Goal: Task Accomplishment & Management: Use online tool/utility

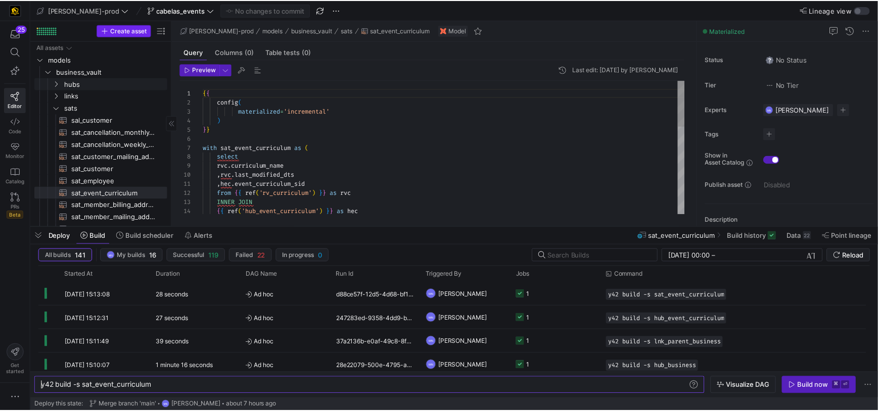
scroll to position [91, 0]
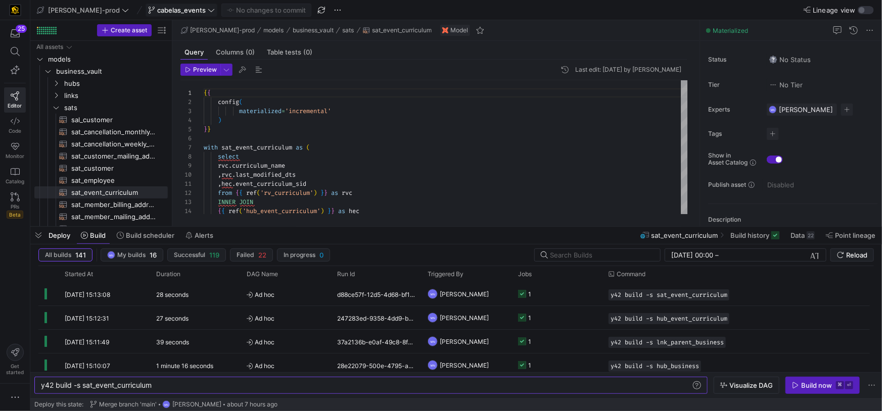
click at [208, 12] on icon at bounding box center [211, 10] width 7 height 7
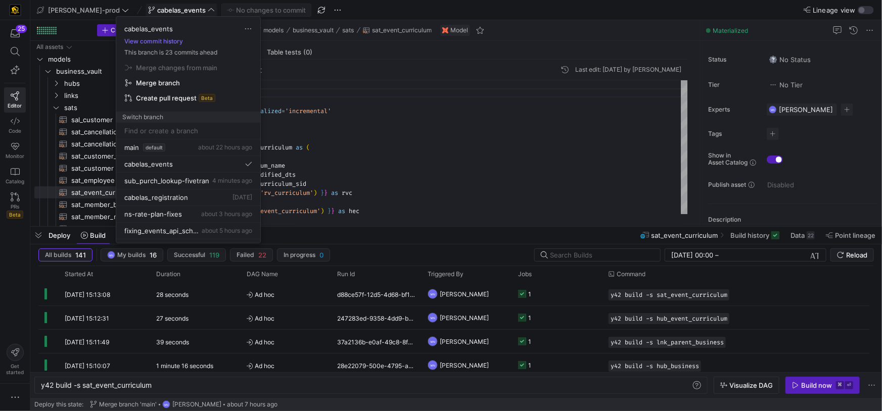
click at [140, 99] on span "Create pull request" at bounding box center [166, 98] width 61 height 8
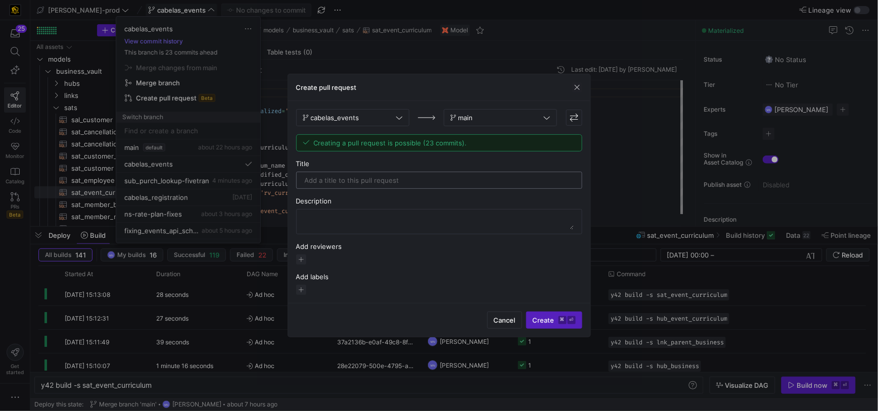
click at [453, 180] on input "text" at bounding box center [439, 180] width 269 height 8
type input "Business_Curriculum_DataVault"
click at [408, 216] on textarea at bounding box center [439, 222] width 269 height 16
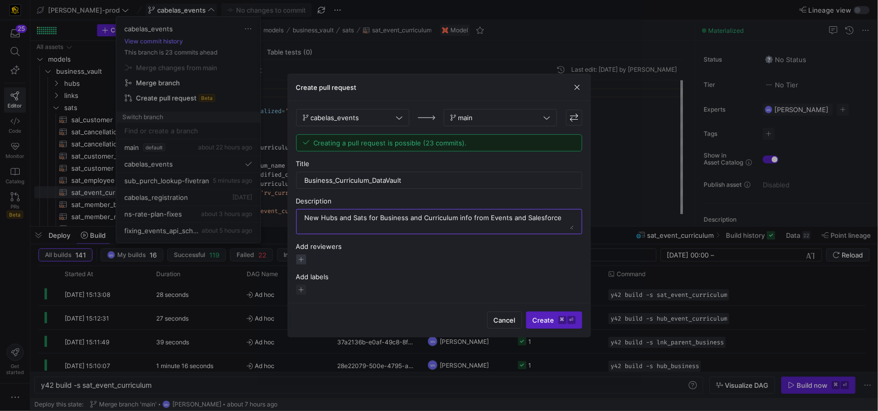
type textarea "New Hubs and Sats for Business and Curriculum info from Events and Salesforce"
click at [302, 260] on span "button" at bounding box center [301, 260] width 10 height 10
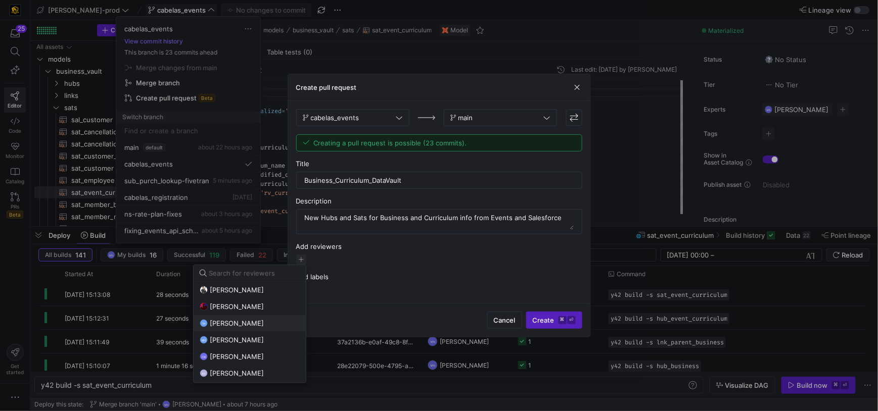
click at [231, 324] on span "Tommy Huelhorst" at bounding box center [237, 323] width 54 height 8
click at [370, 276] on div at bounding box center [439, 205] width 878 height 411
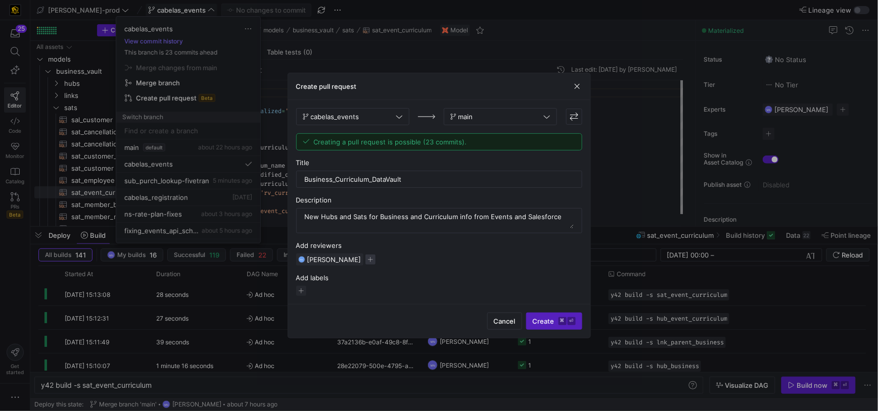
click at [374, 259] on span "button" at bounding box center [370, 260] width 10 height 10
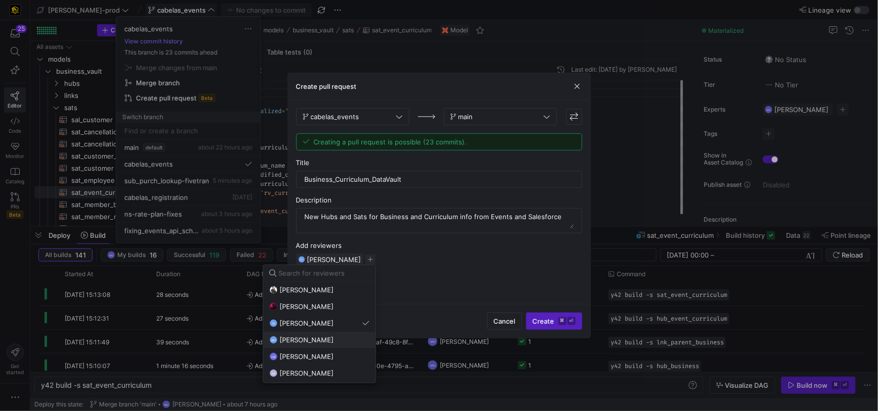
click at [318, 343] on span "mark hohensee" at bounding box center [306, 340] width 54 height 8
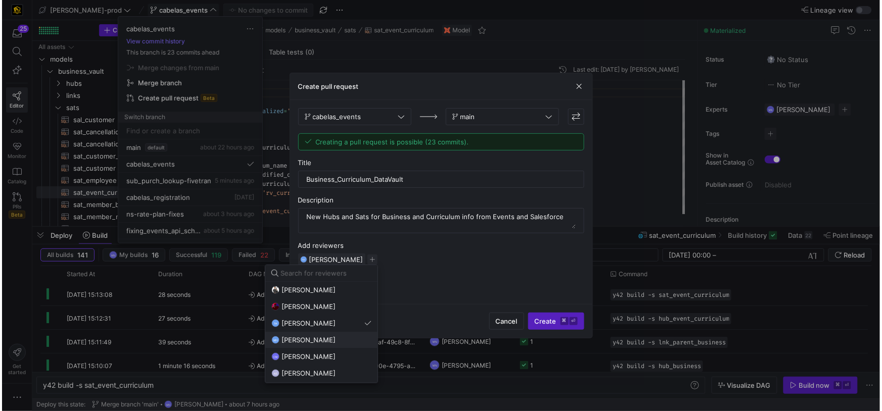
scroll to position [1, 0]
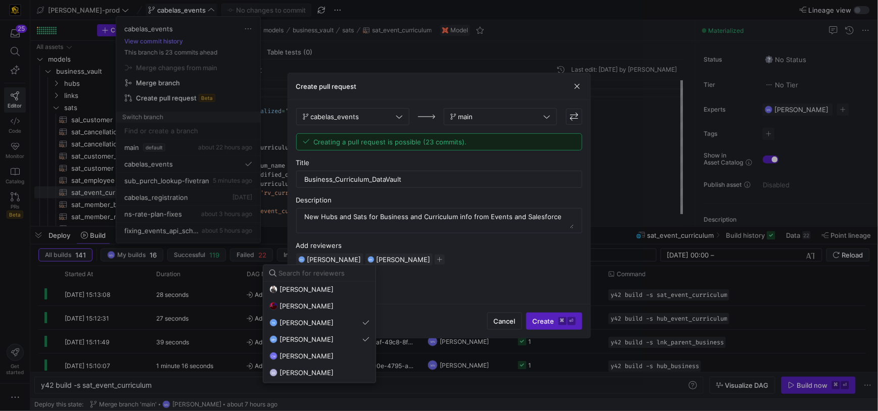
click at [458, 278] on div at bounding box center [439, 205] width 878 height 411
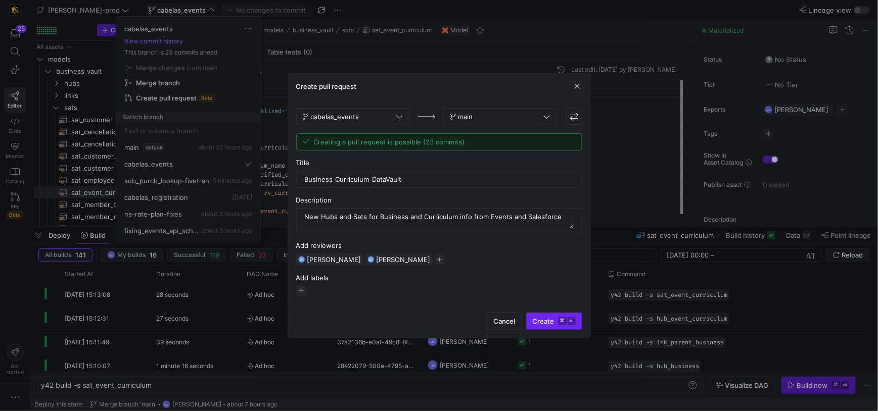
click at [532, 322] on span "submit" at bounding box center [553, 321] width 55 height 16
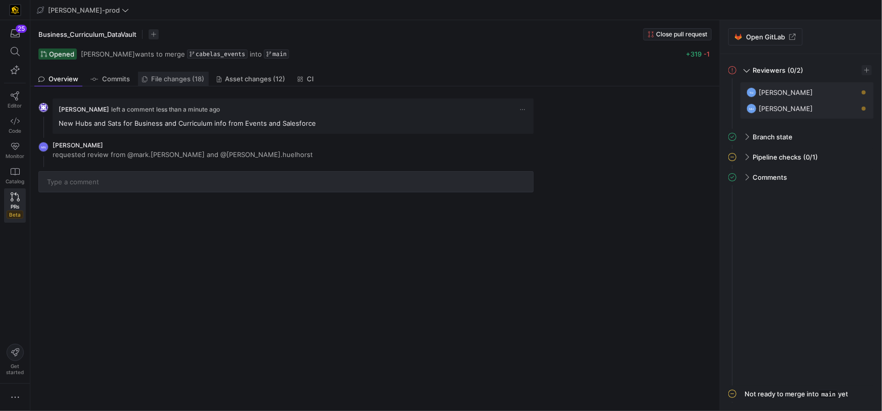
click at [158, 79] on span "File changes (18)" at bounding box center [178, 79] width 53 height 7
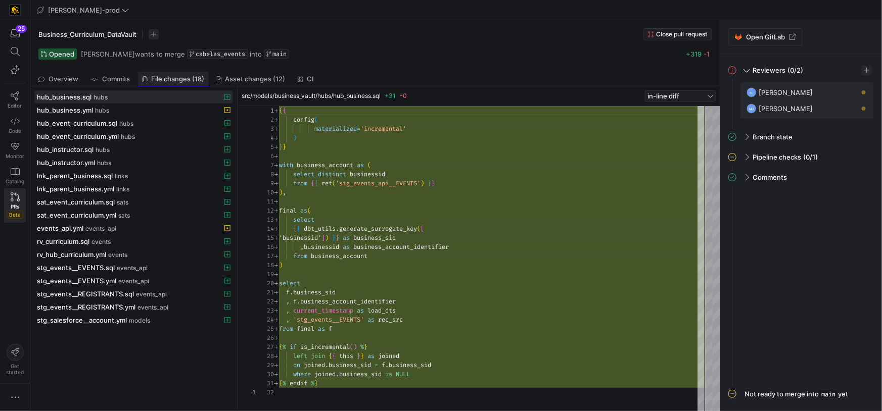
scroll to position [91, 0]
click at [259, 78] on span "Asset changes (12)" at bounding box center [255, 79] width 60 height 7
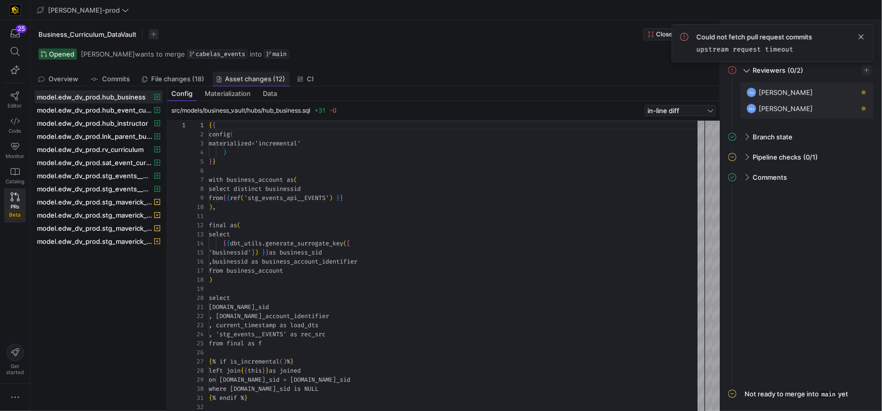
scroll to position [91, 0]
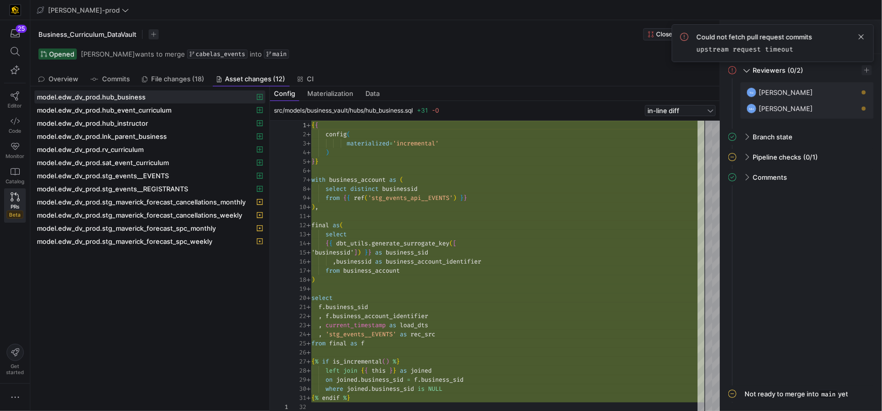
drag, startPoint x: 165, startPoint y: 176, endPoint x: 267, endPoint y: 179, distance: 102.1
click at [268, 179] on div at bounding box center [270, 248] width 4 height 325
click at [222, 198] on span "model.edw_dv_prod.stg_maverick_forecast_cancellations_monthly" at bounding box center [141, 202] width 209 height 8
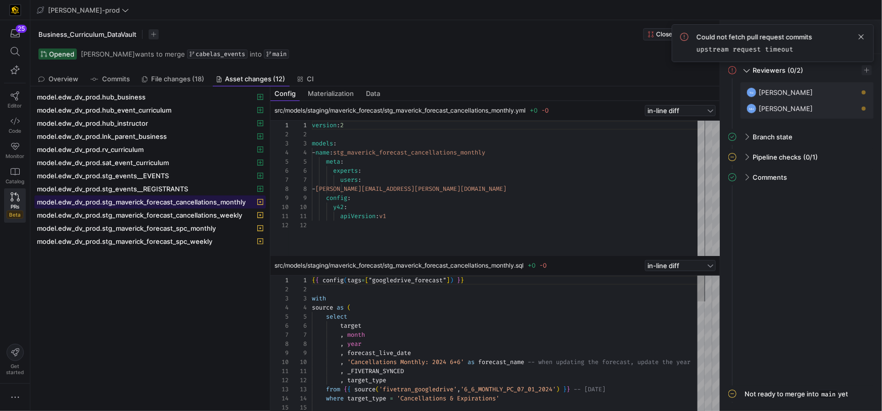
scroll to position [91, 0]
click at [860, 38] on span at bounding box center [861, 37] width 12 height 12
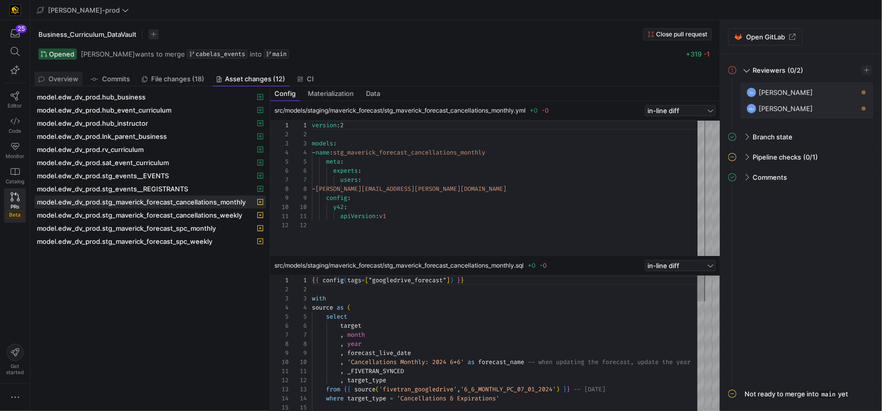
click at [74, 79] on span "Overview" at bounding box center [63, 79] width 30 height 7
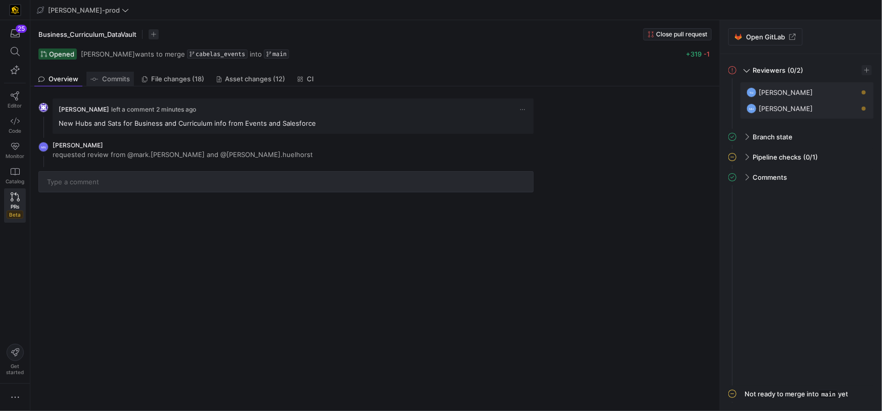
click at [110, 80] on span "Commits" at bounding box center [116, 79] width 28 height 7
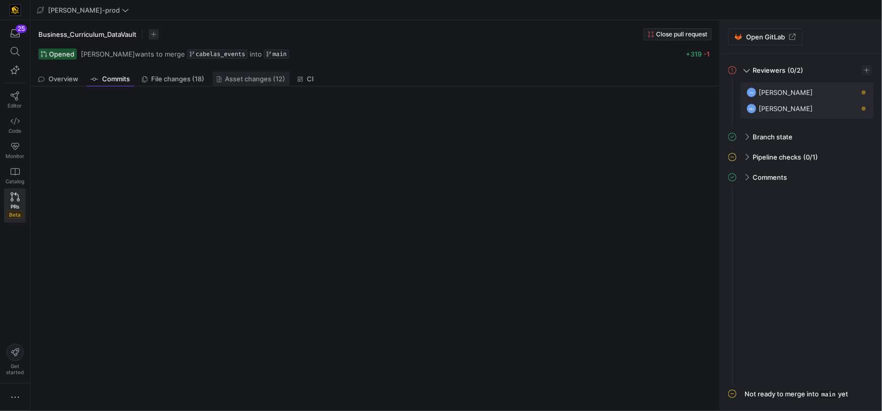
click at [269, 80] on span "Asset changes (12)" at bounding box center [255, 79] width 60 height 7
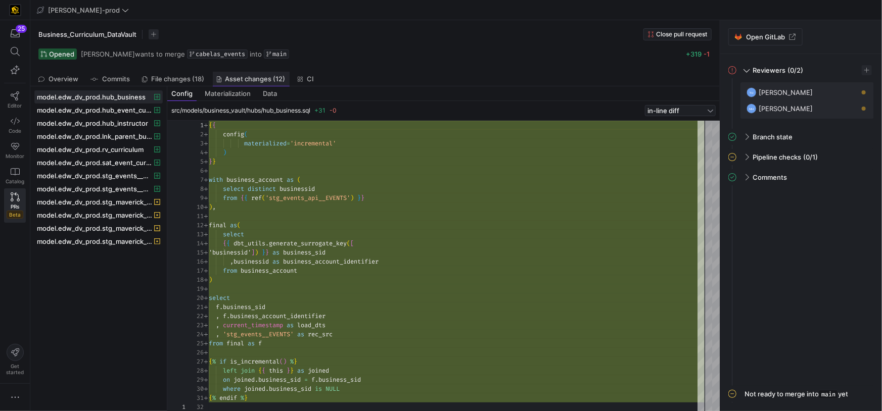
scroll to position [91, 0]
click at [299, 80] on icon at bounding box center [301, 79] width 6 height 6
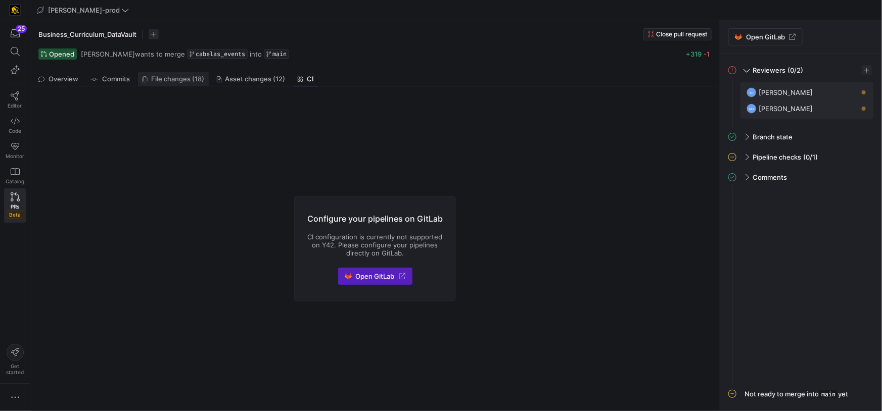
drag, startPoint x: 185, startPoint y: 81, endPoint x: 200, endPoint y: 84, distance: 15.1
click at [185, 81] on span "File changes (18)" at bounding box center [178, 79] width 53 height 7
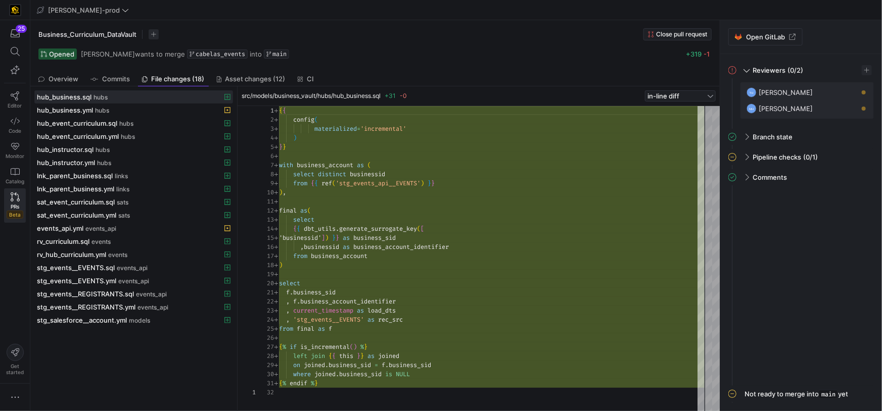
scroll to position [91, 0]
click at [748, 139] on span at bounding box center [746, 137] width 8 height 5
click at [742, 194] on span at bounding box center [746, 193] width 8 height 5
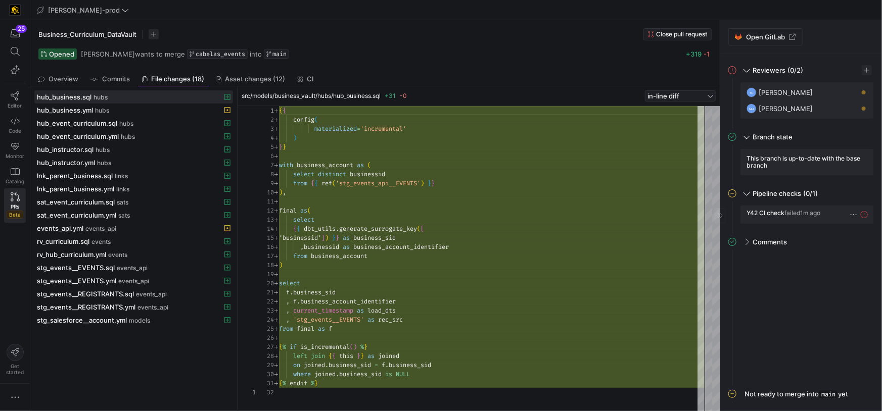
click at [867, 215] on div "Y42 CI check failed 1m ago" at bounding box center [806, 215] width 133 height 18
click at [866, 215] on icon at bounding box center [863, 214] width 7 height 7
click at [863, 215] on icon at bounding box center [863, 214] width 7 height 7
click at [850, 215] on span "button" at bounding box center [853, 215] width 10 height 10
click at [821, 280] on div at bounding box center [441, 205] width 882 height 411
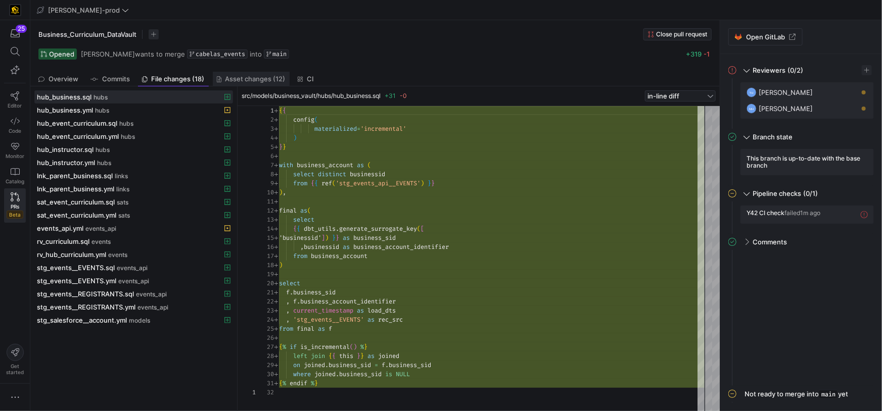
click at [250, 82] on span "Asset changes (12)" at bounding box center [255, 79] width 60 height 7
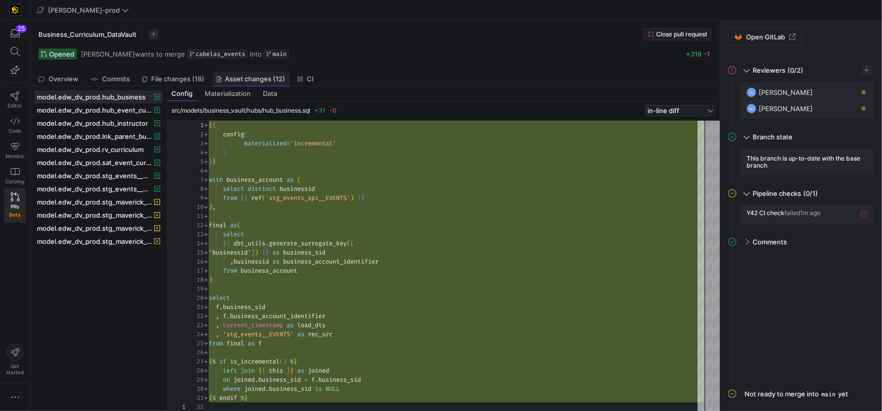
scroll to position [91, 0]
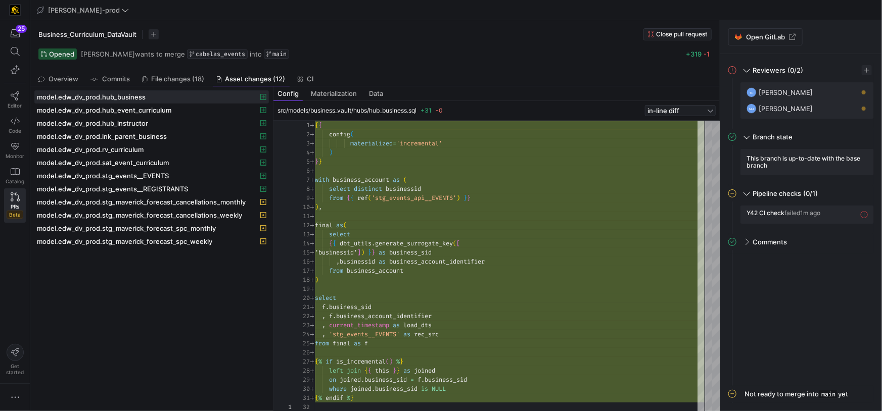
drag, startPoint x: 167, startPoint y: 105, endPoint x: 295, endPoint y: 116, distance: 128.3
click at [206, 205] on span "model.edw_dv_prod.stg_maverick_forecast_cancellations_monthly" at bounding box center [141, 202] width 209 height 8
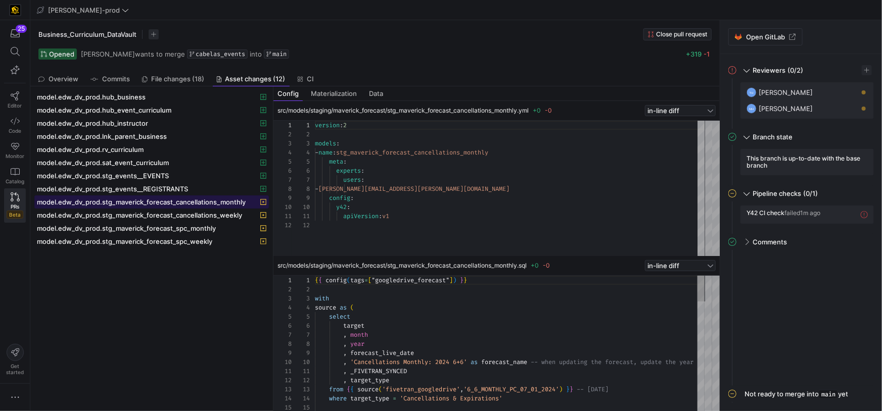
scroll to position [91, 0]
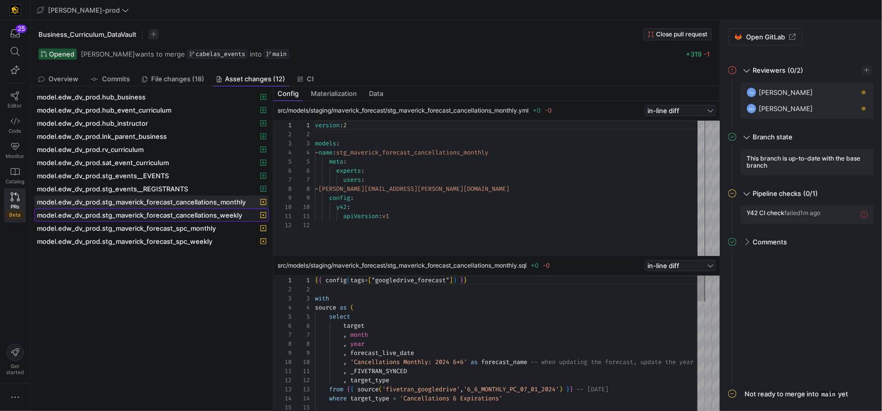
click at [188, 217] on span "model.edw_dv_prod.stg_maverick_forecast_cancellations_weekly" at bounding box center [139, 215] width 205 height 8
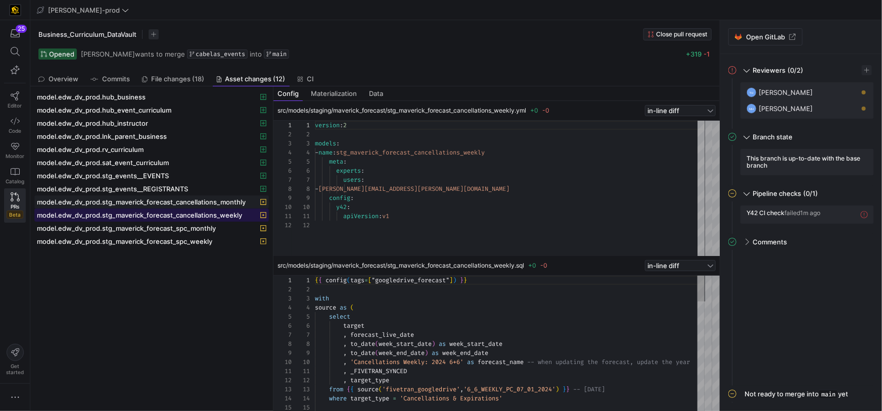
scroll to position [91, 0]
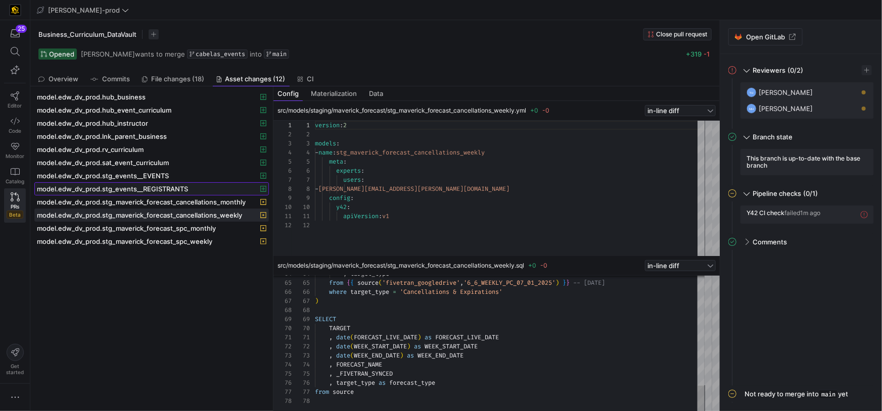
click at [129, 190] on span "model.edw_dv_prod.stg_events__REGISTRANTS" at bounding box center [112, 189] width 151 height 8
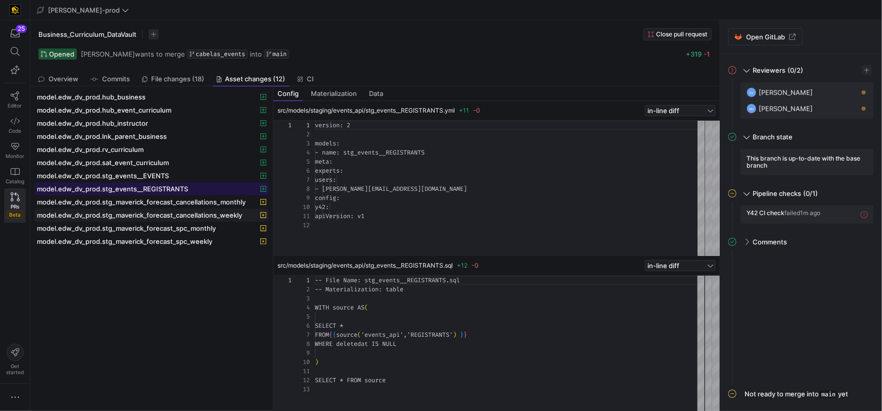
scroll to position [91, 0]
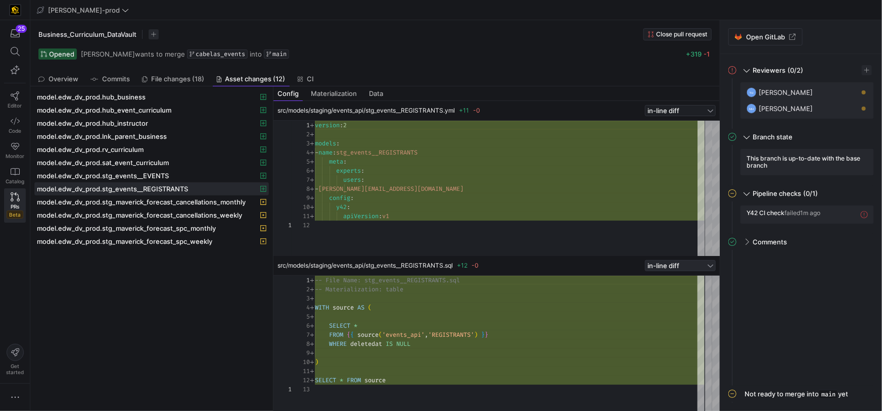
click at [710, 268] on div at bounding box center [710, 266] width 6 height 8
click at [707, 112] on div at bounding box center [441, 205] width 882 height 411
click at [709, 112] on div at bounding box center [710, 111] width 6 height 8
click at [672, 143] on span "side-by-side diff" at bounding box center [681, 142] width 62 height 8
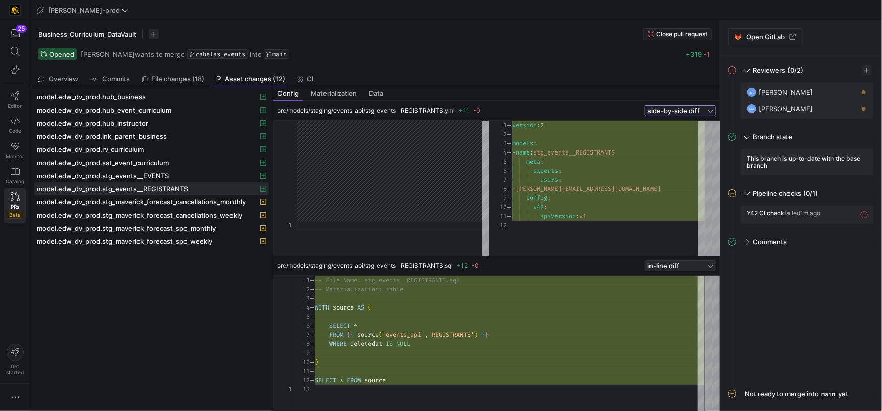
click at [702, 267] on div "in-line diff" at bounding box center [676, 266] width 58 height 8
click at [680, 299] on span "side-by-side diff" at bounding box center [681, 298] width 62 height 8
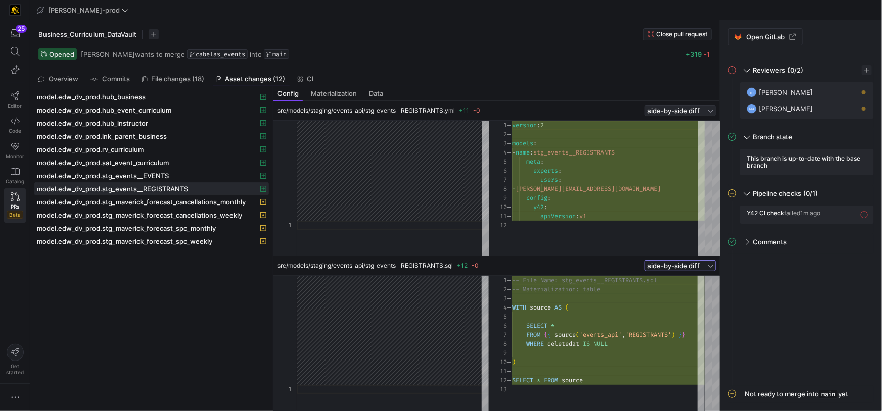
click at [711, 111] on div at bounding box center [710, 111] width 6 height 8
click at [695, 126] on span "in-line diff" at bounding box center [681, 126] width 62 height 8
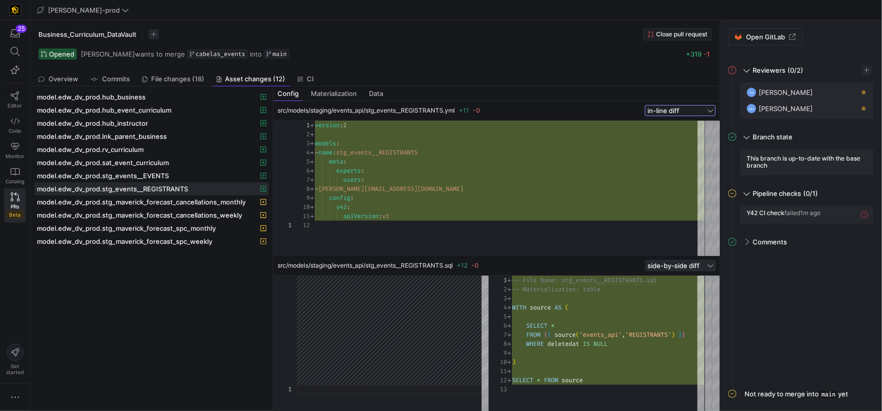
click at [708, 268] on div at bounding box center [710, 266] width 6 height 8
click at [685, 281] on span "in-line diff" at bounding box center [681, 281] width 62 height 8
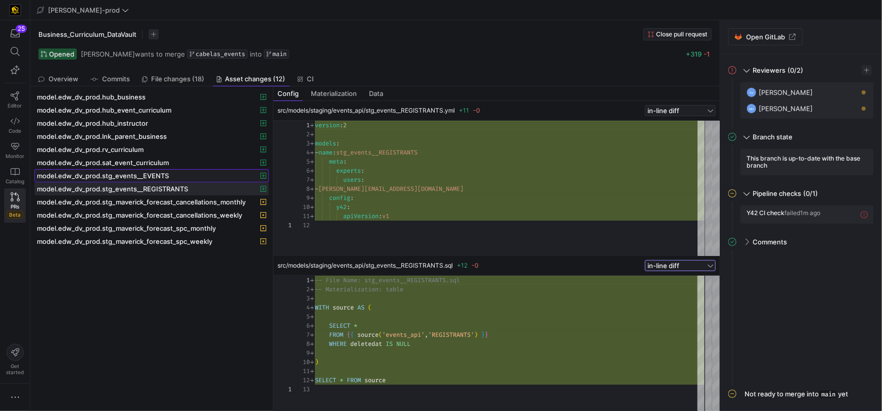
click at [172, 172] on span "model.edw_dv_prod.stg_events__EVENTS" at bounding box center [151, 176] width 229 height 8
click at [566, 320] on div at bounding box center [510, 316] width 390 height 9
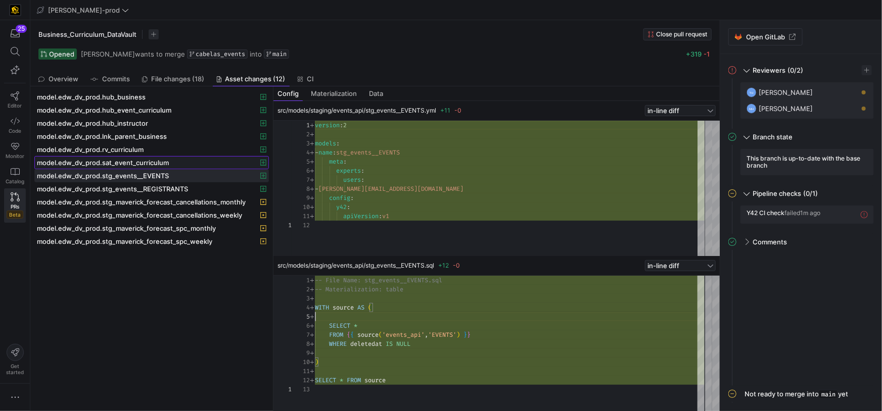
drag, startPoint x: 151, startPoint y: 164, endPoint x: 157, endPoint y: 164, distance: 5.6
click at [151, 164] on span "model.edw_dv_prod.sat_event_curriculum" at bounding box center [103, 163] width 132 height 8
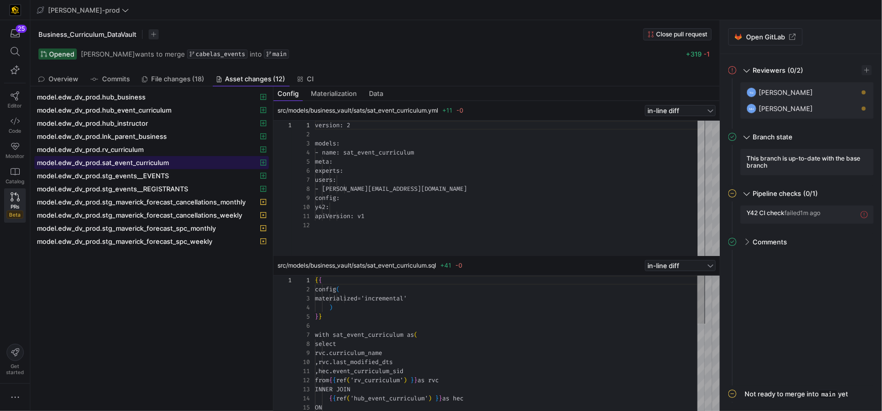
scroll to position [91, 0]
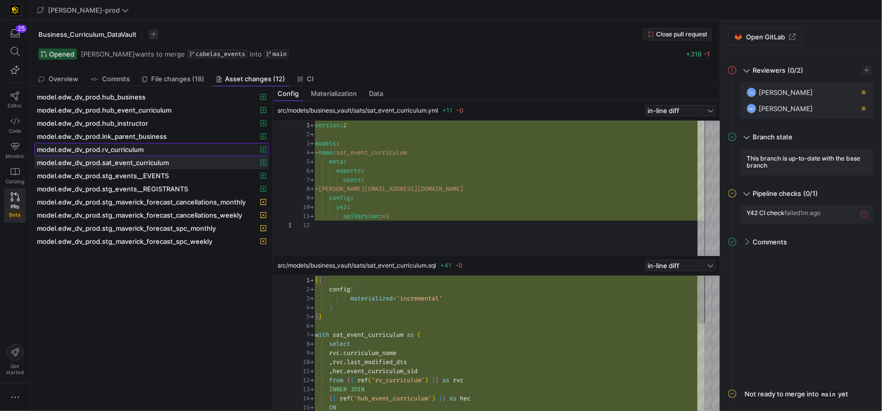
click at [137, 154] on span at bounding box center [151, 149] width 233 height 12
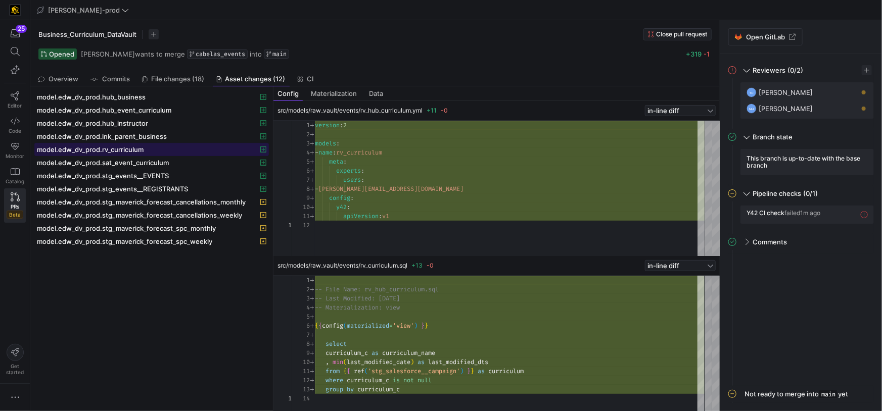
scroll to position [91, 0]
click at [538, 326] on div "{ { config ( materialized = 'view' ) } }" at bounding box center [510, 325] width 390 height 9
click at [580, 346] on div "select" at bounding box center [510, 343] width 390 height 9
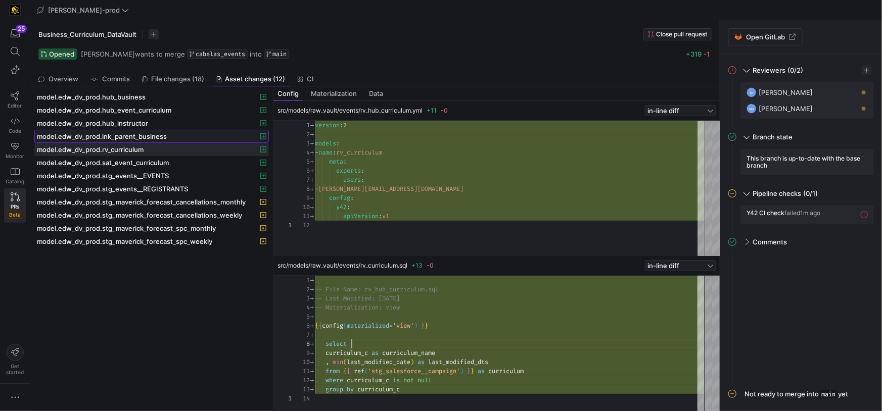
click at [160, 139] on span "model.edw_dv_prod.lnk_parent_business" at bounding box center [102, 136] width 130 height 8
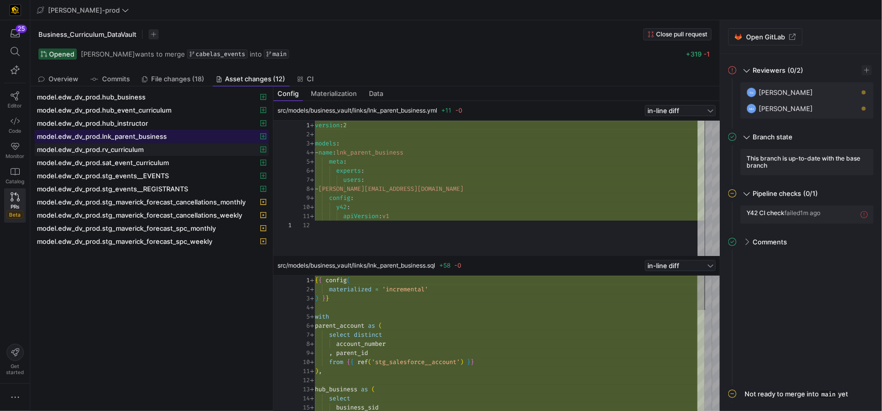
scroll to position [91, 0]
click at [517, 306] on div at bounding box center [510, 307] width 390 height 9
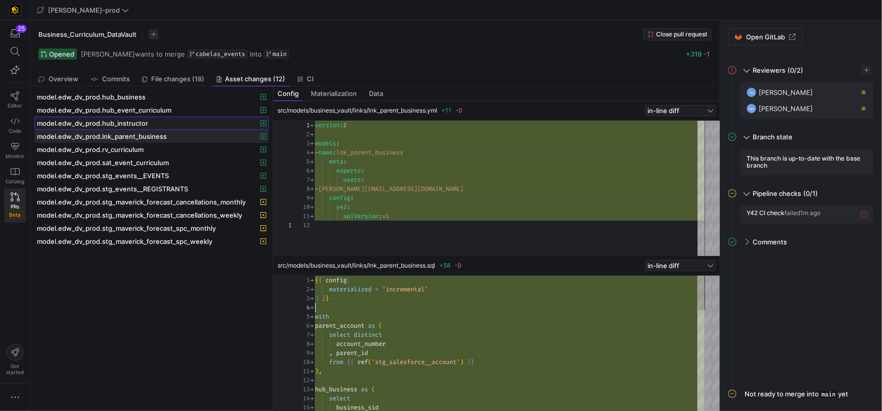
click at [125, 124] on span "model.edw_dv_prod.hub_instructor" at bounding box center [92, 123] width 111 height 8
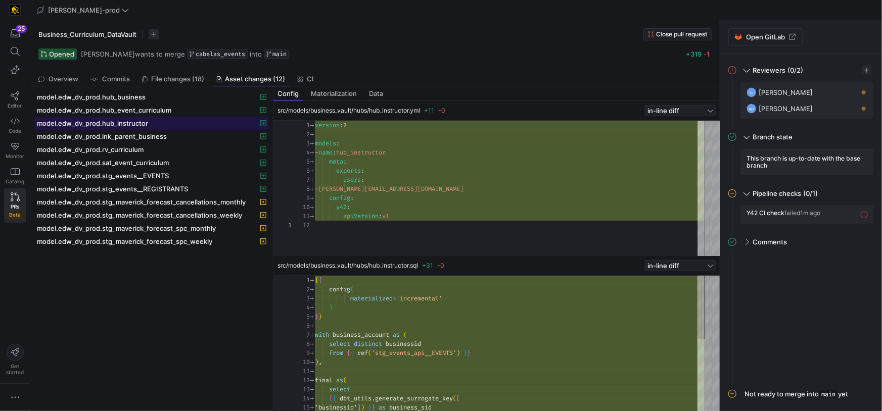
scroll to position [91, 0]
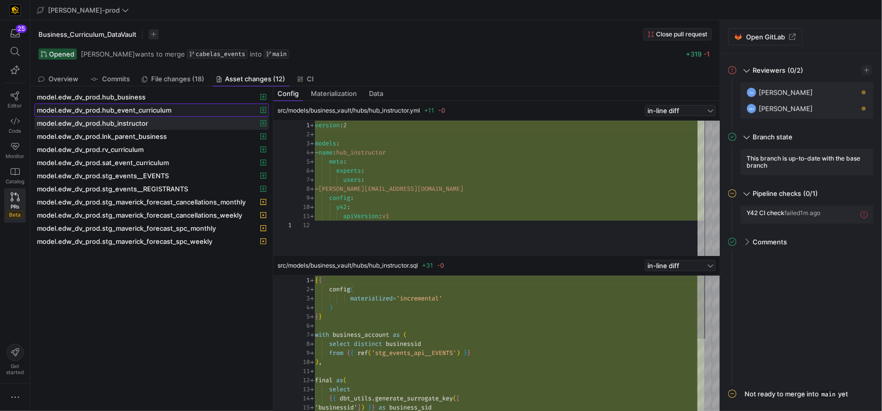
click at [108, 114] on span at bounding box center [151, 110] width 233 height 12
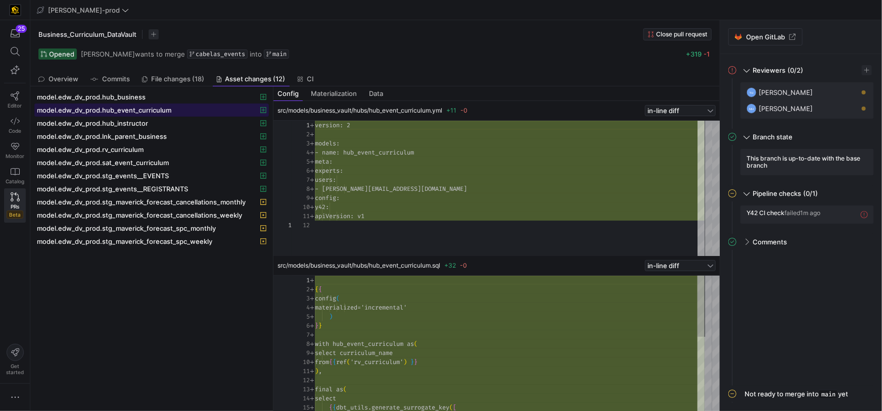
scroll to position [91, 0]
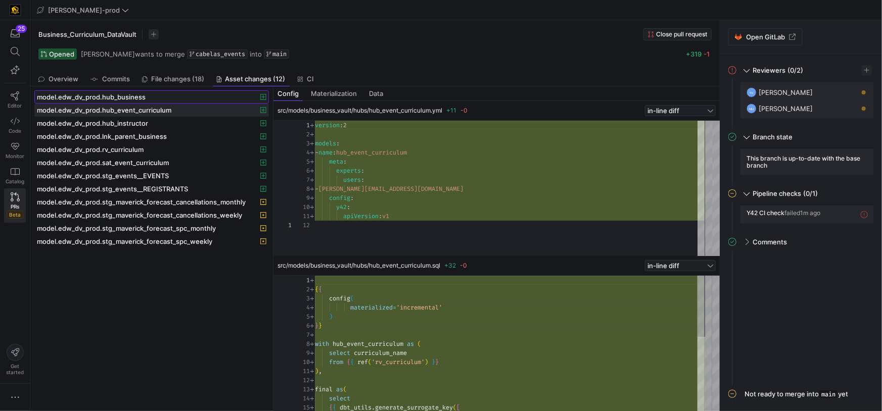
click at [124, 96] on span "model.edw_dv_prod.hub_business" at bounding box center [91, 97] width 109 height 8
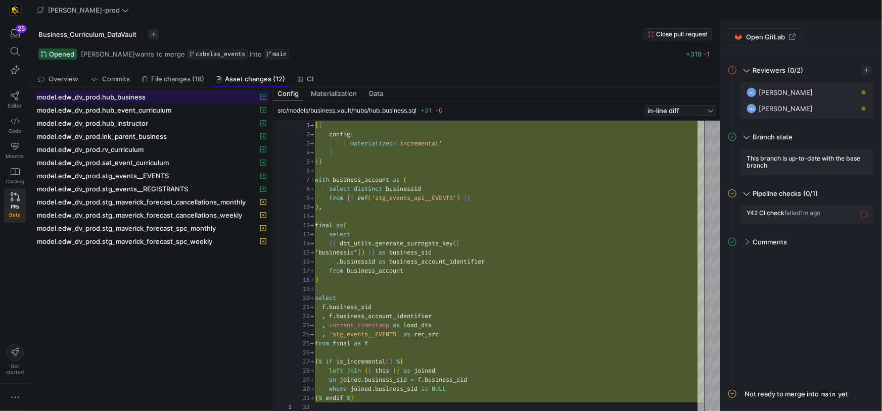
scroll to position [91, 0]
click at [174, 74] on link "File changes (18)" at bounding box center [173, 79] width 71 height 15
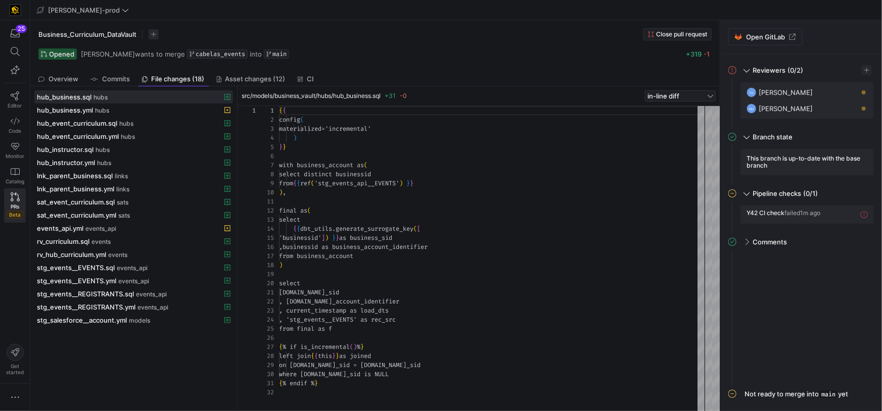
scroll to position [91, 0]
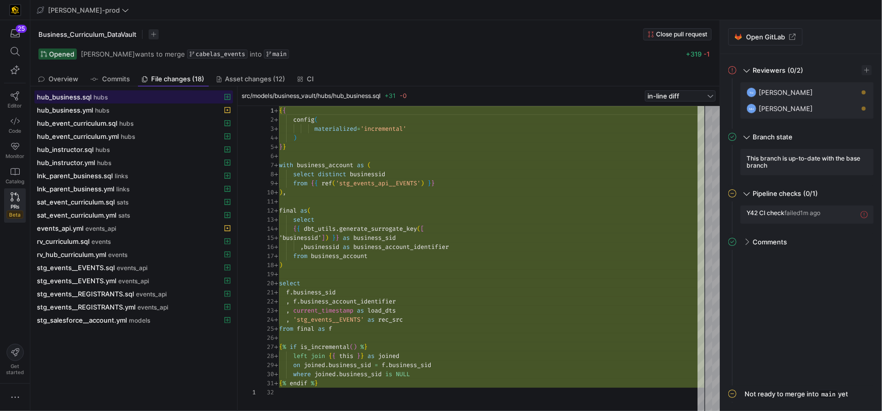
click at [83, 100] on span "hub_business.sql" at bounding box center [64, 97] width 55 height 8
click at [866, 217] on icon at bounding box center [863, 214] width 7 height 7
click at [856, 215] on span "button" at bounding box center [853, 215] width 10 height 10
click at [828, 227] on span "Open" at bounding box center [817, 228] width 70 height 8
click at [869, 217] on div "Y42 CI check failed 1m ago" at bounding box center [806, 215] width 133 height 18
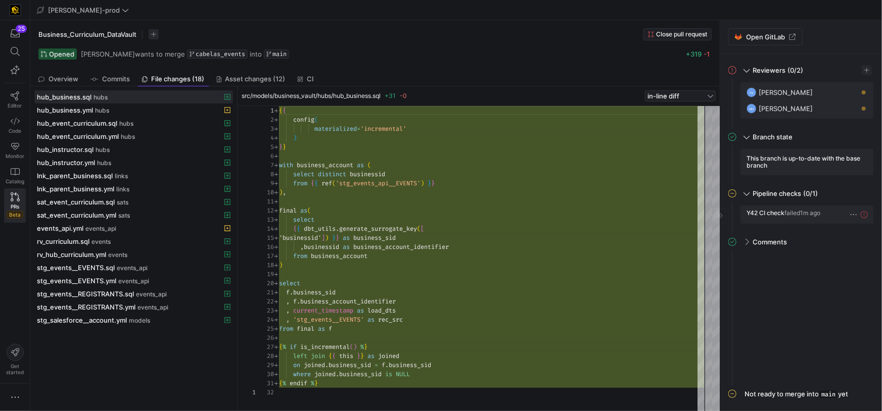
click at [862, 214] on icon at bounding box center [863, 214] width 7 height 7
click at [794, 213] on span "failed" at bounding box center [792, 213] width 16 height 8
click at [766, 215] on span "Y42 CI check" at bounding box center [765, 213] width 38 height 8
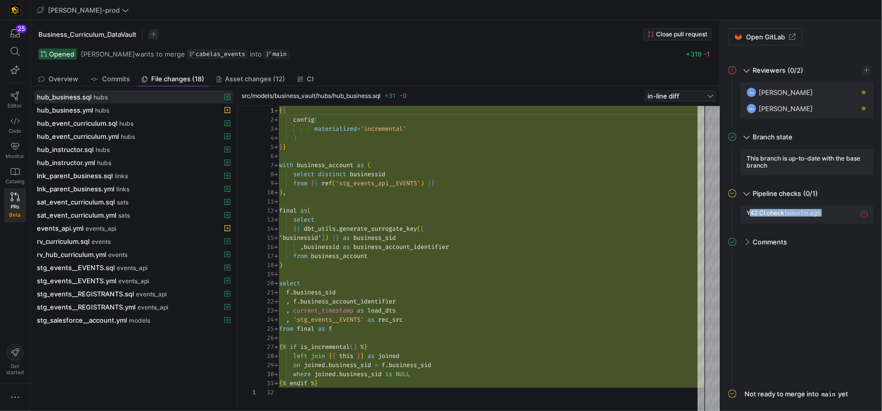
copy mat-accordion "Y42 CI check failed 1m ago"
click at [10, 100] on link "Editor" at bounding box center [15, 99] width 22 height 25
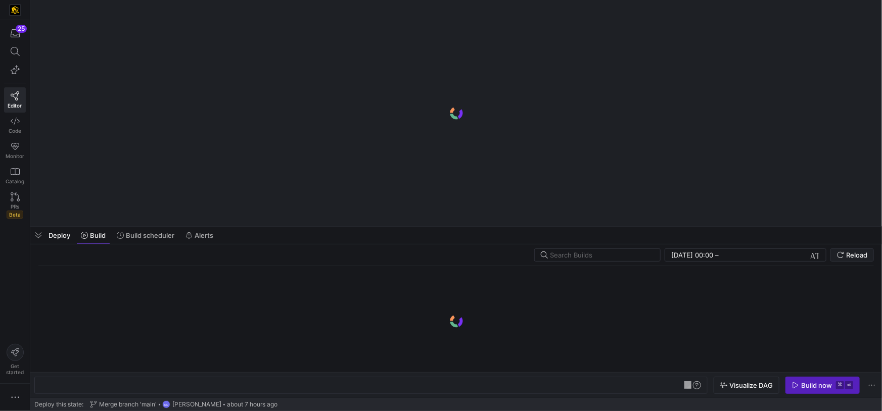
scroll to position [0, 30]
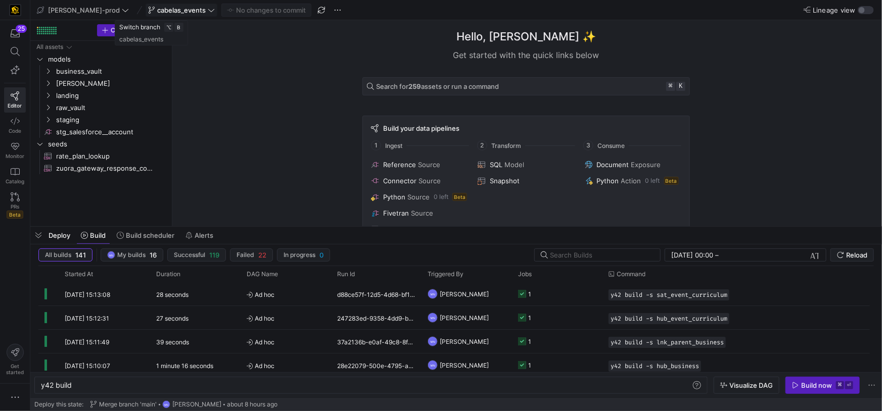
click at [175, 10] on span "cabelas_events" at bounding box center [181, 10] width 67 height 8
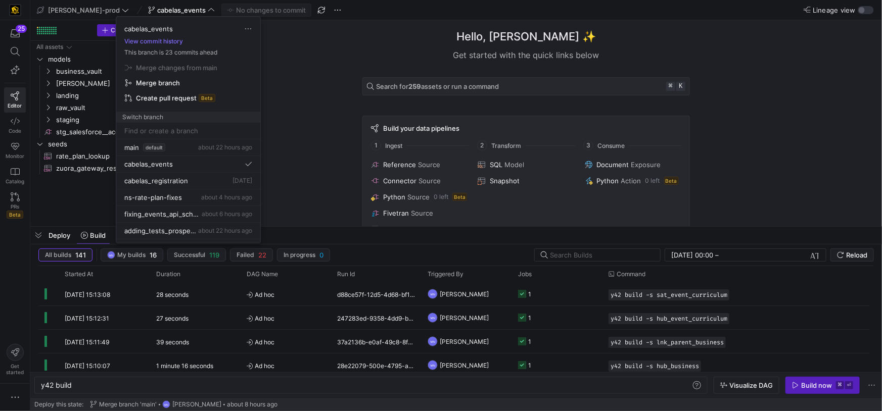
click at [282, 89] on div at bounding box center [441, 205] width 882 height 411
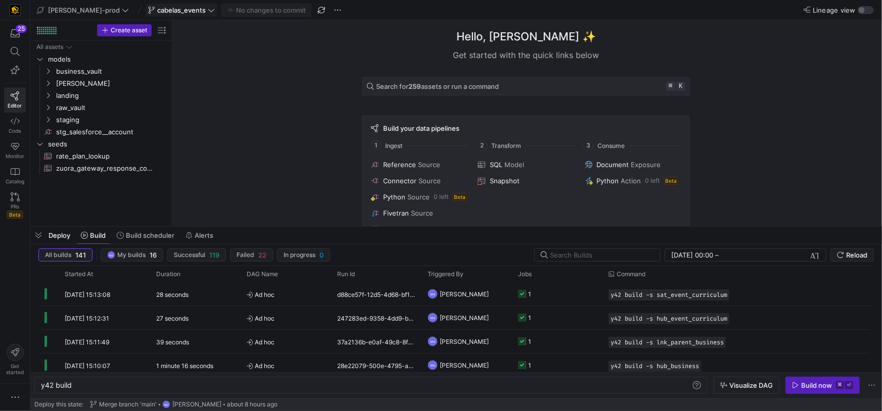
click at [176, 11] on span "cabelas_events" at bounding box center [181, 10] width 67 height 8
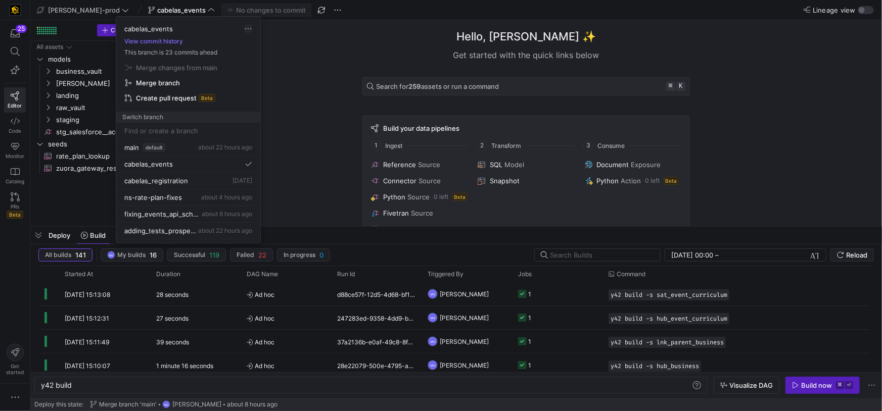
click at [248, 27] on span "button" at bounding box center [248, 29] width 8 height 8
click at [287, 177] on div at bounding box center [441, 205] width 882 height 411
click at [11, 200] on div at bounding box center [441, 205] width 882 height 411
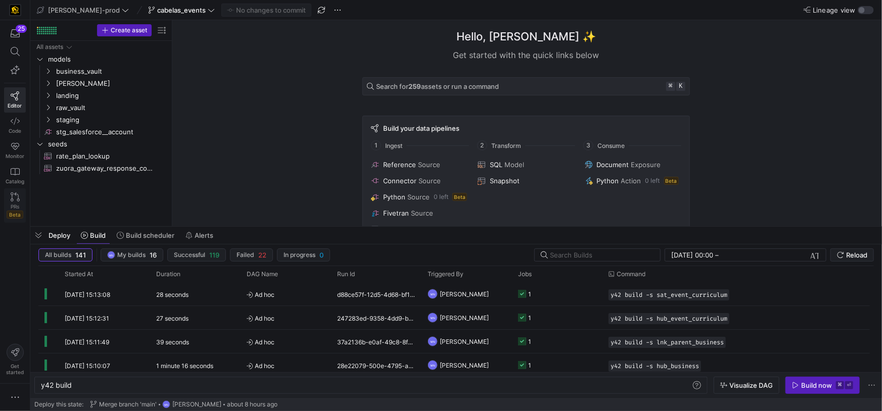
click at [15, 197] on icon at bounding box center [15, 196] width 9 height 9
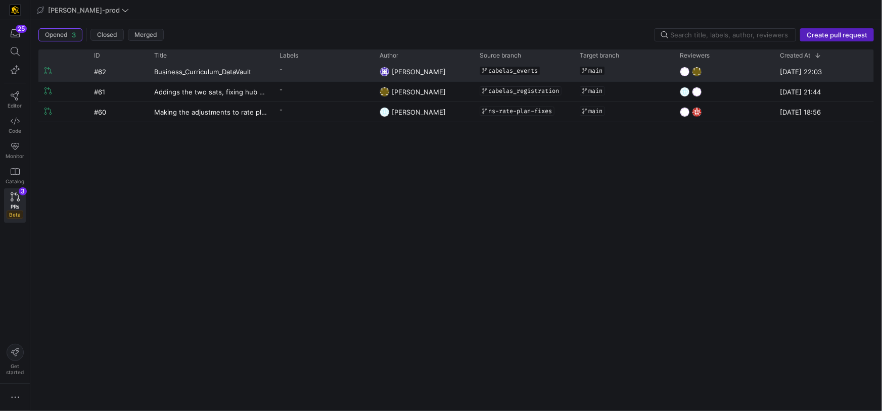
click at [708, 76] on y42-pull-request-list-view-reviewers-cell-renderer at bounding box center [723, 71] width 88 height 19
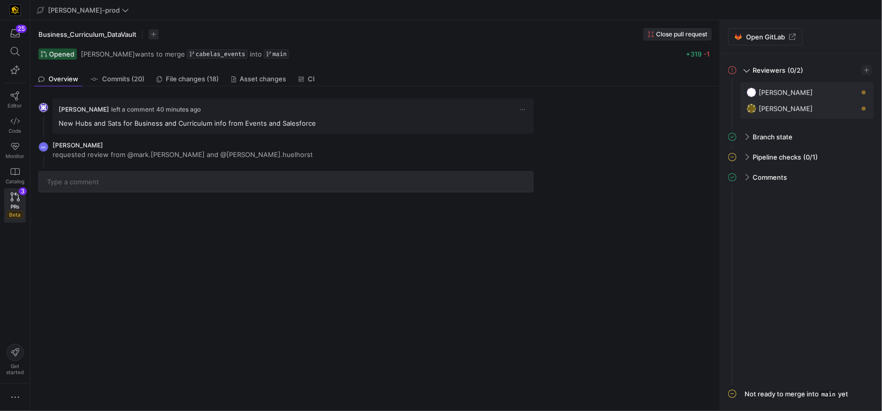
click at [664, 36] on span "Close pull request" at bounding box center [681, 34] width 51 height 7
click at [11, 207] on span "PRs" at bounding box center [15, 207] width 9 height 6
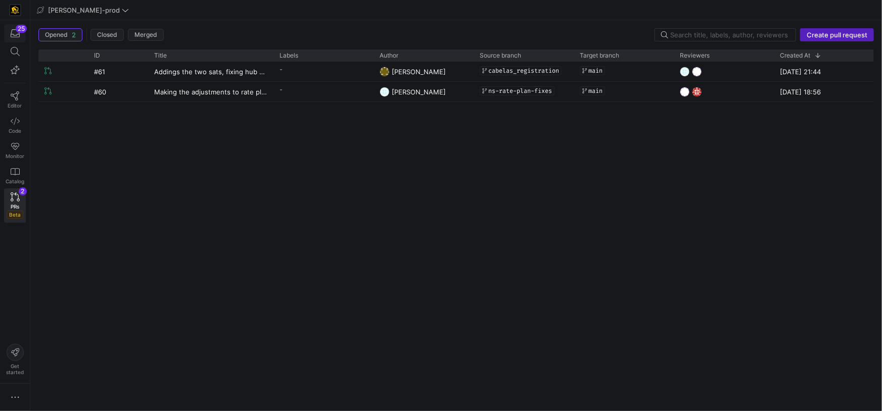
click at [11, 33] on icon "button" at bounding box center [15, 33] width 9 height 9
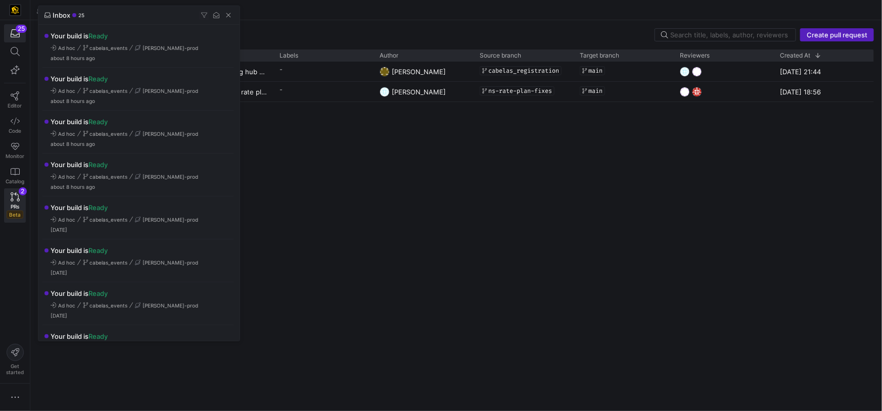
click at [353, 23] on div at bounding box center [441, 205] width 882 height 411
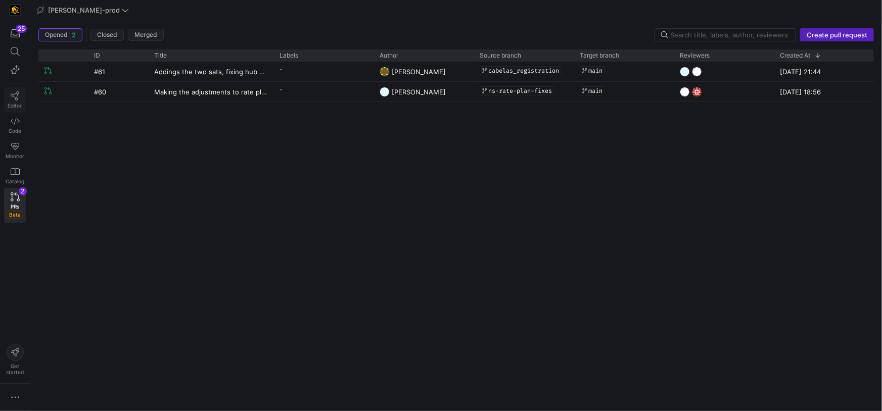
click at [18, 96] on icon at bounding box center [15, 95] width 9 height 9
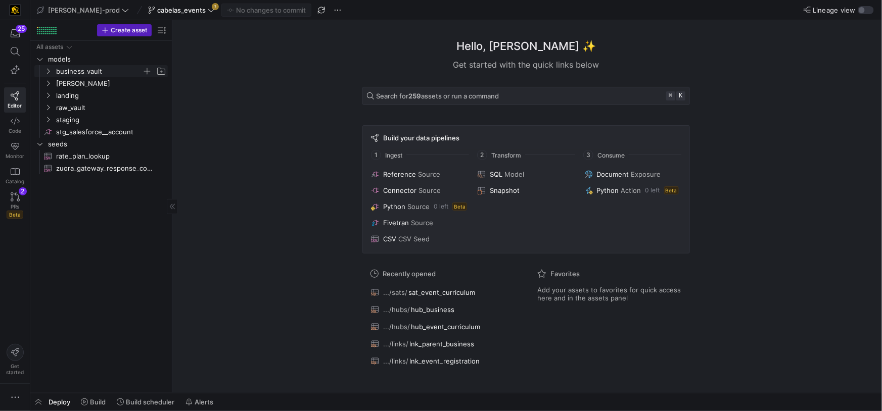
click at [81, 71] on span "business_vault" at bounding box center [99, 72] width 86 height 12
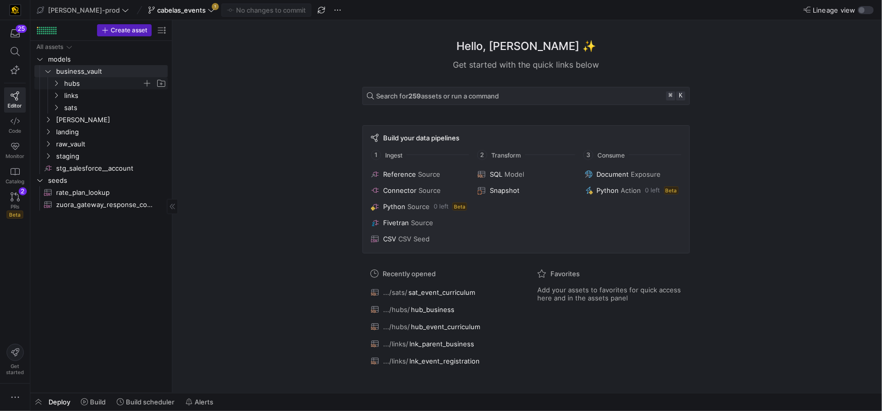
click at [58, 82] on icon "Press SPACE to select this row." at bounding box center [56, 83] width 7 height 6
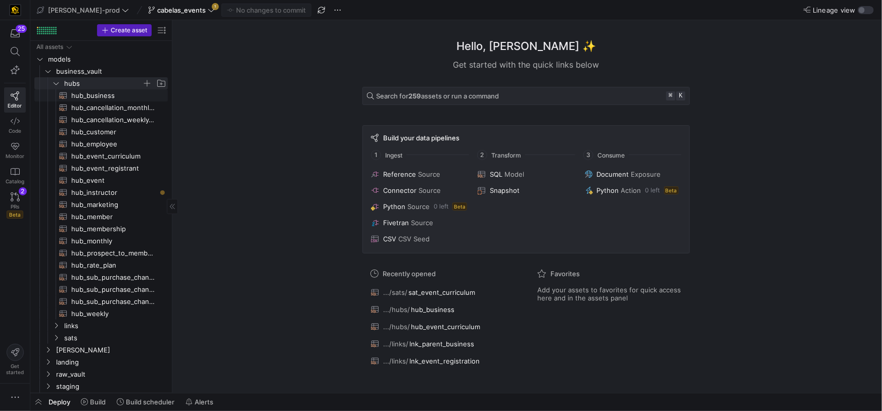
drag, startPoint x: 81, startPoint y: 98, endPoint x: 89, endPoint y: 99, distance: 8.7
click at [80, 98] on span "hub_business​​​​​​​​​​" at bounding box center [113, 96] width 85 height 12
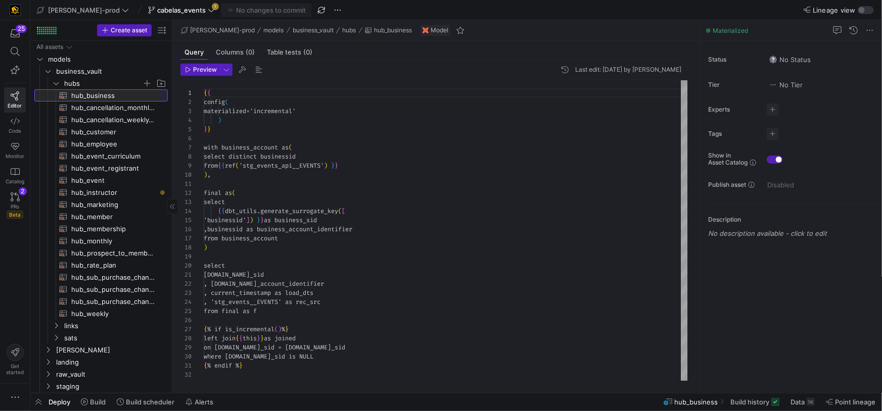
scroll to position [91, 0]
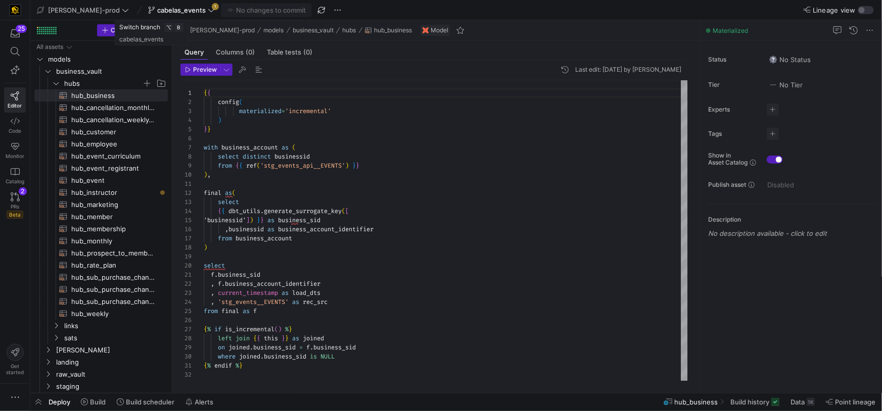
type textarea "final as( select {{ dbt_utils.generate_surrogate_key([ 'businessid']) }} as bus…"
click at [509, 210] on div "{ { config ( materialized = 'incremental' ) } } with business_account as ( sele…" at bounding box center [446, 230] width 484 height 301
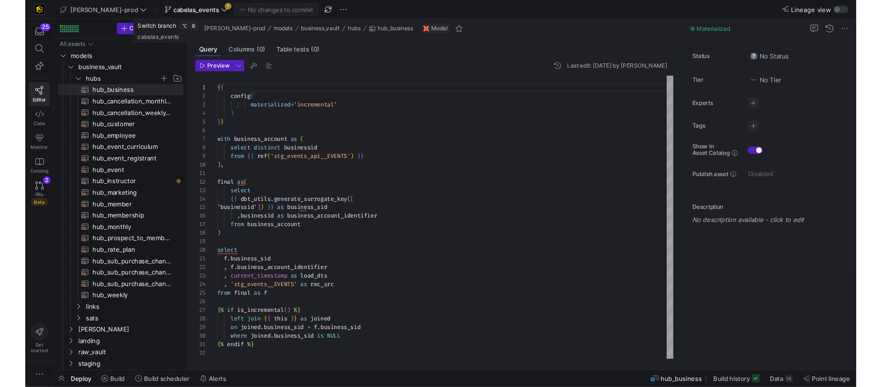
scroll to position [27, 149]
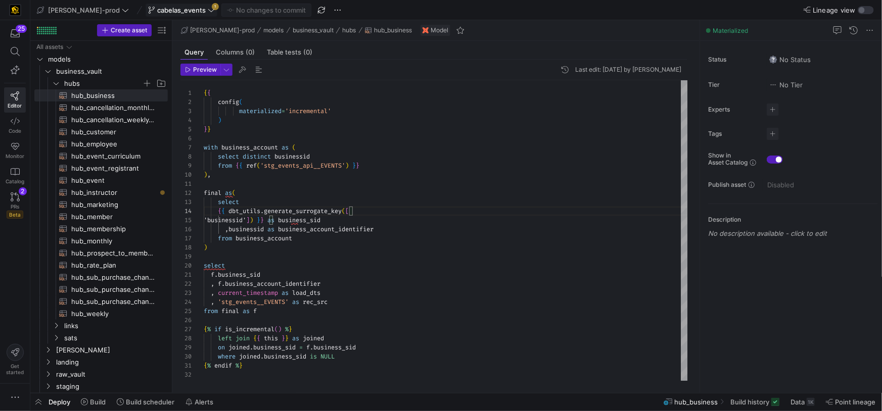
click at [167, 13] on span "cabelas_events" at bounding box center [181, 10] width 48 height 8
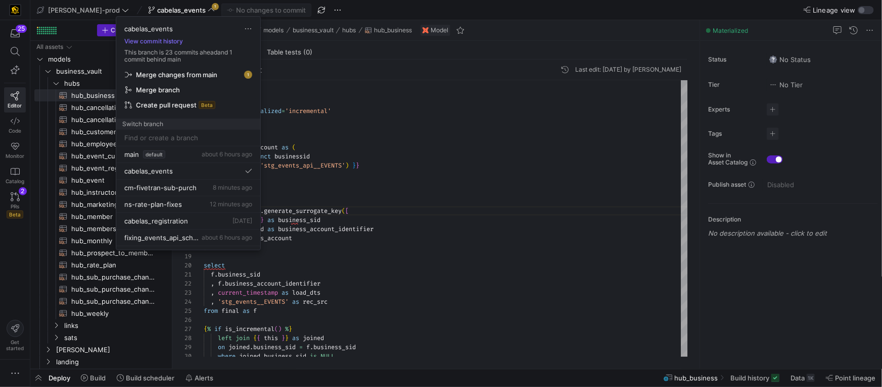
click at [154, 105] on span "Create pull request" at bounding box center [166, 105] width 61 height 8
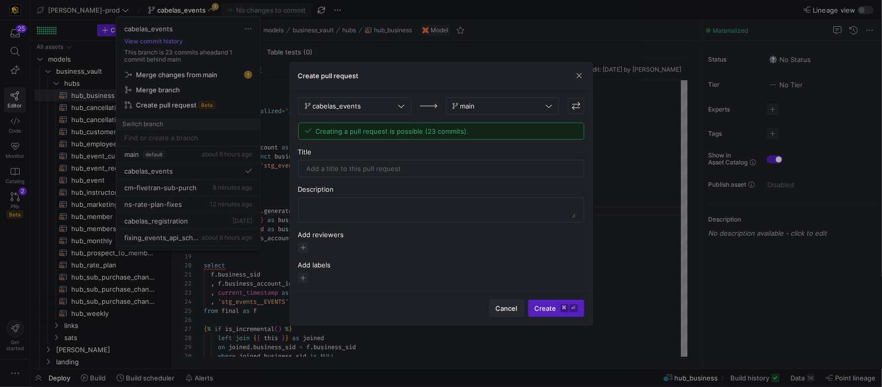
click at [499, 306] on span "Cancel" at bounding box center [507, 309] width 22 height 8
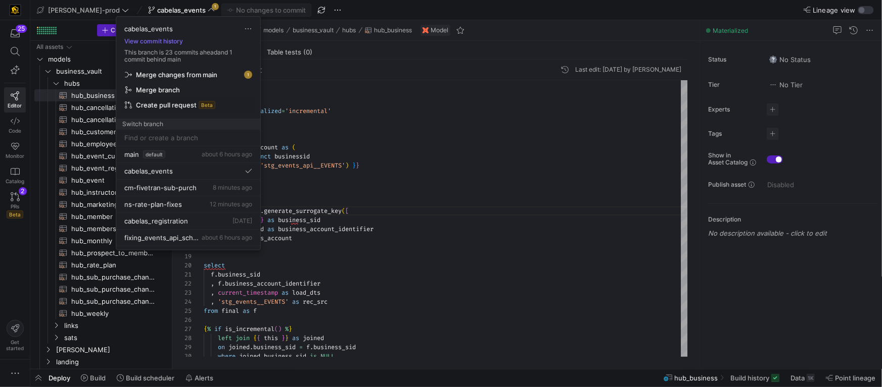
drag, startPoint x: 407, startPoint y: 98, endPoint x: 399, endPoint y: 93, distance: 9.5
click at [408, 98] on div at bounding box center [441, 193] width 882 height 387
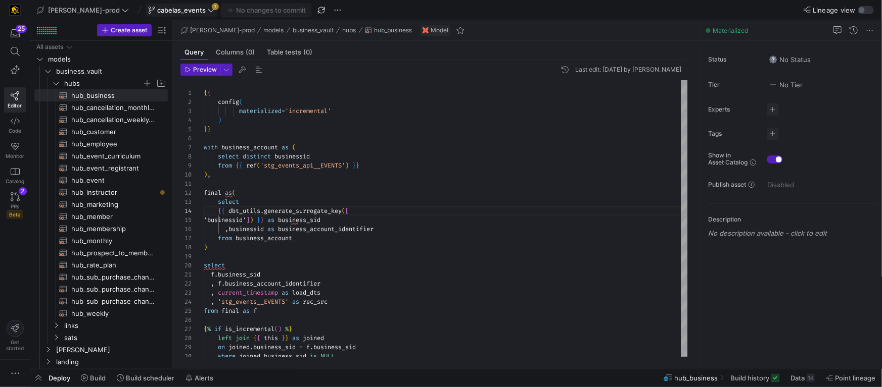
click at [164, 10] on span "cabelas_events" at bounding box center [181, 10] width 48 height 8
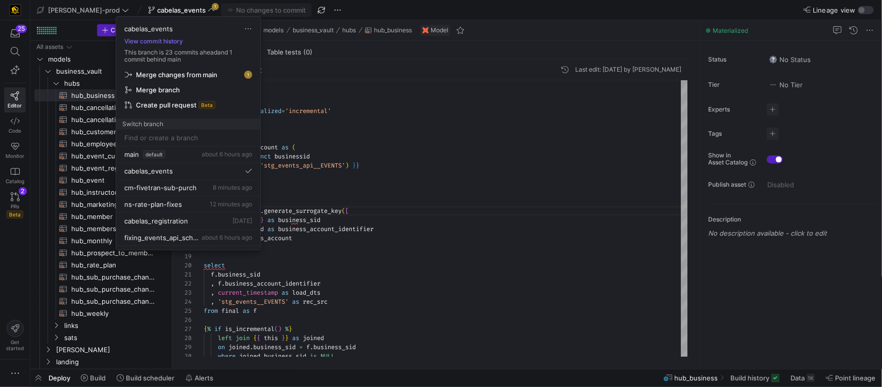
click at [211, 75] on span "Merge changes from main" at bounding box center [176, 75] width 81 height 8
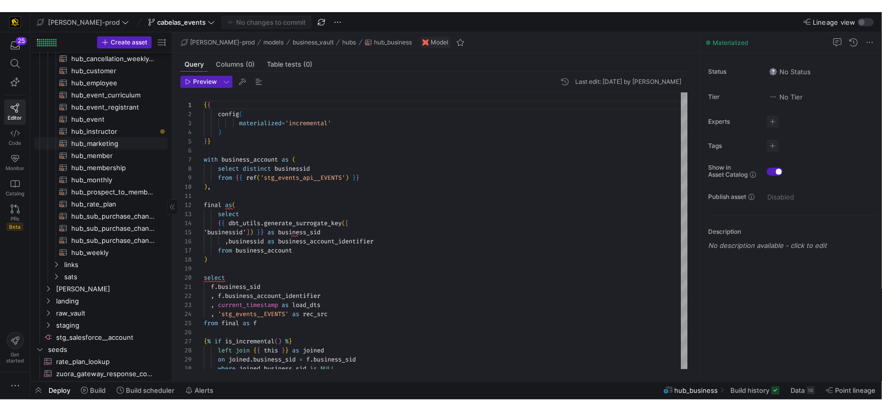
scroll to position [75, 0]
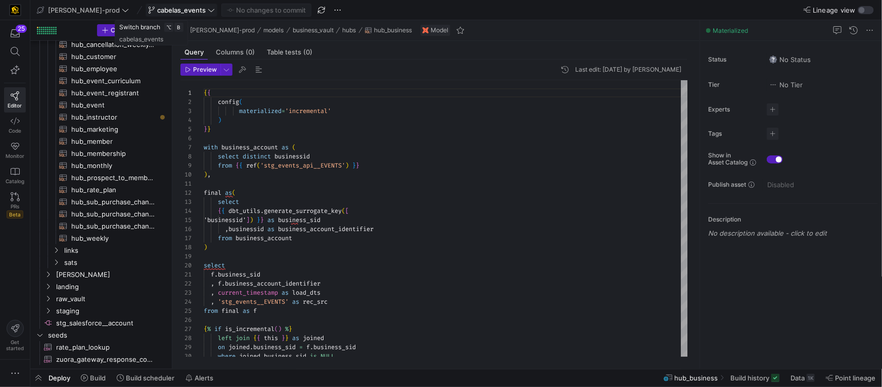
click at [208, 13] on icon at bounding box center [211, 10] width 7 height 7
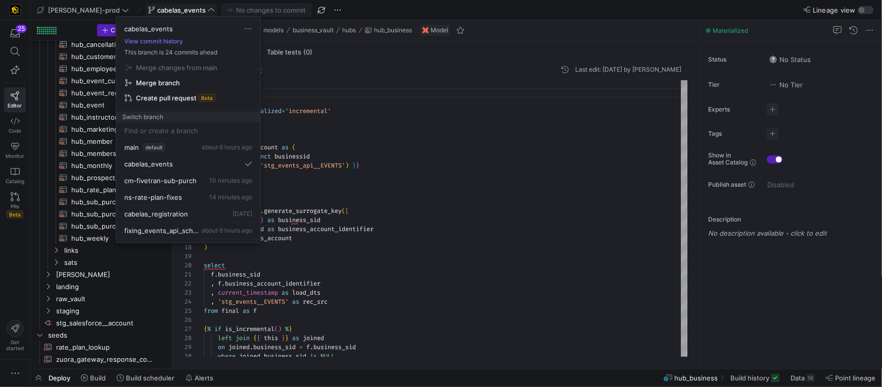
click at [518, 201] on div at bounding box center [441, 193] width 882 height 387
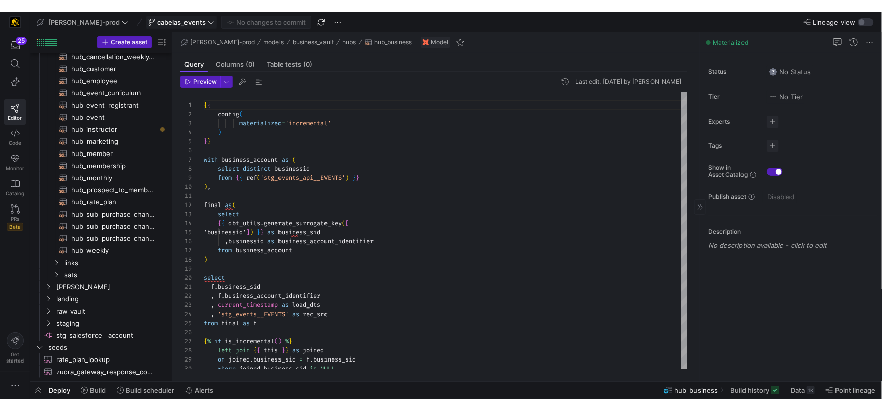
scroll to position [47, 0]
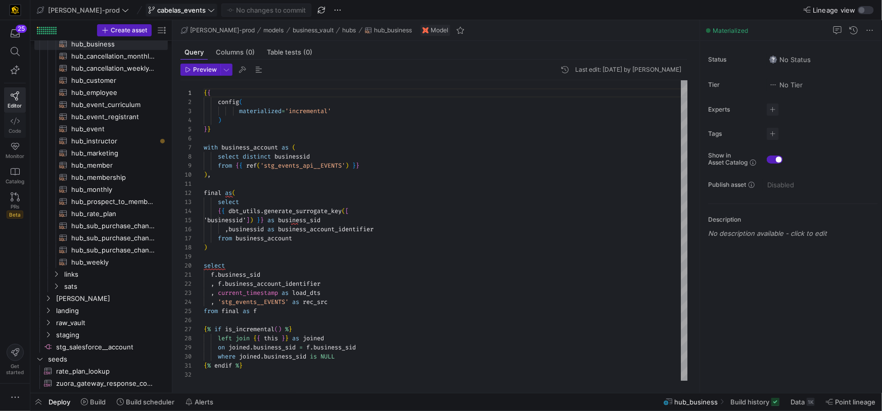
click at [13, 124] on icon at bounding box center [15, 121] width 9 height 9
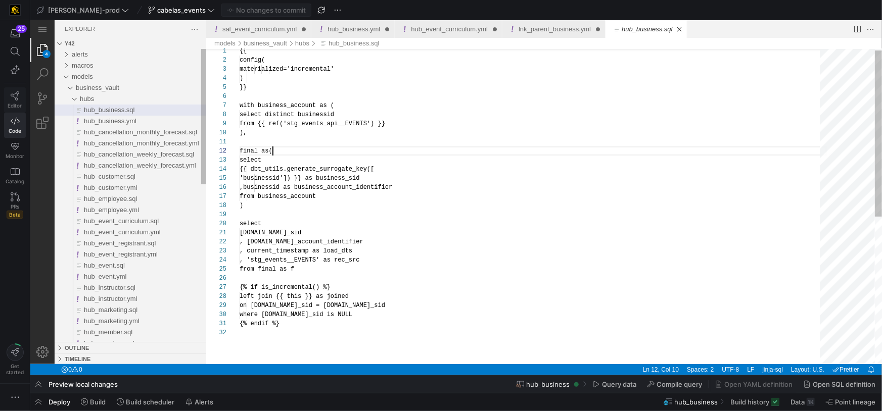
scroll to position [9, 33]
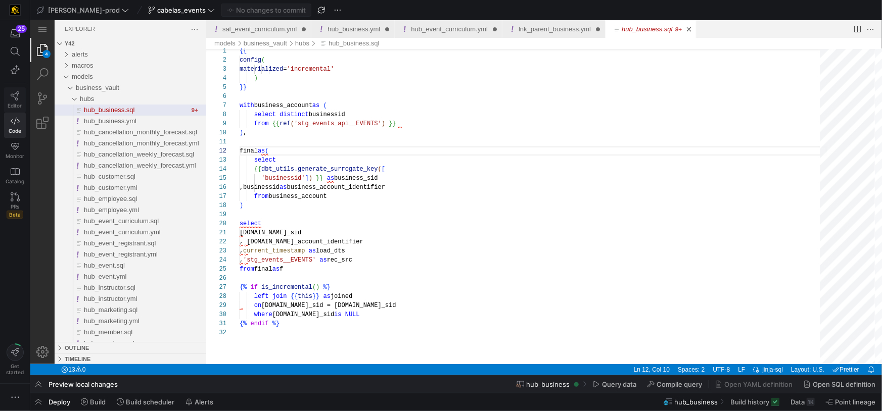
click at [19, 95] on icon at bounding box center [15, 95] width 9 height 9
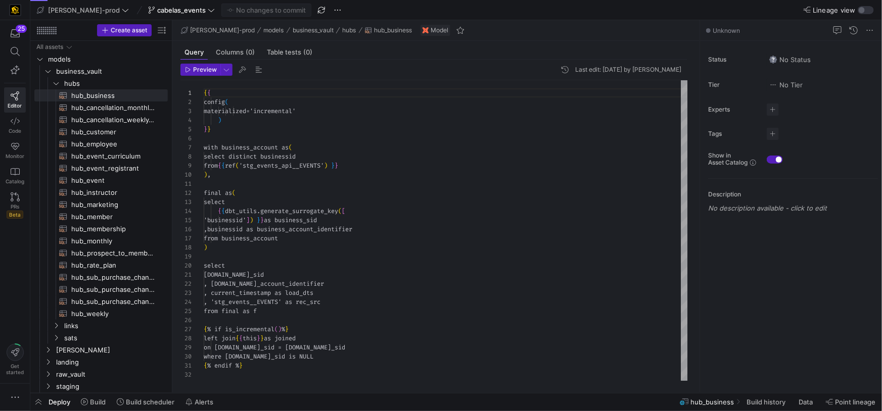
scroll to position [91, 0]
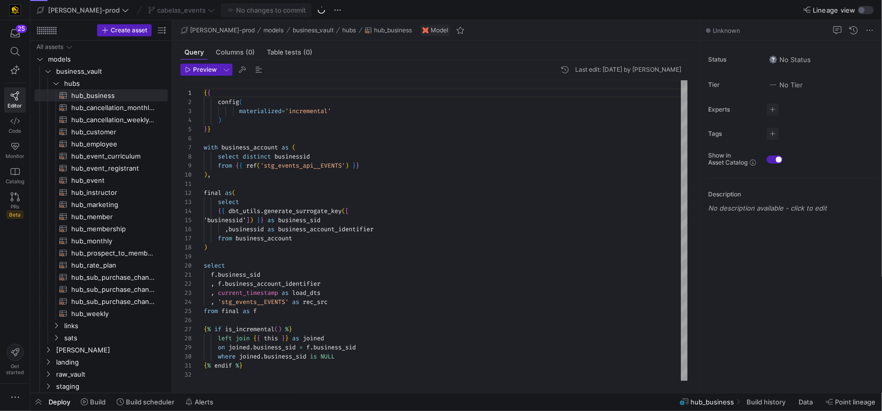
scroll to position [91, 0]
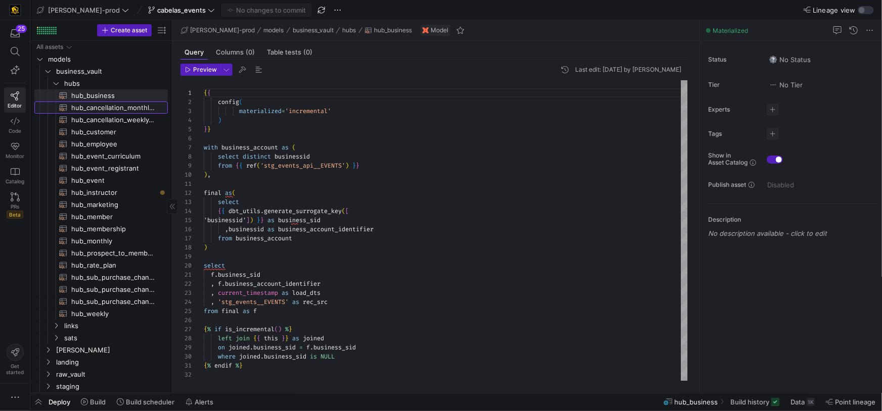
click at [133, 103] on span "hub_cancellation_monthly_forecast​​​​​​​​​​" at bounding box center [113, 108] width 85 height 12
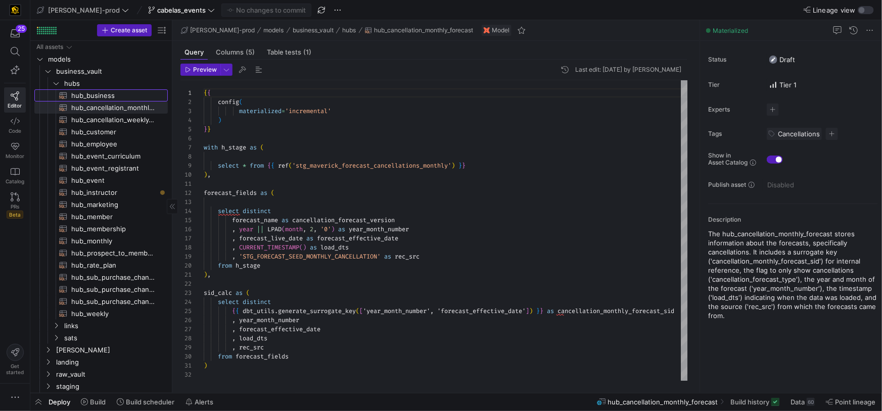
click at [114, 96] on span "hub_business​​​​​​​​​​" at bounding box center [113, 96] width 85 height 12
type textarea "{{ config( materialized='incremental' ) }} with business_account as ( select di…"
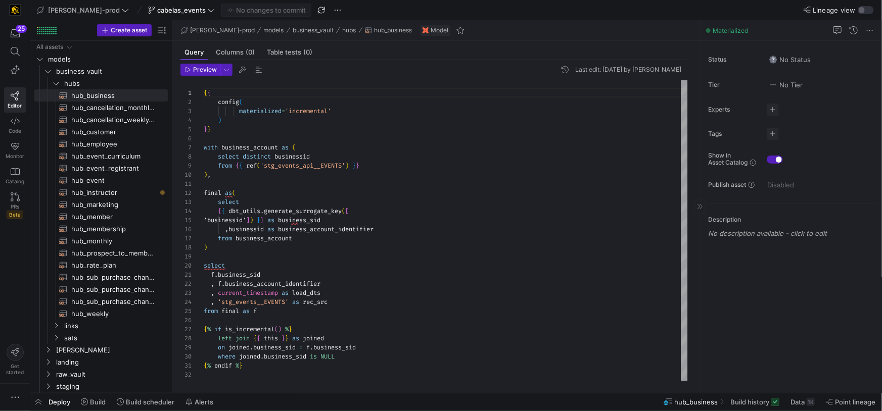
click at [746, 234] on p "No description available - click to edit" at bounding box center [793, 233] width 170 height 8
click at [764, 265] on div at bounding box center [792, 285] width 169 height 81
click at [783, 374] on div "Status No Status Tier No Tier Experts No expert s Tags No tags Show in Asset Ca…" at bounding box center [791, 217] width 182 height 352
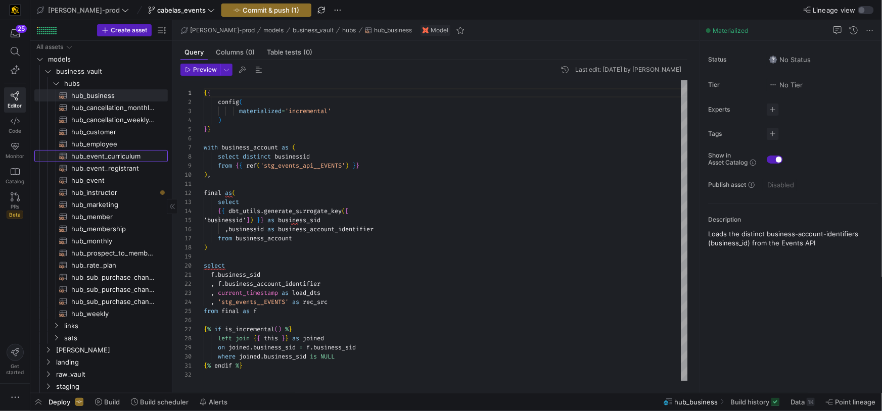
click at [120, 158] on span "hub_event_curriculum​​​​​​​​​​" at bounding box center [113, 157] width 85 height 12
type textarea "{{ config( materialized='incremental' ) }} with hub_event_curriculum as ( selec…"
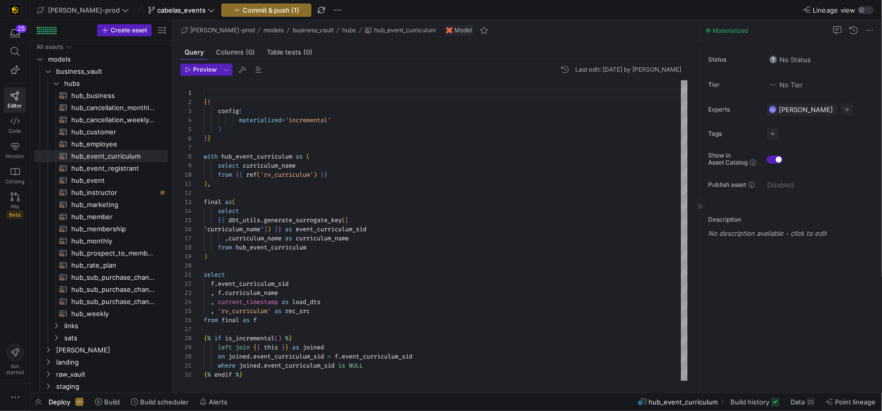
click at [766, 243] on y42-asset-editor-sidebar "Status No Status Tier No Tier Experts MN Mohammad Nurbhasha 1 expert Tags No ta…" at bounding box center [791, 144] width 182 height 207
click at [749, 238] on div "Description No description available - click to edit" at bounding box center [793, 222] width 170 height 36
click at [748, 234] on p "No description available - click to edit" at bounding box center [793, 233] width 170 height 8
click at [756, 335] on div "Status No Status Tier No Tier Experts MN Mohammad Nurbhasha 1 expert Tags No ta…" at bounding box center [791, 217] width 182 height 352
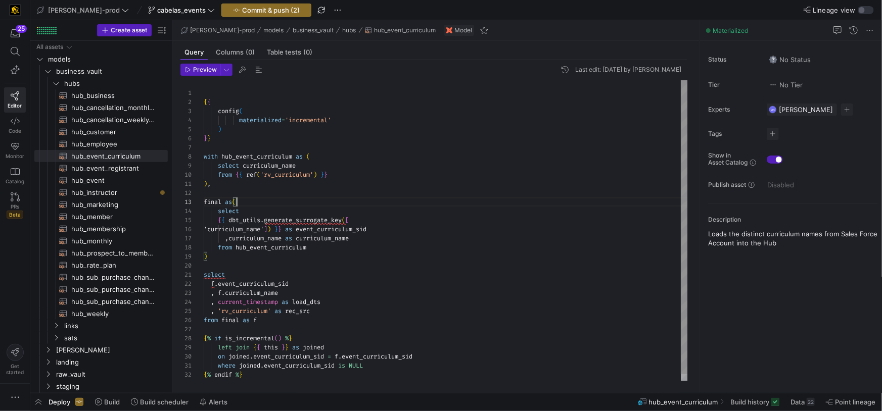
click at [467, 204] on div "final as (" at bounding box center [446, 202] width 484 height 9
click at [56, 82] on icon "Press SPACE to select this row." at bounding box center [56, 83] width 7 height 6
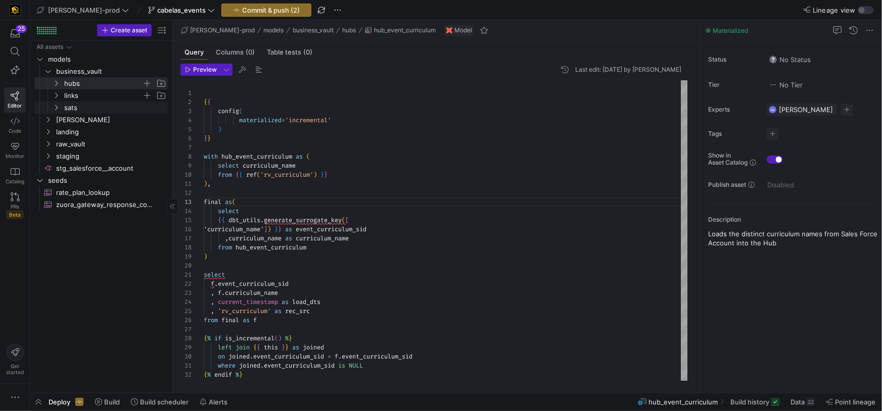
click at [58, 98] on icon "Press SPACE to select this row." at bounding box center [56, 95] width 7 height 6
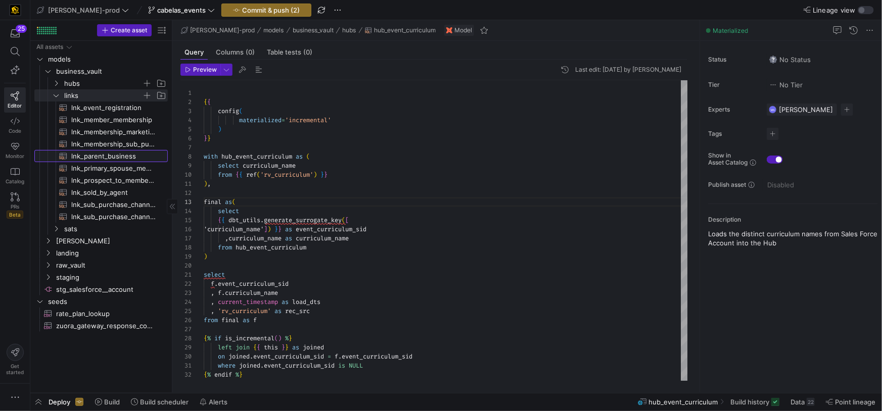
drag, startPoint x: 104, startPoint y: 157, endPoint x: 143, endPoint y: 165, distance: 40.6
click at [104, 157] on span "lnk_parent_business​​​​​​​​​​" at bounding box center [113, 157] width 85 height 12
type textarea "{{ config( materialized = 'incremental' ) }} with parent_account as ( select di…"
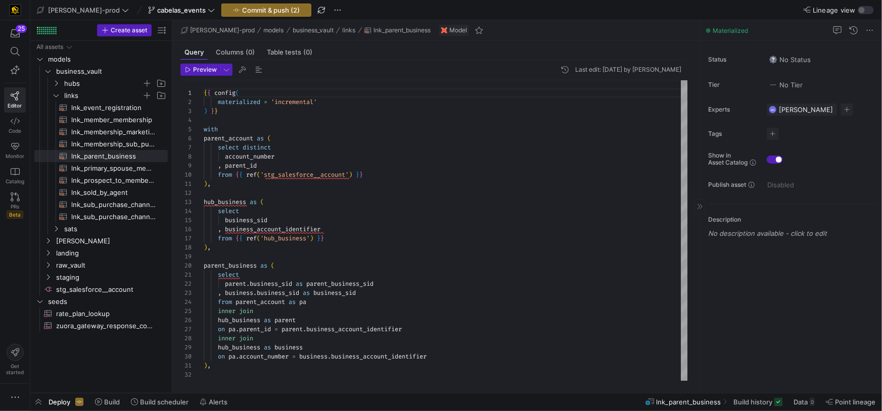
click at [749, 249] on div "Status No Status Tier No Tier Experts MN Mohammad Nurbhasha 1 expert Tags No ta…" at bounding box center [791, 217] width 182 height 352
click at [750, 241] on y42-asset-editor-sidebar "Status No Status Tier No Tier Experts MN Mohammad Nurbhasha 1 expert Tags No ta…" at bounding box center [791, 144] width 182 height 207
click at [751, 238] on div "Description No description available - click to edit" at bounding box center [793, 222] width 170 height 36
click at [729, 232] on p "No description available - click to edit" at bounding box center [793, 233] width 170 height 8
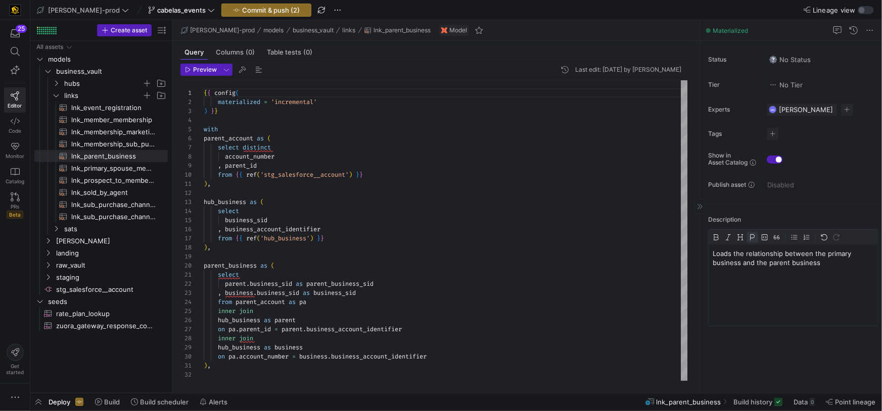
click at [789, 363] on div "Status No Status Tier No Tier Experts MN Mohammad Nurbhasha 1 expert Tags No ta…" at bounding box center [791, 217] width 182 height 352
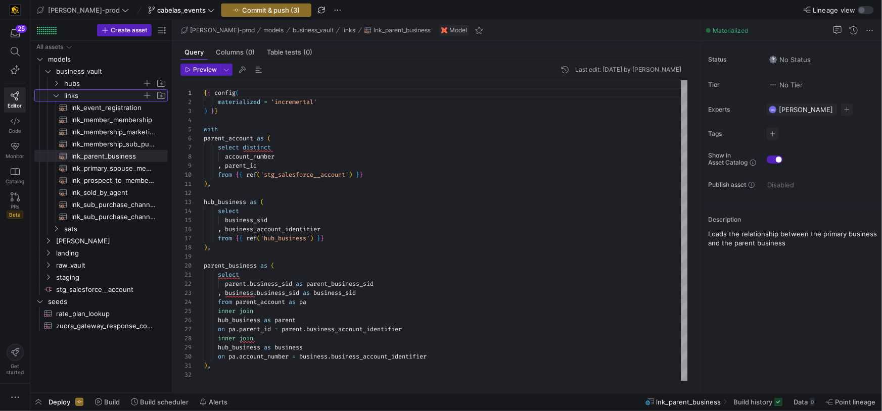
click at [58, 95] on icon "Press SPACE to select this row." at bounding box center [56, 95] width 5 height 3
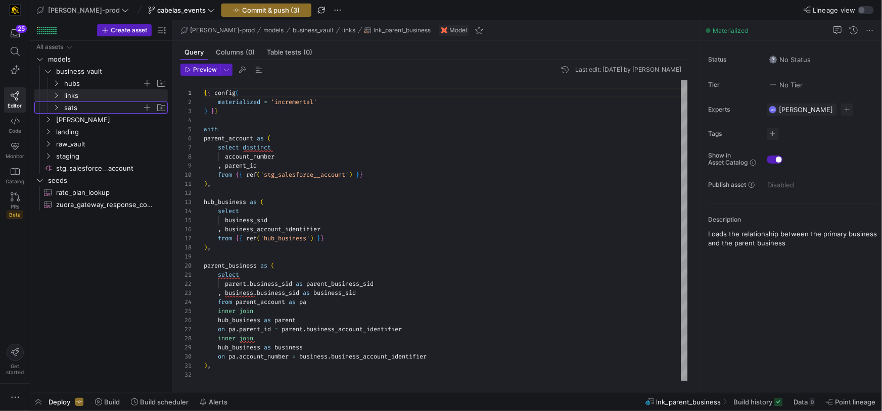
click at [58, 109] on icon "Press SPACE to select this row." at bounding box center [56, 108] width 7 height 6
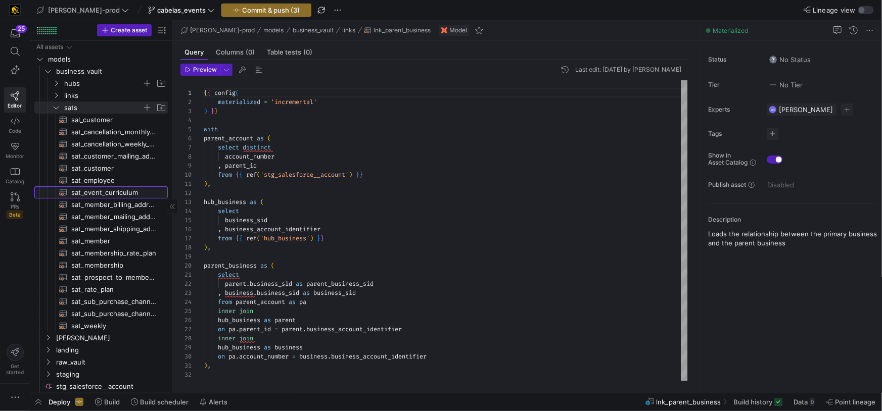
click at [116, 195] on span "sat_event_curriculum​​​​​​​​​​" at bounding box center [113, 193] width 85 height 12
type textarea "{{ config( materialized='incremental' ) }} with sat_event_curriculum as ( selec…"
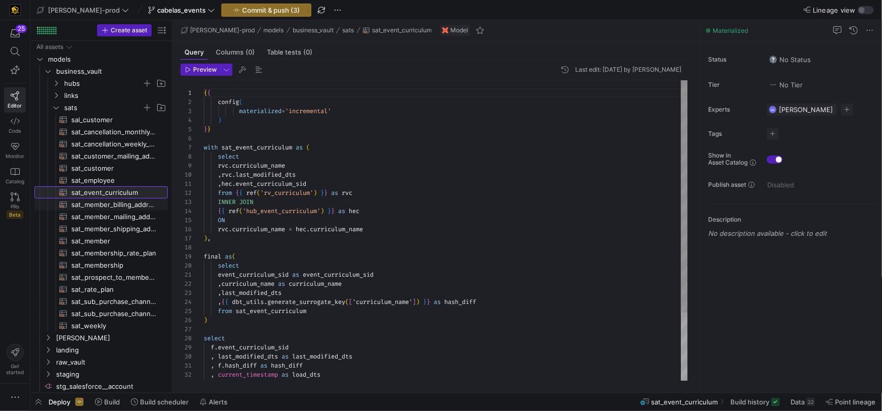
scroll to position [91, 0]
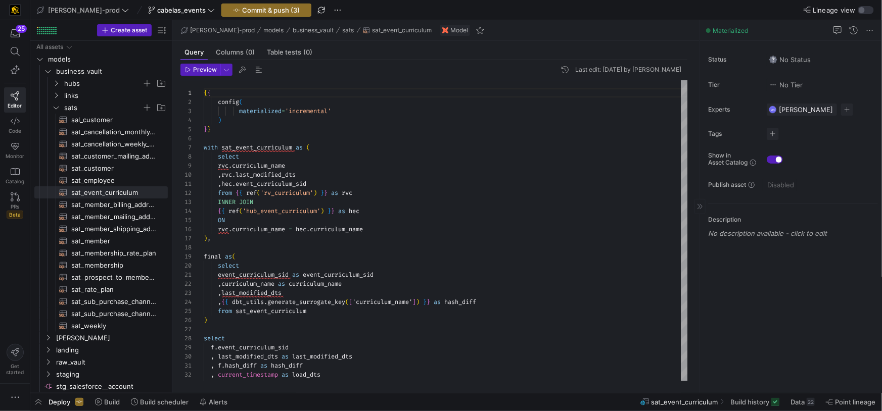
click at [771, 246] on y42-asset-editor-sidebar "Status No Status Tier No Tier Experts MN Mohammad Nurbhasha 1 expert Tags No ta…" at bounding box center [791, 144] width 182 height 207
click at [748, 237] on div "Description No description available - click to edit" at bounding box center [793, 222] width 170 height 36
click at [748, 232] on p "No description available - click to edit" at bounding box center [793, 233] width 170 height 8
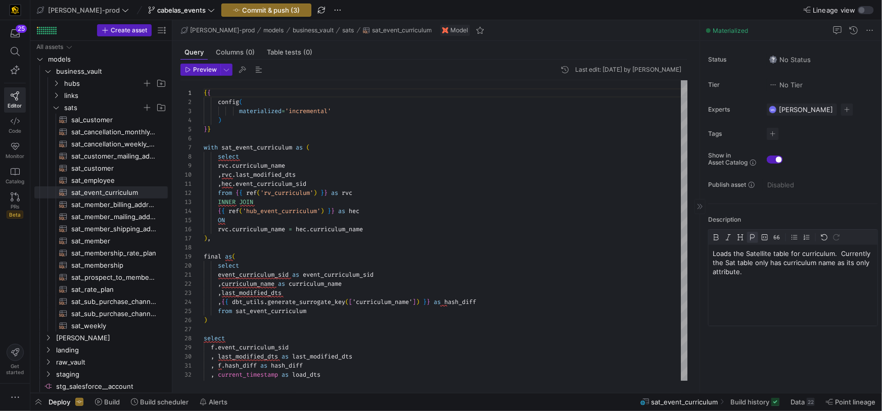
click at [771, 359] on div "Status No Status Tier No Tier Experts MN Mohammad Nurbhasha 1 expert Tags No ta…" at bounding box center [791, 217] width 182 height 352
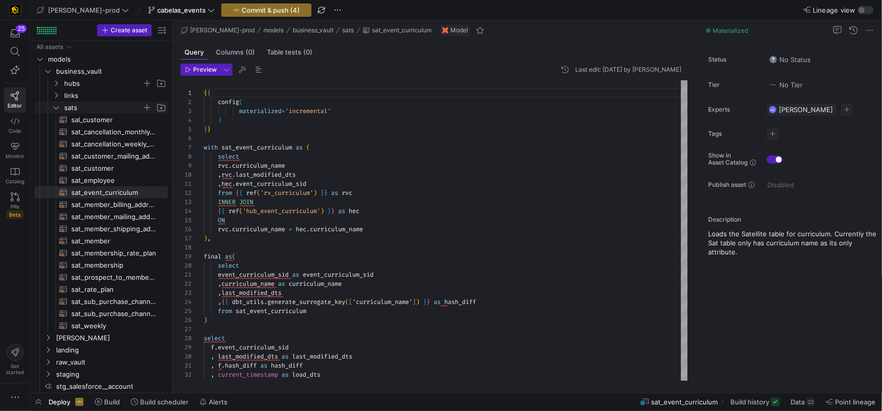
click at [61, 107] on span "sats" at bounding box center [109, 107] width 116 height 11
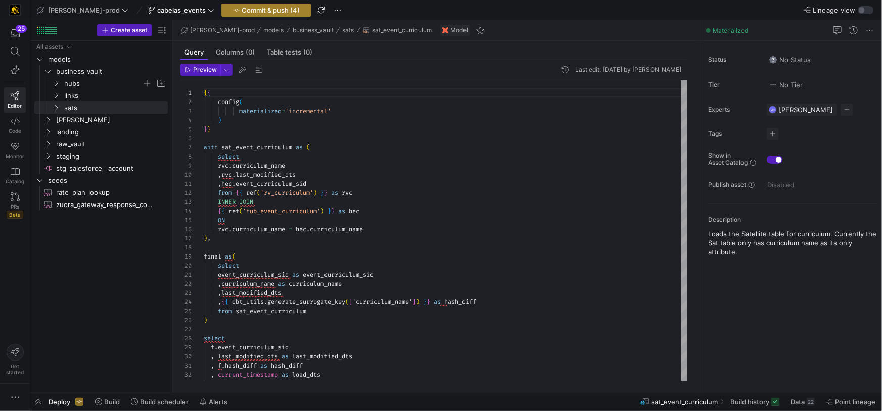
click at [245, 11] on span "Commit & push (4)" at bounding box center [271, 10] width 58 height 8
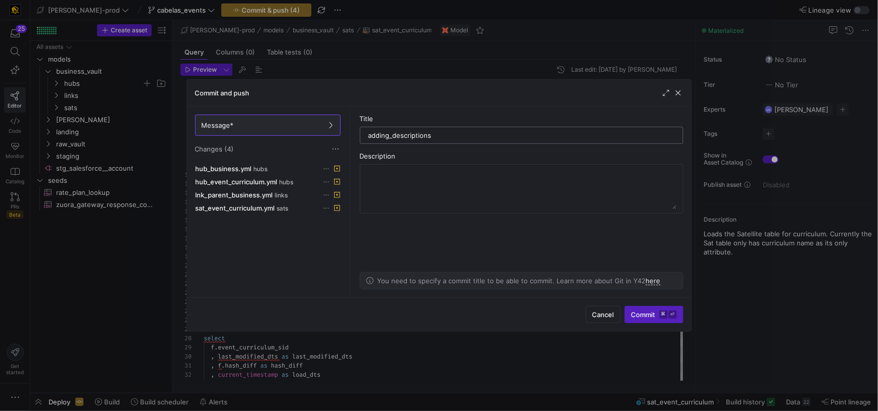
drag, startPoint x: 371, startPoint y: 133, endPoint x: 382, endPoint y: 165, distance: 33.2
click at [370, 133] on input "adding_descriptions" at bounding box center [521, 135] width 306 height 8
type input "Business_Curriculum_Object_adding_descriptions"
click at [632, 316] on span "Commit ⌘ ⏎" at bounding box center [653, 315] width 45 height 8
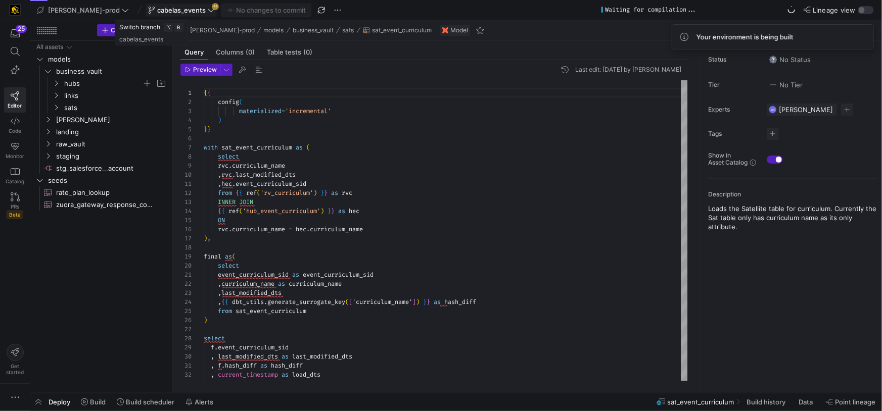
click at [208, 10] on icon at bounding box center [211, 10] width 7 height 7
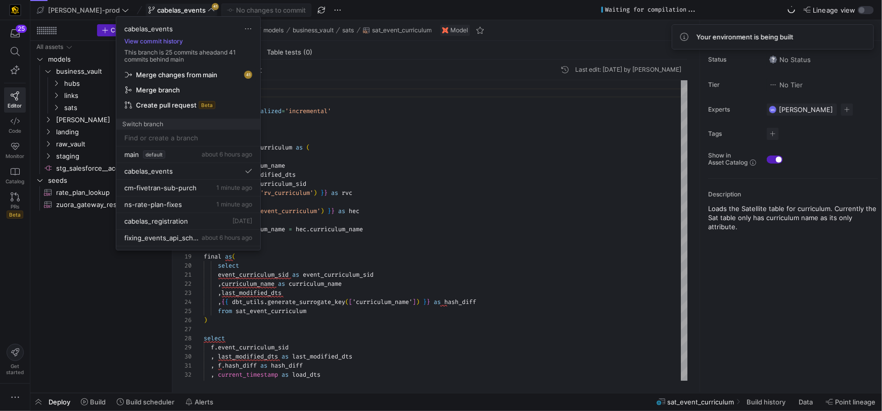
click at [226, 75] on span "Merge changes from main" at bounding box center [188, 75] width 127 height 8
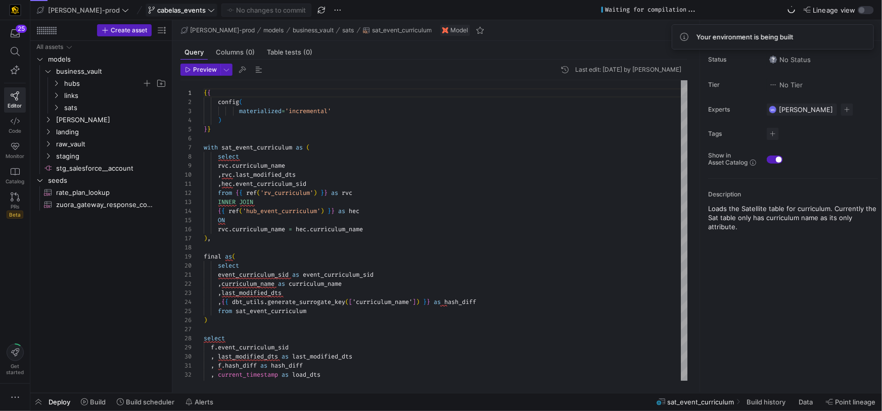
click at [208, 12] on icon at bounding box center [211, 10] width 7 height 7
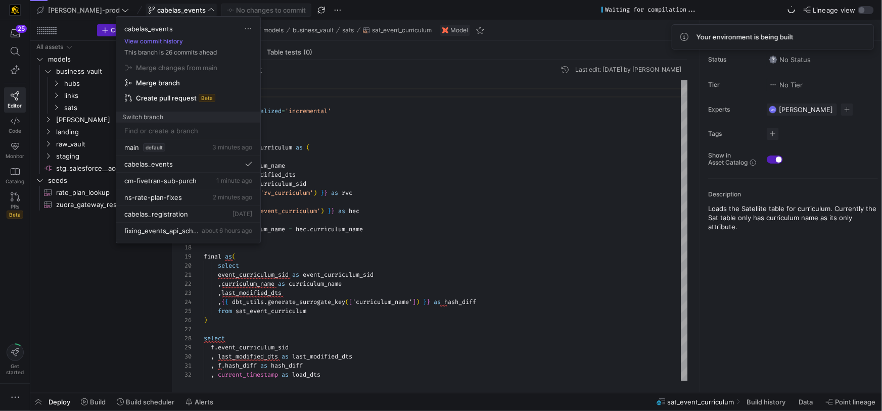
click at [172, 98] on span "Create pull request" at bounding box center [166, 98] width 61 height 8
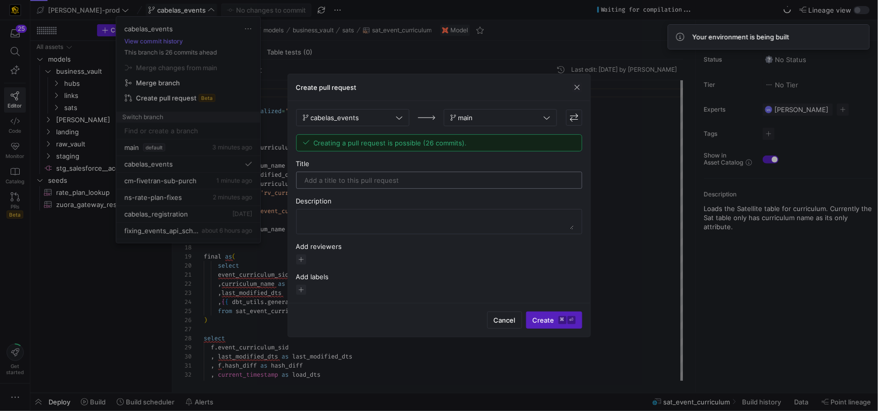
click at [369, 183] on input "text" at bounding box center [439, 180] width 269 height 8
type input "Business_Curriculum_DataVault_to_Main"
click at [303, 259] on span "button" at bounding box center [301, 260] width 10 height 10
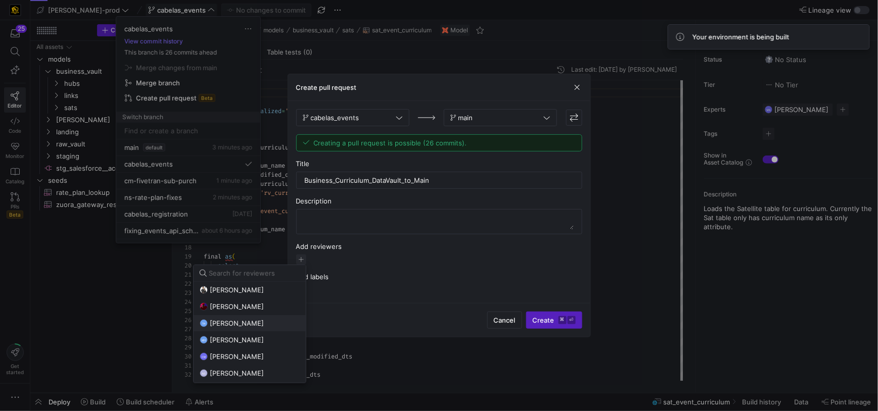
click at [232, 323] on span "[PERSON_NAME]" at bounding box center [237, 323] width 54 height 8
drag, startPoint x: 371, startPoint y: 275, endPoint x: 378, endPoint y: 265, distance: 11.9
click at [371, 275] on div at bounding box center [439, 205] width 878 height 411
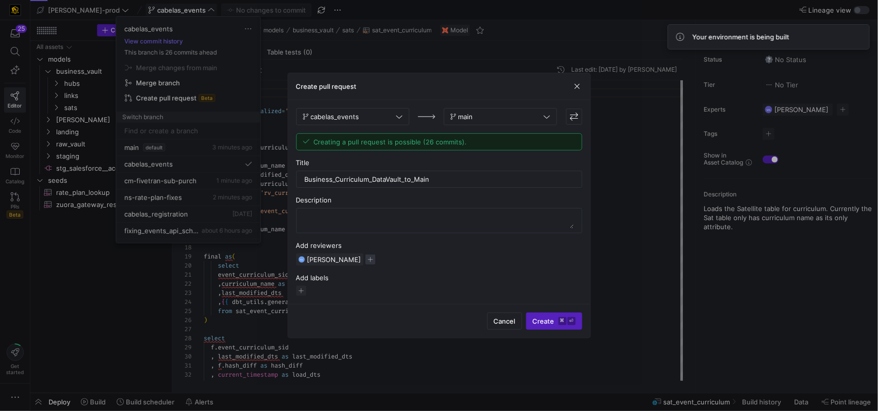
click at [373, 259] on span "button" at bounding box center [370, 260] width 10 height 10
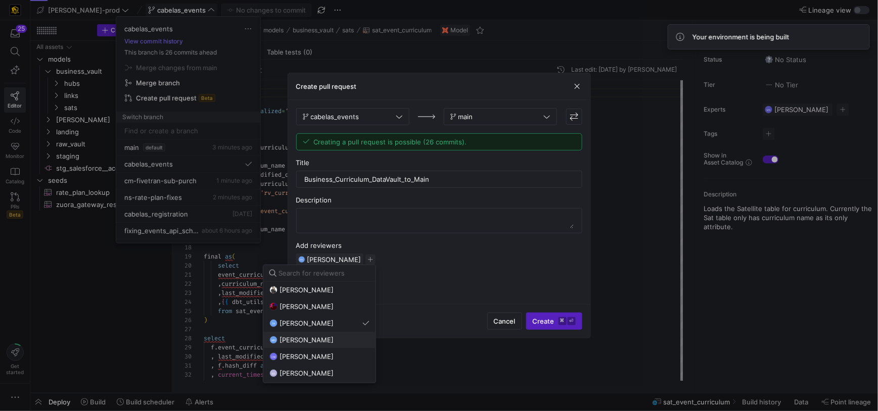
click at [327, 340] on span "mark hohensee" at bounding box center [306, 340] width 54 height 8
click at [472, 279] on div at bounding box center [439, 205] width 878 height 411
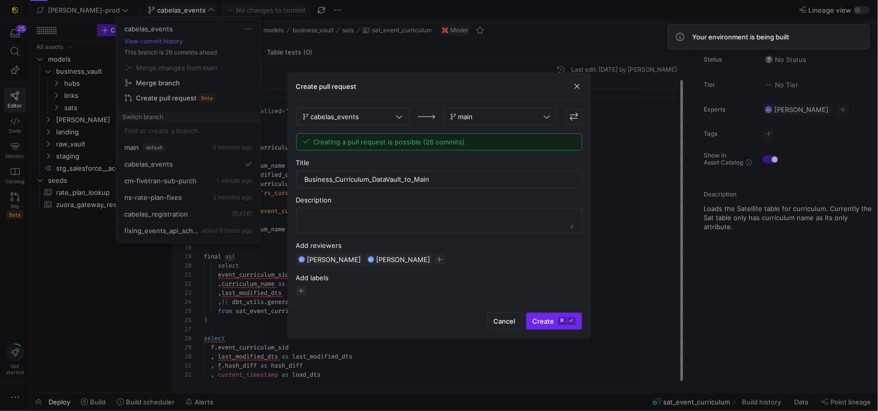
click at [539, 324] on span "Create ⌘ ⏎" at bounding box center [553, 321] width 43 height 8
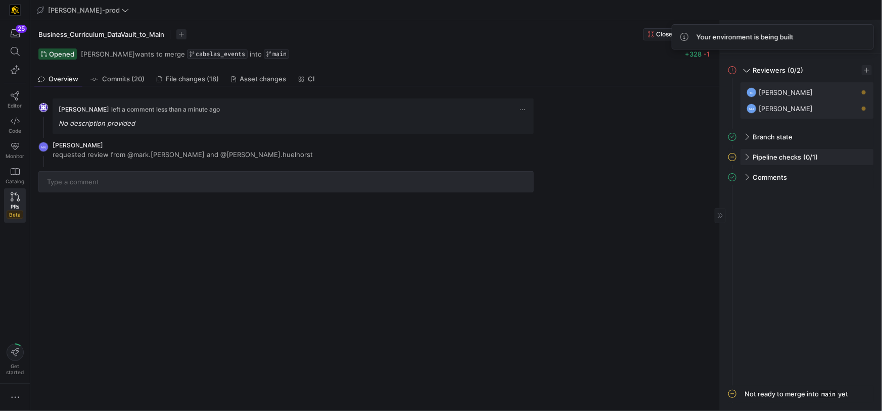
click at [752, 154] on span "Pipeline checks" at bounding box center [776, 157] width 48 height 8
click at [134, 80] on span "Commits (20)" at bounding box center [123, 79] width 42 height 7
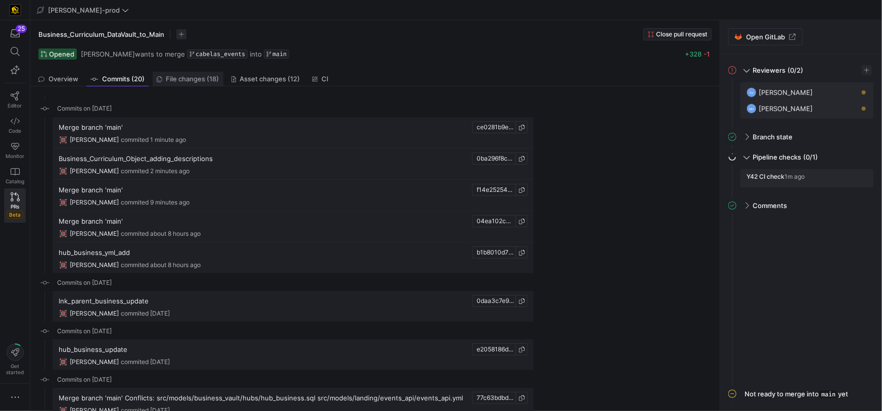
click at [184, 80] on span "File changes (18)" at bounding box center [192, 79] width 53 height 7
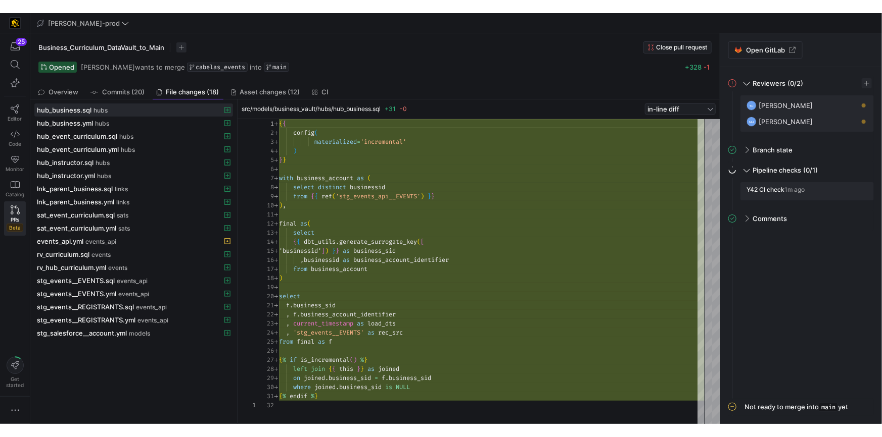
scroll to position [55, 94]
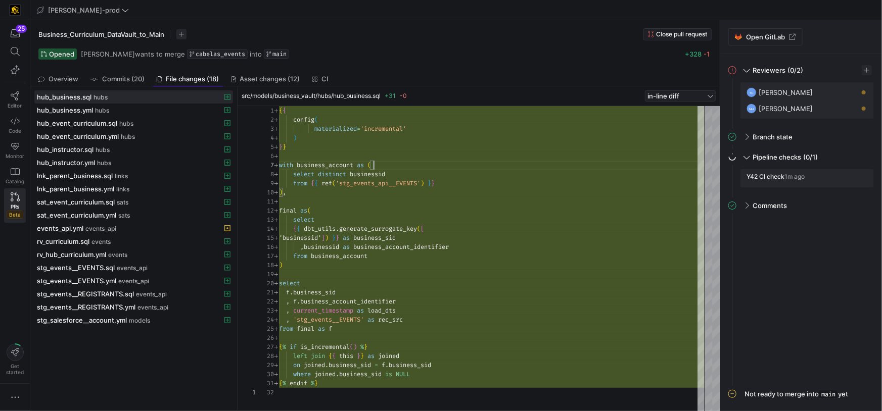
click at [488, 169] on div "with business_account as (" at bounding box center [491, 165] width 425 height 9
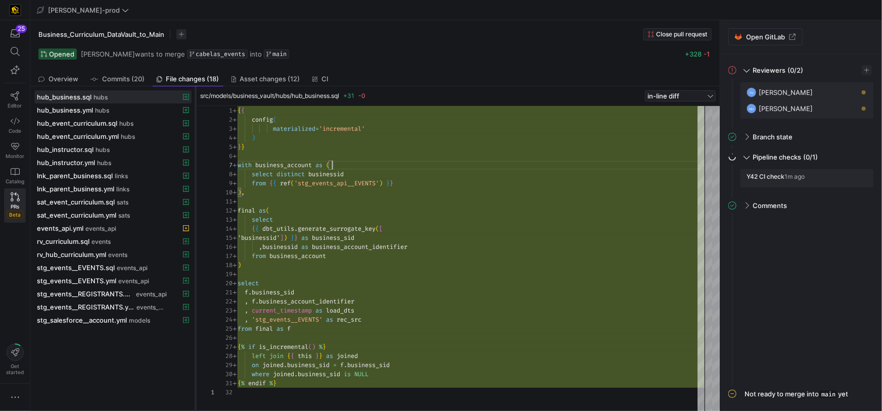
drag, startPoint x: 235, startPoint y: 148, endPoint x: 194, endPoint y: 148, distance: 41.4
click at [194, 148] on div at bounding box center [195, 248] width 4 height 325
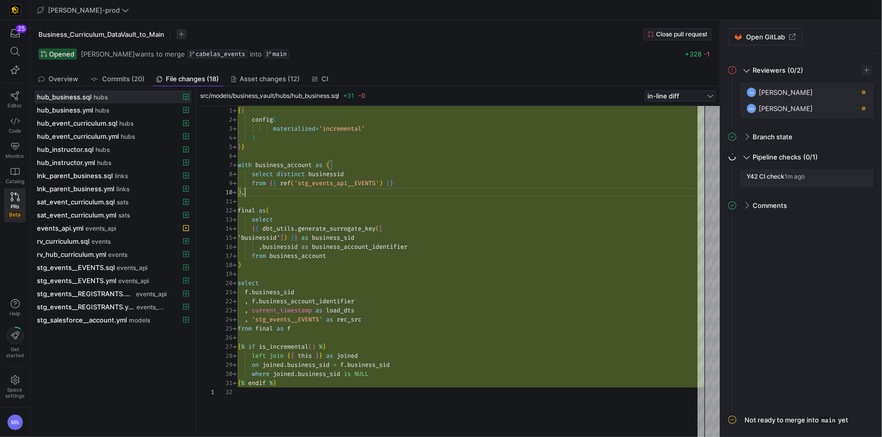
click at [385, 191] on div "{ { config ( materialized = 'incremental' ) } } with business_account as ( sele…" at bounding box center [470, 272] width 467 height 332
drag, startPoint x: 325, startPoint y: 184, endPoint x: 333, endPoint y: 189, distance: 10.0
click at [325, 184] on div "{ { config ( materialized = 'incremental' ) } } with business_account as ( sele…" at bounding box center [470, 272] width 467 height 332
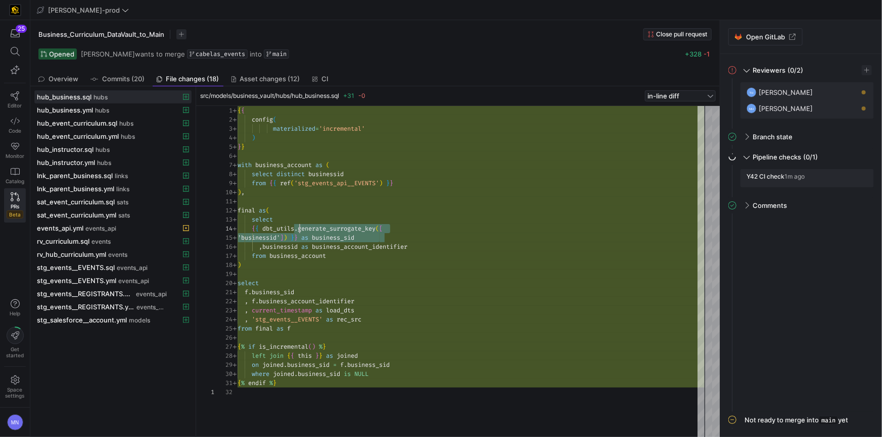
scroll to position [27, 40]
drag, startPoint x: 382, startPoint y: 239, endPoint x: 277, endPoint y: 234, distance: 105.7
click at [278, 228] on div "{ { config ( materialized = 'incremental' ) } } with business_account as ( sele…" at bounding box center [470, 272] width 467 height 332
click at [289, 250] on div "{ { config ( materialized = 'incremental' ) } } with business_account as ( sele…" at bounding box center [470, 272] width 467 height 332
drag, startPoint x: 289, startPoint y: 250, endPoint x: 346, endPoint y: 248, distance: 57.1
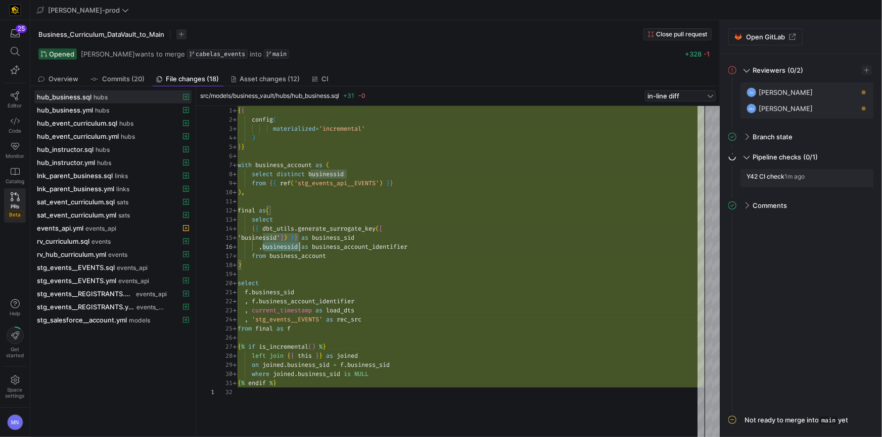
click at [378, 246] on span "business_account_identifier" at bounding box center [359, 247] width 95 height 8
type textarea "f.business_sid , f.business_account_identifier , current_timestamp as load_dts …"
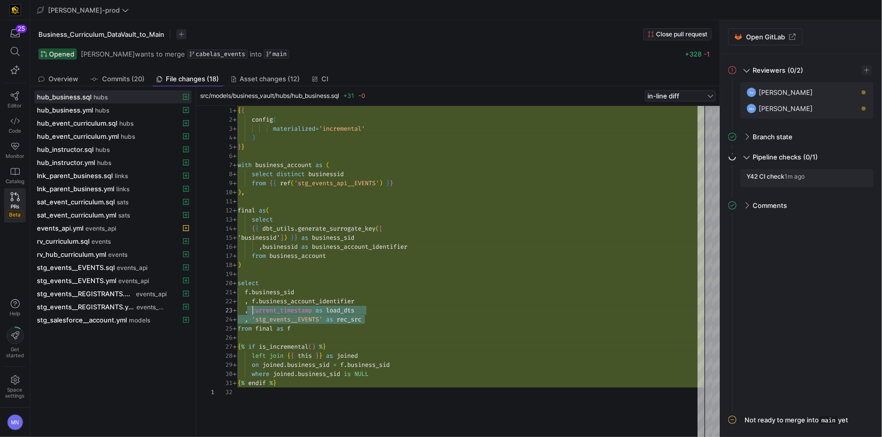
scroll to position [18, 0]
drag, startPoint x: 365, startPoint y: 319, endPoint x: 311, endPoint y: 315, distance: 54.2
click at [233, 309] on div "1 2 3 4 5 6 7 8 9 10 11 12 13 14 15 16 17 18 19 20 21 22 23 24 25 26 27 28 29 3…" at bounding box center [459, 272] width 490 height 332
click at [367, 324] on div "from final as f" at bounding box center [470, 328] width 467 height 9
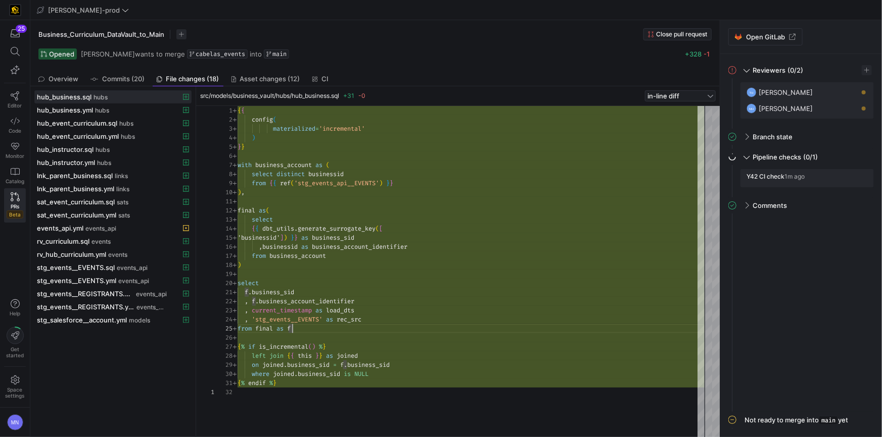
click at [286, 322] on span "'stg_events__EVENTS'" at bounding box center [287, 320] width 71 height 8
drag, startPoint x: 286, startPoint y: 322, endPoint x: 366, endPoint y: 325, distance: 79.4
click at [286, 322] on span "'stg_events__EVENTS'" at bounding box center [287, 320] width 71 height 8
click at [296, 322] on div "{ { config ( materialized = 'incremental' ) } } with business_account as ( sele…" at bounding box center [470, 272] width 467 height 332
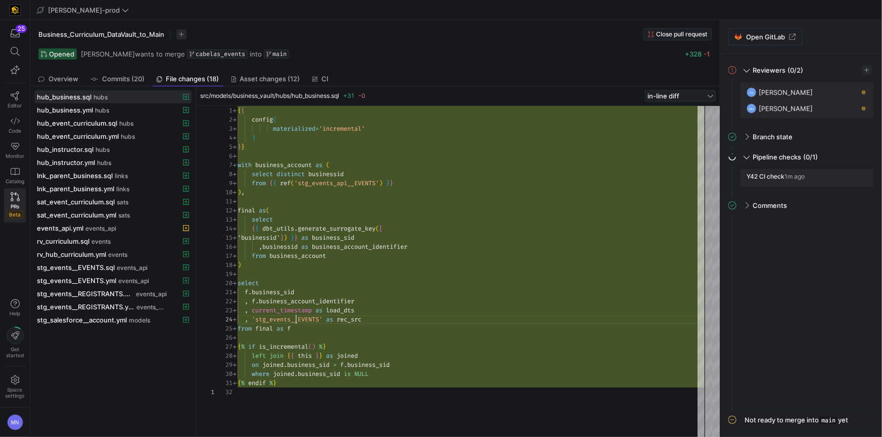
drag, startPoint x: 296, startPoint y: 322, endPoint x: 319, endPoint y: 325, distance: 22.9
drag, startPoint x: 311, startPoint y: 333, endPoint x: 317, endPoint y: 332, distance: 6.2
click at [311, 333] on div at bounding box center [470, 337] width 467 height 9
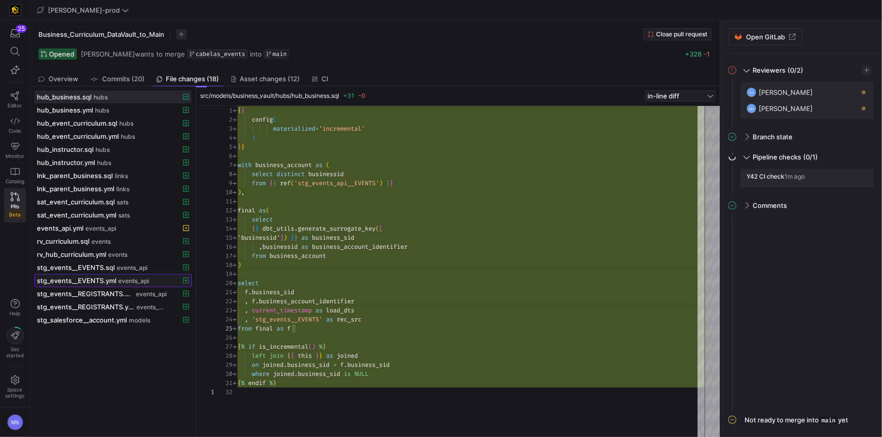
click at [94, 274] on button "stg_events__EVENTS.yml events_api" at bounding box center [112, 280] width 157 height 13
click at [92, 268] on span "stg_events__EVENTS.sql" at bounding box center [76, 268] width 78 height 8
click at [104, 280] on span "stg_events__EVENTS.yml" at bounding box center [76, 281] width 79 height 8
click at [108, 264] on span "stg_events__EVENTS.sql" at bounding box center [76, 268] width 78 height 8
click at [101, 282] on span "stg_events__EVENTS.yml" at bounding box center [76, 281] width 79 height 8
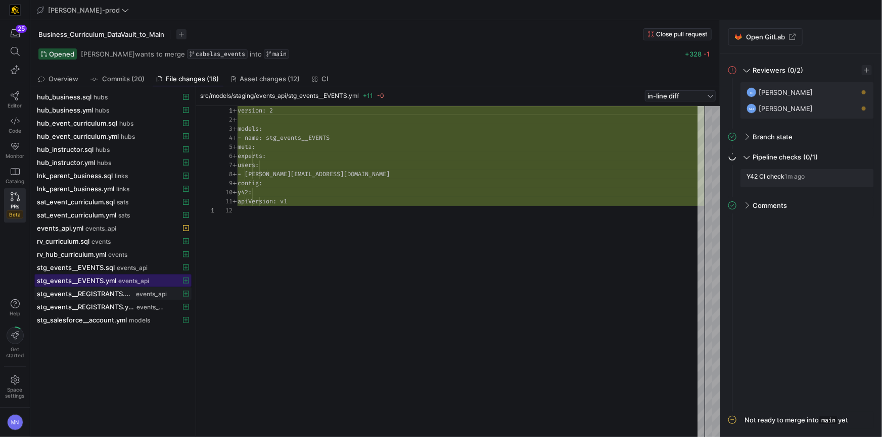
scroll to position [91, 0]
click at [99, 293] on span "stg_events__REGISTRANTS.sql" at bounding box center [85, 294] width 97 height 8
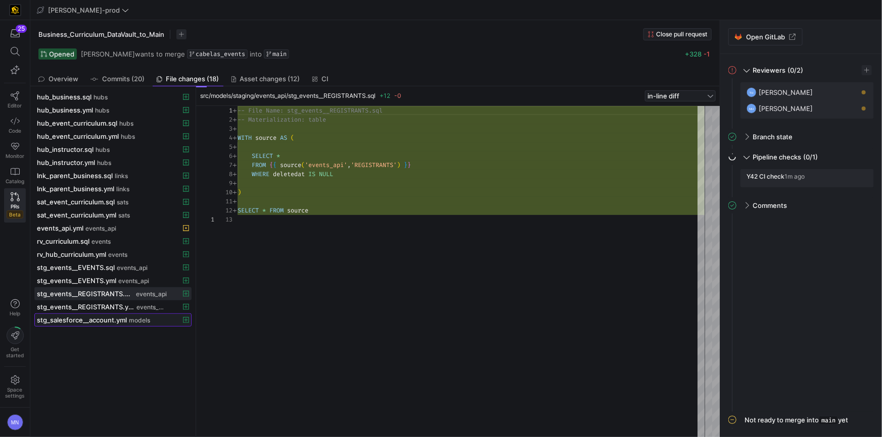
click at [88, 321] on span "stg_salesforce__account.yml" at bounding box center [82, 320] width 90 height 8
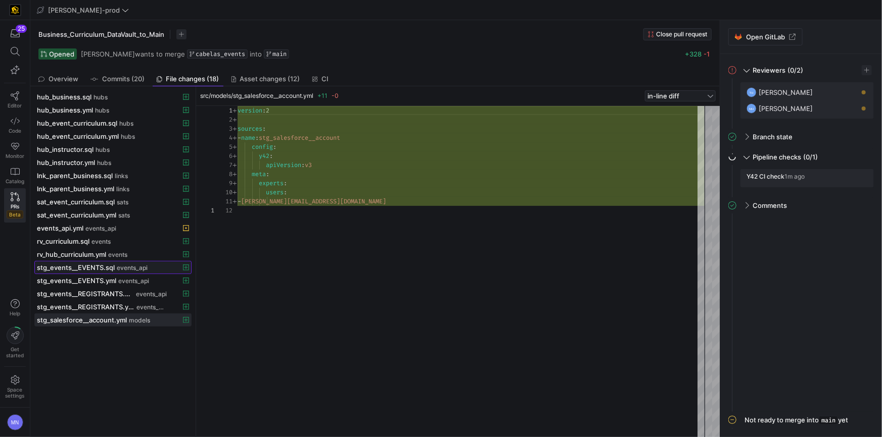
click at [122, 267] on span "events_api" at bounding box center [132, 268] width 31 height 7
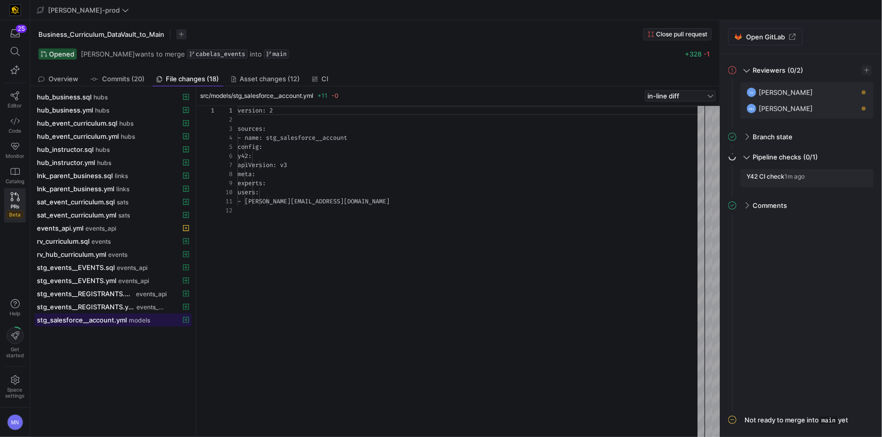
click at [140, 320] on span "models" at bounding box center [139, 320] width 21 height 7
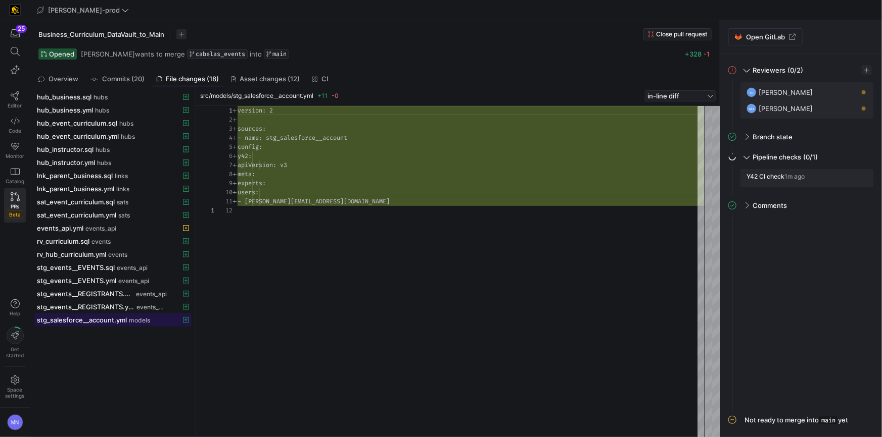
click at [140, 320] on span "models" at bounding box center [139, 320] width 21 height 7
type textarea "- mohammad.nurbhasha@uscca.com"
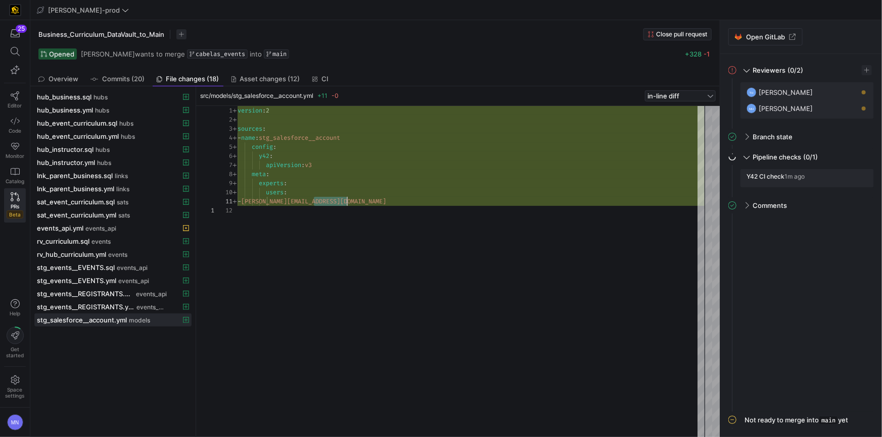
click at [405, 199] on div "- mohammad.nurbhasha@uscca.com" at bounding box center [470, 201] width 467 height 9
click at [187, 321] on icon at bounding box center [186, 320] width 6 height 6
click at [137, 306] on span "events_api" at bounding box center [151, 307] width 30 height 7
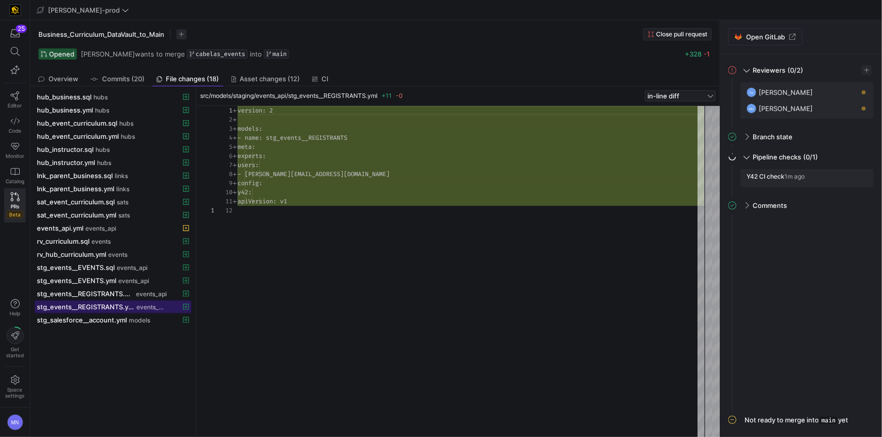
scroll to position [91, 0]
click at [134, 291] on div "stg_events__REGISTRANTS.sql events_api" at bounding box center [102, 294] width 130 height 8
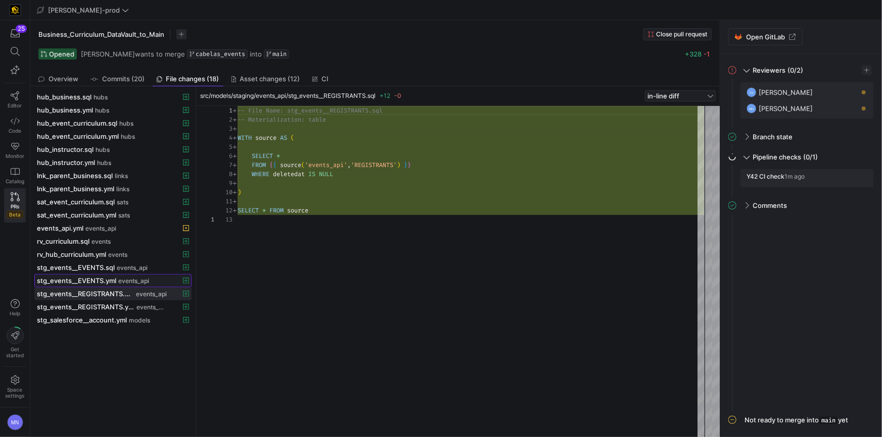
click at [129, 278] on span "events_api" at bounding box center [133, 281] width 31 height 7
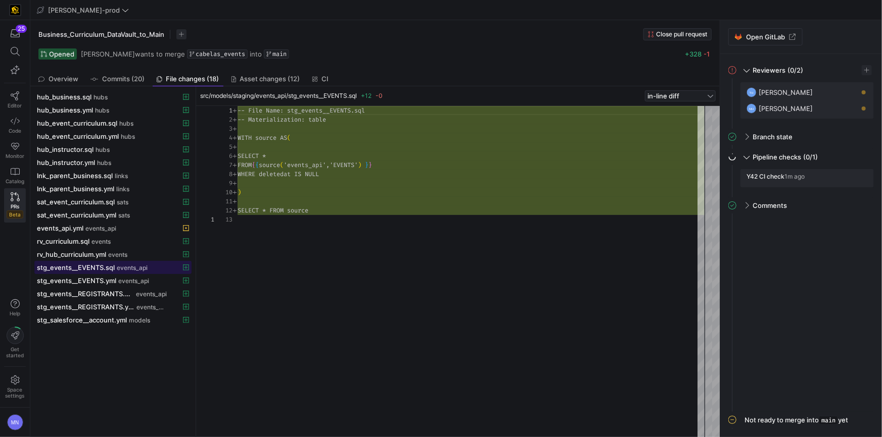
click at [129, 266] on span "events_api" at bounding box center [132, 268] width 31 height 7
click at [139, 268] on span "events_api" at bounding box center [132, 268] width 31 height 7
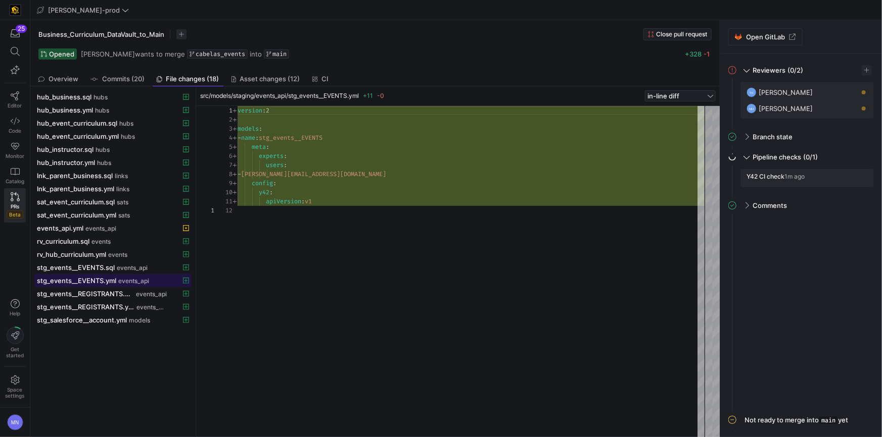
click at [131, 279] on span "events_api" at bounding box center [133, 281] width 31 height 7
click at [15, 124] on icon at bounding box center [15, 121] width 9 height 9
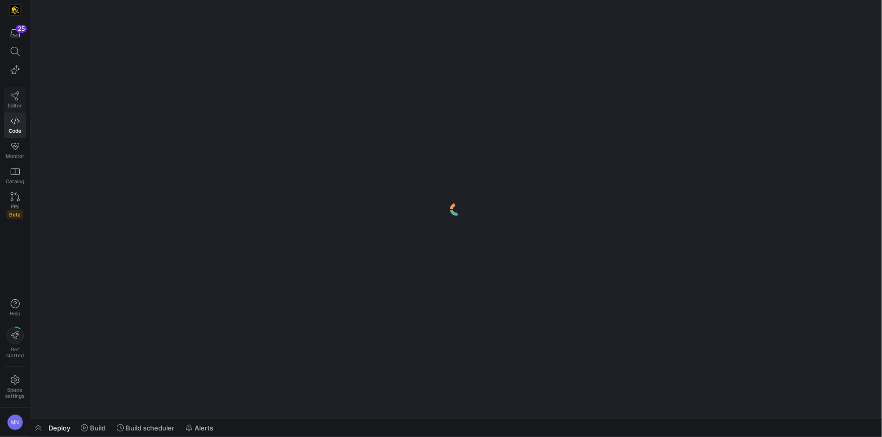
click at [16, 99] on icon at bounding box center [15, 95] width 9 height 9
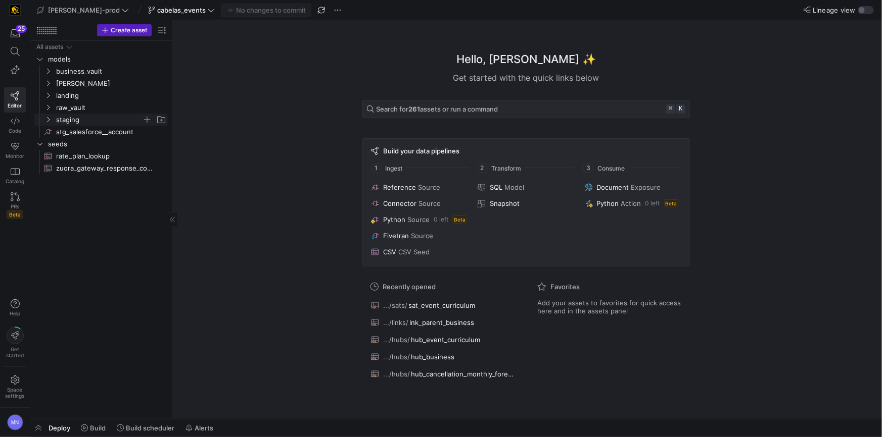
click at [51, 121] on y42-icon "Press SPACE to select this row." at bounding box center [48, 120] width 8 height 8
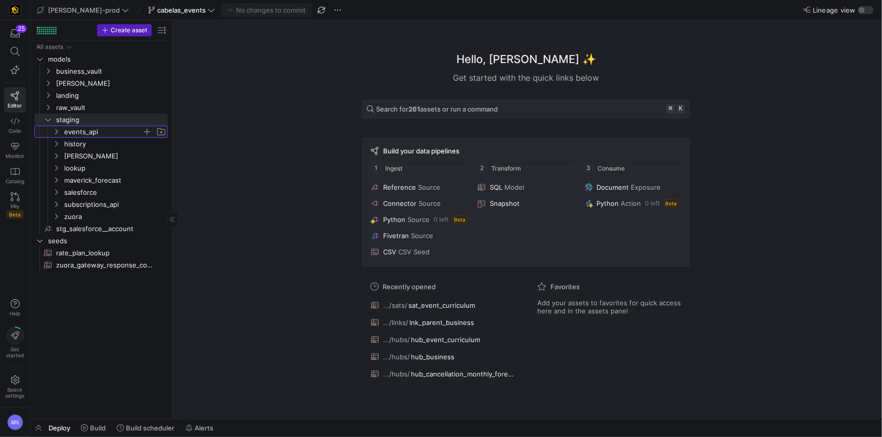
click at [56, 135] on y42-icon "Press SPACE to select this row." at bounding box center [56, 132] width 8 height 8
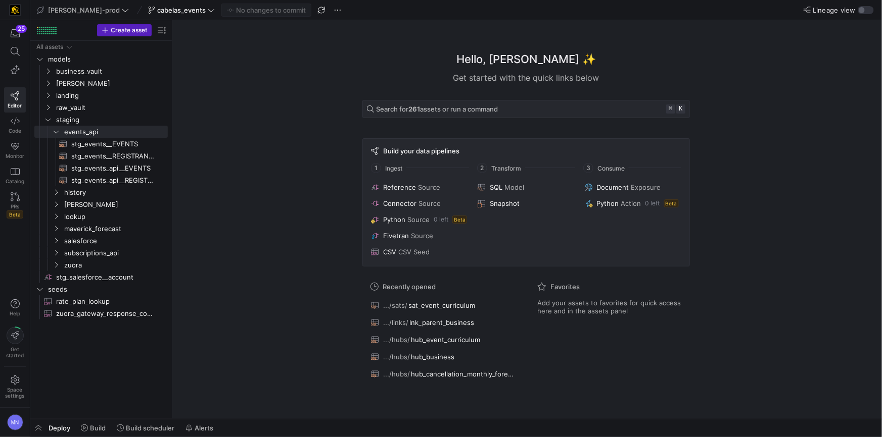
drag, startPoint x: 176, startPoint y: 154, endPoint x: 233, endPoint y: 155, distance: 56.6
click at [252, 156] on y42-asset-welcome-view "Hello, Mohammad ✨ Get started with the quick links below Search for 261 assets …" at bounding box center [526, 219] width 709 height 399
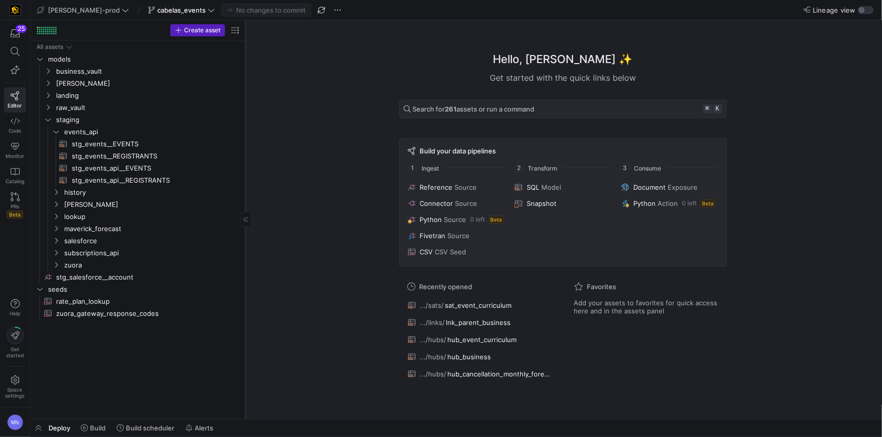
drag, startPoint x: 172, startPoint y: 179, endPoint x: 245, endPoint y: 181, distance: 73.3
click at [245, 181] on div at bounding box center [245, 219] width 1 height 399
drag, startPoint x: 108, startPoint y: 169, endPoint x: 109, endPoint y: 176, distance: 7.6
click at [107, 169] on span "stg_events_api__EVENTS​​​​​​​​​​" at bounding box center [151, 169] width 158 height 12
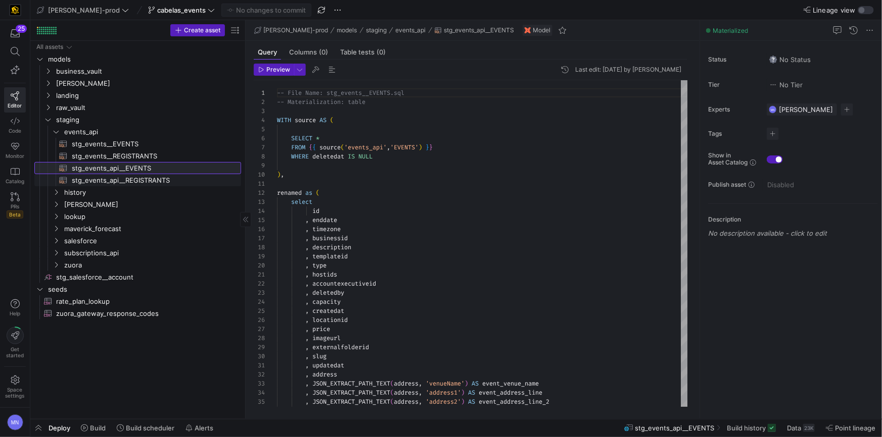
scroll to position [91, 0]
click at [110, 182] on span "stg_events_api__REGISTRANTS​​​​​​​​​​" at bounding box center [151, 181] width 158 height 12
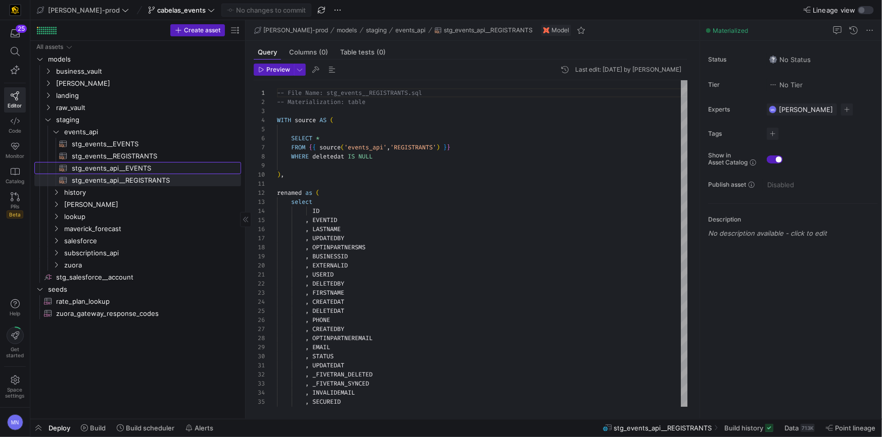
drag, startPoint x: 119, startPoint y: 170, endPoint x: 120, endPoint y: 177, distance: 7.1
click at [119, 170] on span "stg_events_api__EVENTS​​​​​​​​​​" at bounding box center [151, 169] width 158 height 12
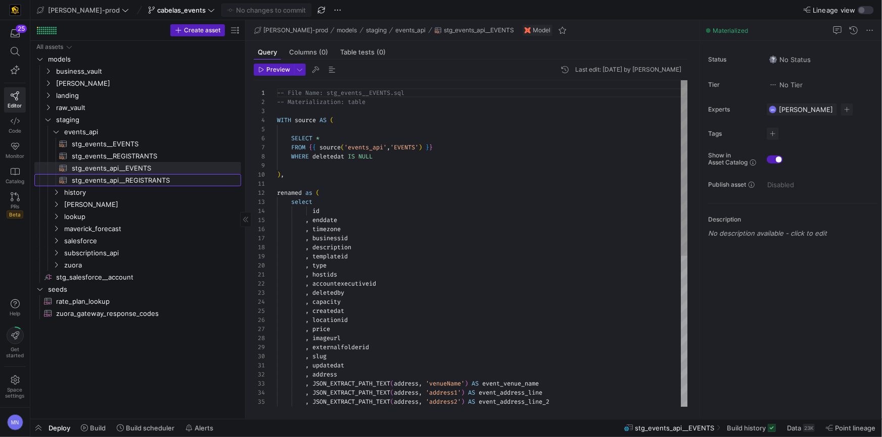
click at [121, 181] on span "stg_events_api__REGISTRANTS​​​​​​​​​​" at bounding box center [151, 181] width 158 height 12
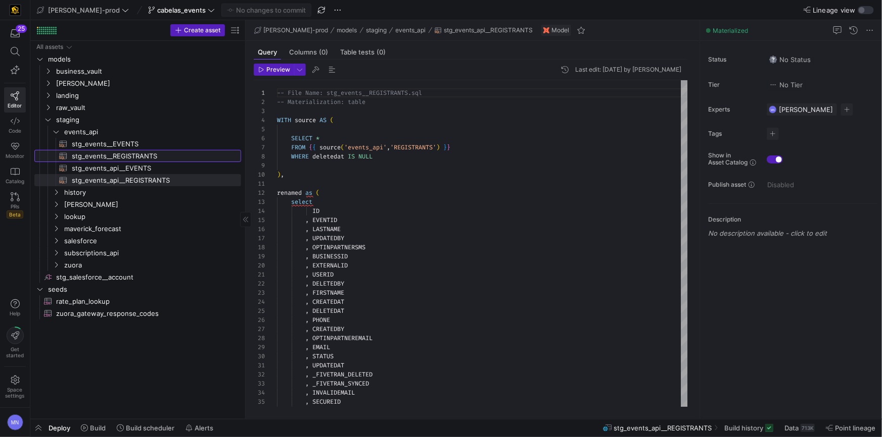
click at [126, 155] on span "stg_events__REGISTRANTS​​​​​​​​​​" at bounding box center [151, 157] width 158 height 12
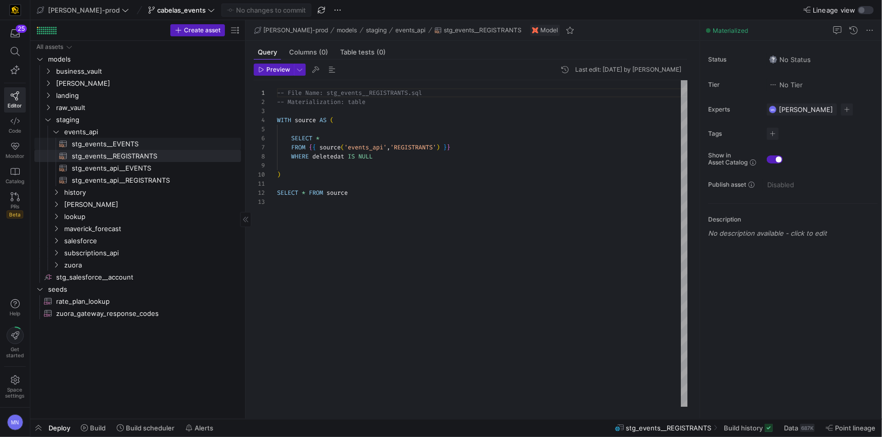
click at [121, 145] on span "stg_events__EVENTS​​​​​​​​​​" at bounding box center [151, 144] width 158 height 12
click at [124, 154] on span "stg_events__REGISTRANTS​​​​​​​​​​" at bounding box center [151, 157] width 158 height 12
click at [140, 179] on span "stg_events_api__REGISTRANTS​​​​​​​​​​" at bounding box center [151, 181] width 158 height 12
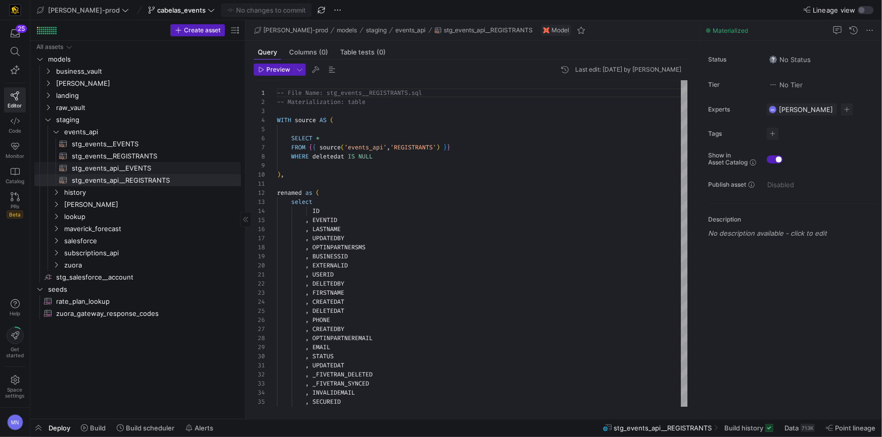
click at [139, 171] on span "stg_events_api__EVENTS​​​​​​​​​​" at bounding box center [151, 169] width 158 height 12
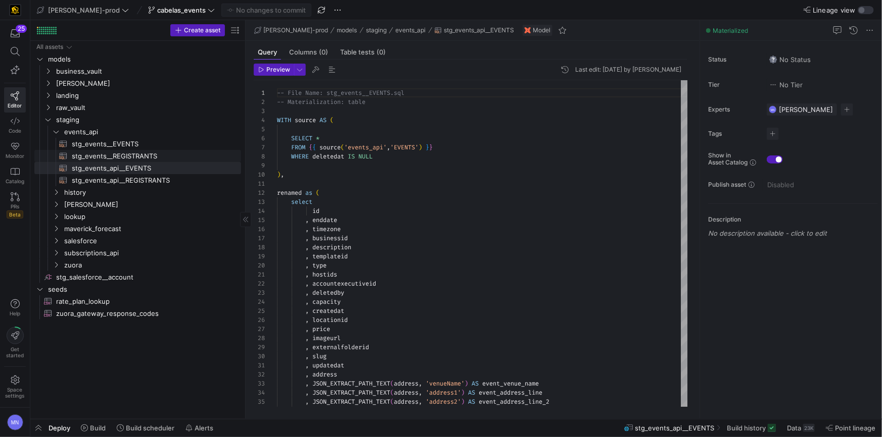
click at [140, 157] on span "stg_events__REGISTRANTS​​​​​​​​​​" at bounding box center [151, 157] width 158 height 12
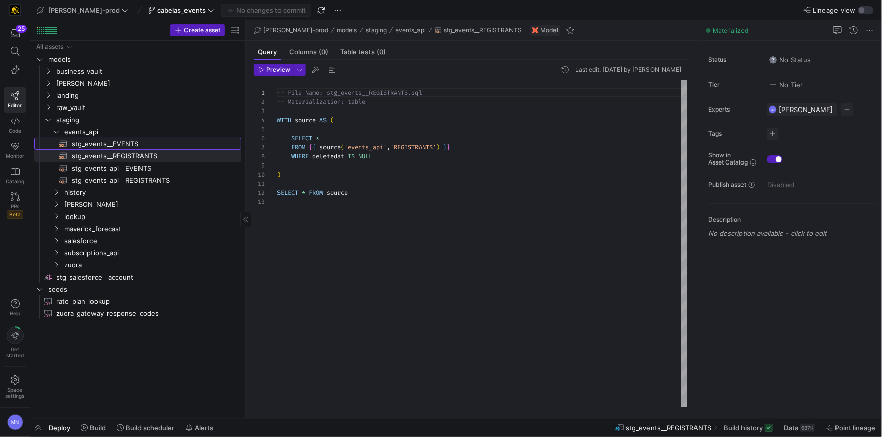
click at [130, 144] on span "stg_events__EVENTS​​​​​​​​​​" at bounding box center [151, 144] width 158 height 12
click at [129, 158] on span "stg_events__REGISTRANTS​​​​​​​​​​" at bounding box center [151, 157] width 158 height 12
click at [124, 143] on span "stg_events__EVENTS​​​​​​​​​​" at bounding box center [151, 144] width 158 height 12
click at [128, 153] on span "stg_events__REGISTRANTS​​​​​​​​​​" at bounding box center [151, 157] width 158 height 12
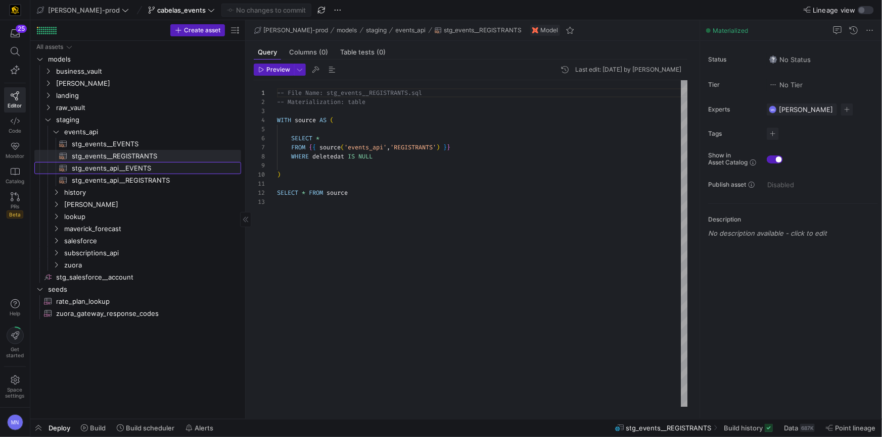
drag, startPoint x: 128, startPoint y: 170, endPoint x: 127, endPoint y: 175, distance: 5.2
click at [128, 170] on span "stg_events_api__EVENTS​​​​​​​​​​" at bounding box center [151, 169] width 158 height 12
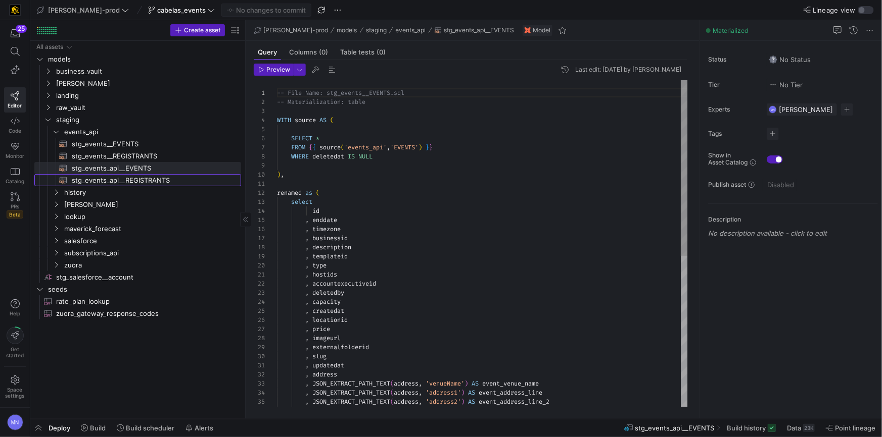
click at [126, 177] on span "stg_events_api__REGISTRANTS​​​​​​​​​​" at bounding box center [151, 181] width 158 height 12
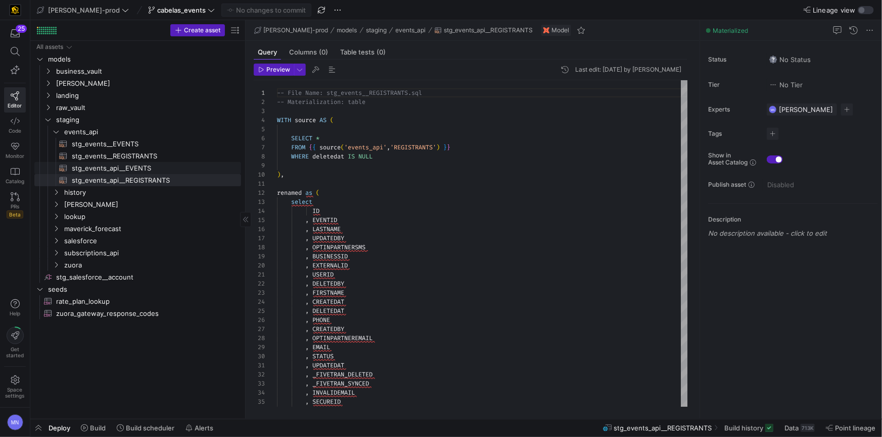
click at [127, 170] on span "stg_events_api__EVENTS​​​​​​​​​​" at bounding box center [151, 169] width 158 height 12
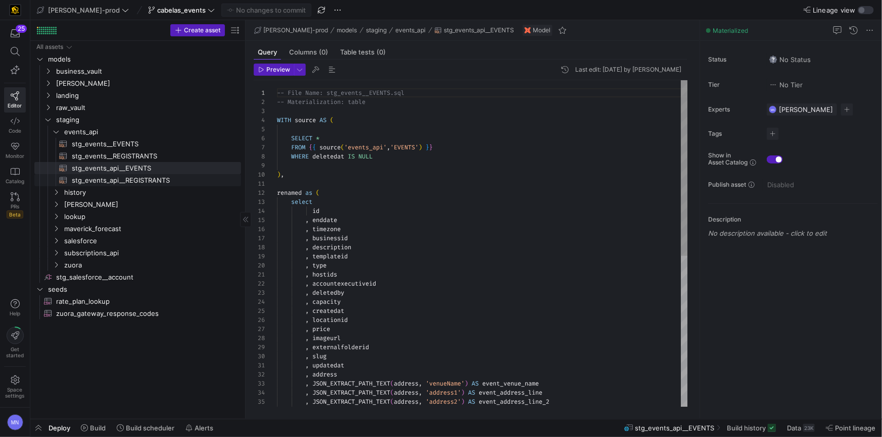
click at [129, 178] on span "stg_events_api__REGISTRANTS​​​​​​​​​​" at bounding box center [151, 181] width 158 height 12
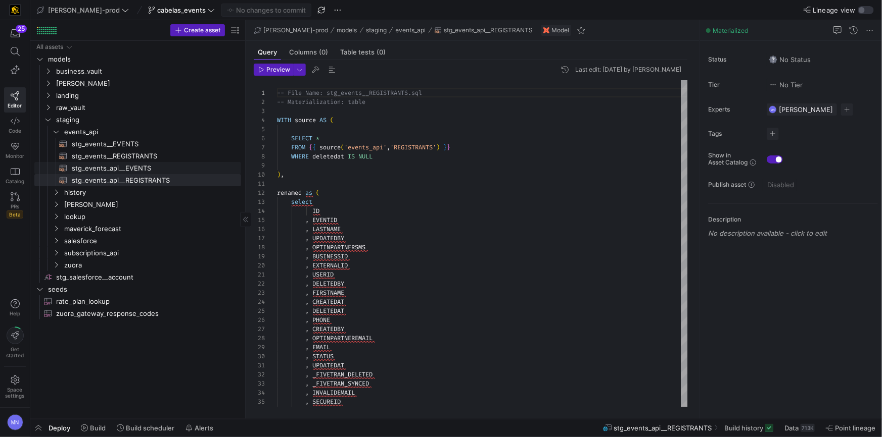
click at [128, 170] on span "stg_events_api__EVENTS​​​​​​​​​​" at bounding box center [151, 169] width 158 height 12
type textarea "-- File Name: stg_events__EVENTS.sql -- Materialization: table WITH source AS (…"
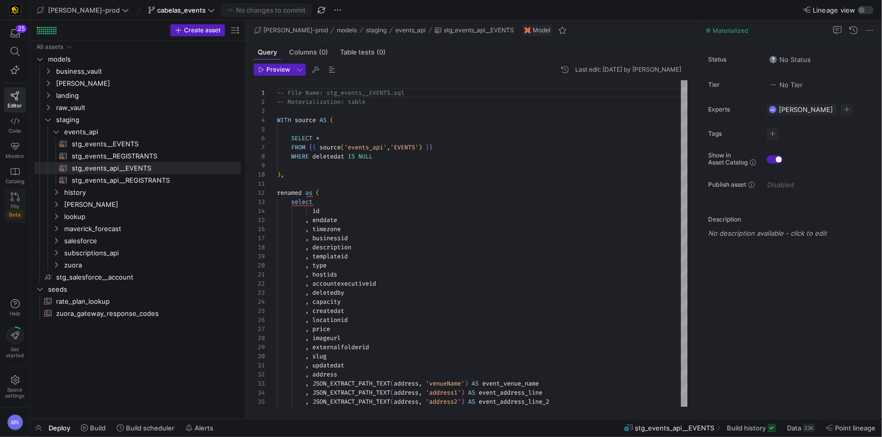
click at [8, 200] on link "PRs Beta" at bounding box center [15, 205] width 22 height 34
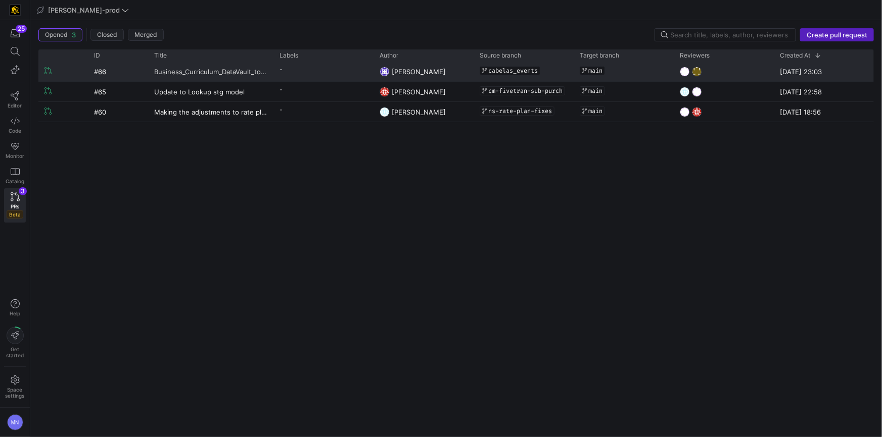
click at [250, 76] on span "Business_Curriculum_DataVault_to_Main" at bounding box center [210, 71] width 113 height 19
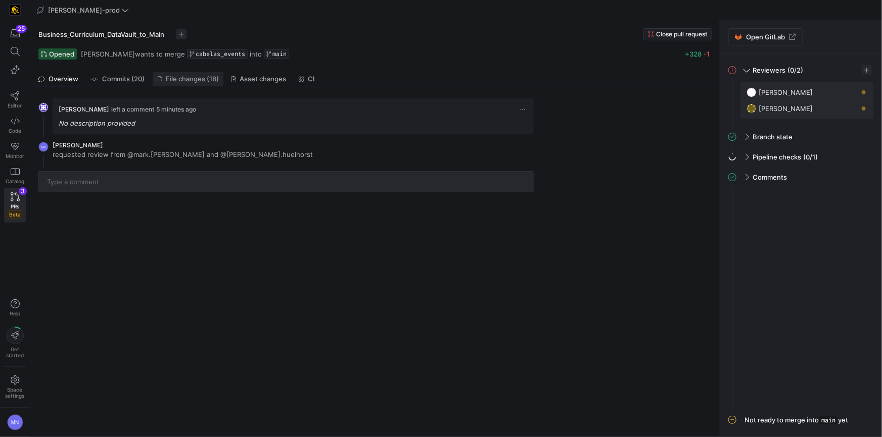
click at [180, 82] on span "File changes (18)" at bounding box center [192, 79] width 53 height 7
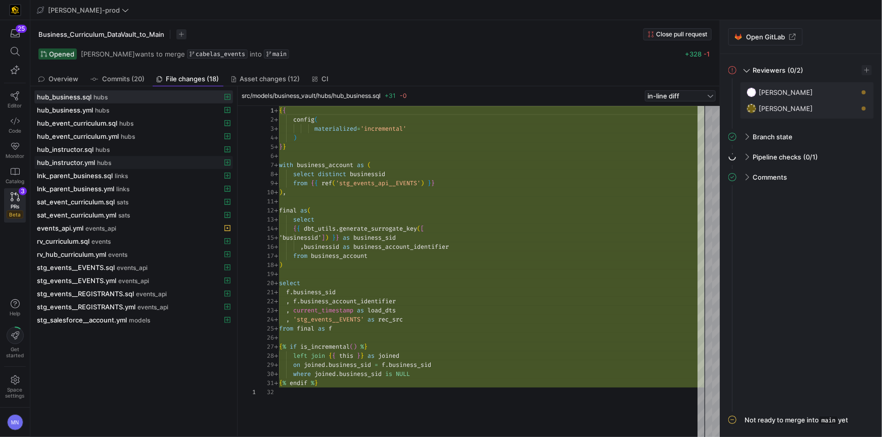
scroll to position [91, 0]
click at [87, 152] on span "hub_instructor.sql" at bounding box center [65, 149] width 57 height 8
click at [63, 164] on span "hub_instructor.yml" at bounding box center [66, 163] width 58 height 8
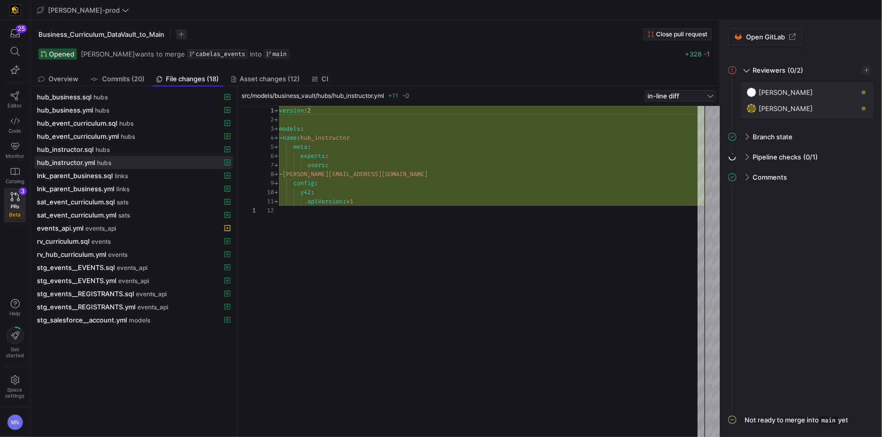
click at [354, 171] on span "[PERSON_NAME][EMAIL_ADDRESS][DOMAIN_NAME]" at bounding box center [354, 174] width 145 height 8
click at [353, 171] on div "version : 2 models : - name : hub_instructor meta : experts : users : - mohamma…" at bounding box center [491, 272] width 425 height 332
drag, startPoint x: 353, startPoint y: 171, endPoint x: 423, endPoint y: 182, distance: 70.6
click at [354, 171] on span "[PERSON_NAME][EMAIL_ADDRESS][DOMAIN_NAME]" at bounding box center [354, 174] width 145 height 8
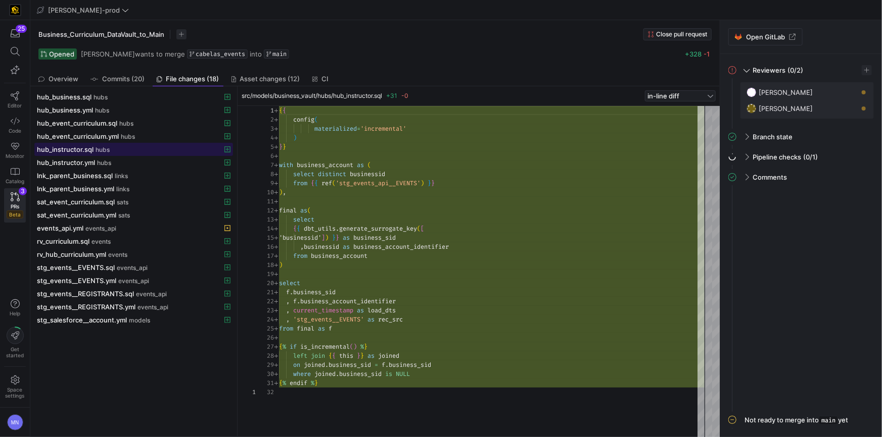
click at [71, 151] on span "hub_instructor.sql" at bounding box center [65, 149] width 57 height 8
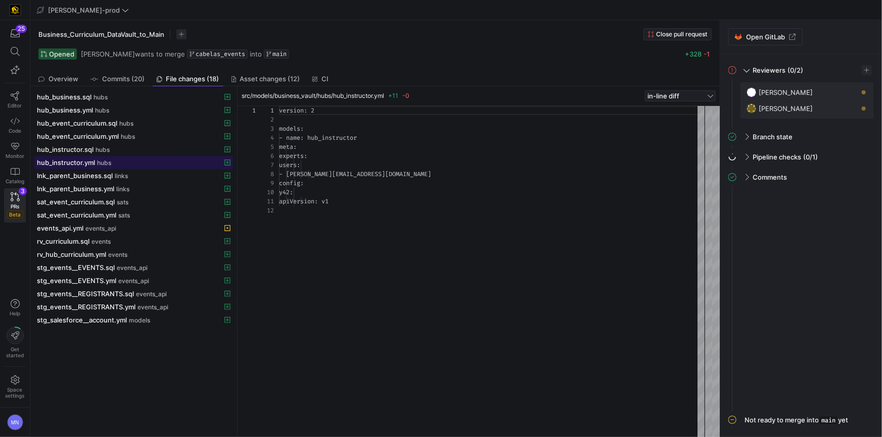
scroll to position [91, 0]
click at [79, 160] on span "hub_instructor.yml" at bounding box center [66, 163] width 58 height 8
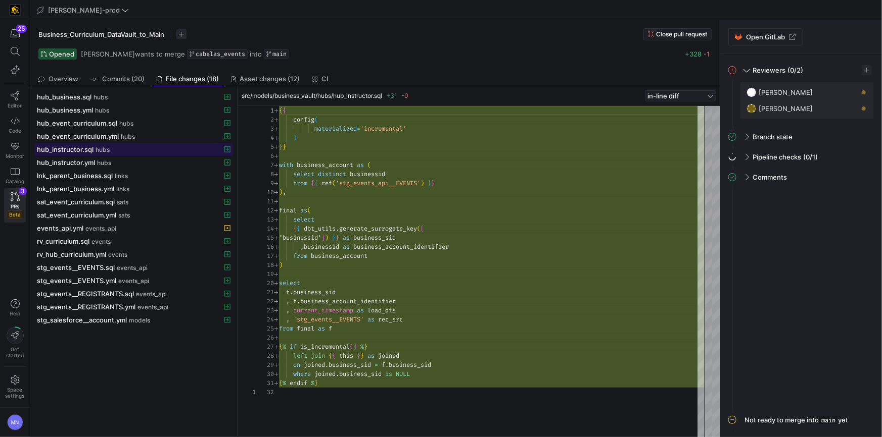
click at [95, 154] on span at bounding box center [134, 149] width 198 height 12
click at [95, 160] on div "hub_instructor.yml hubs" at bounding box center [122, 163] width 171 height 8
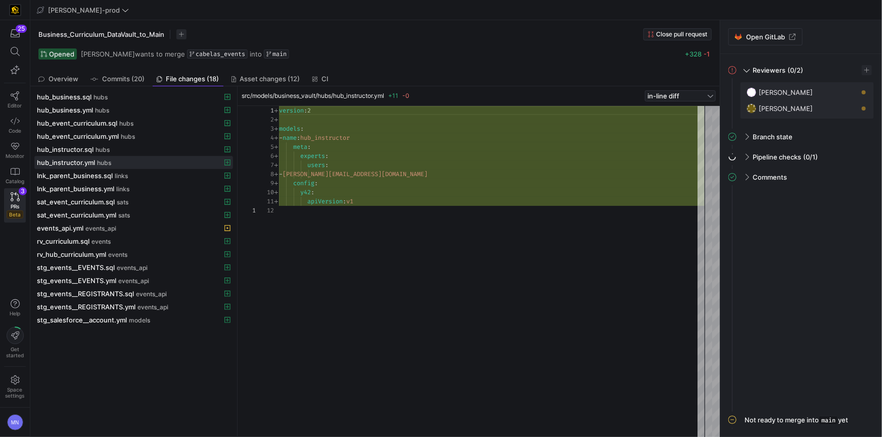
click at [690, 38] on button "Close pull request" at bounding box center [677, 34] width 68 height 12
click at [21, 99] on link "Editor" at bounding box center [15, 99] width 22 height 25
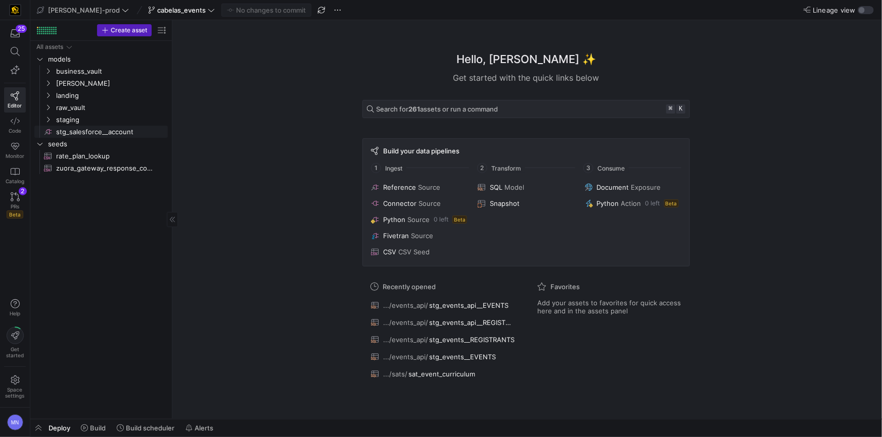
click at [117, 130] on span "stg_salesforce__account​​​​​​​​" at bounding box center [111, 132] width 110 height 12
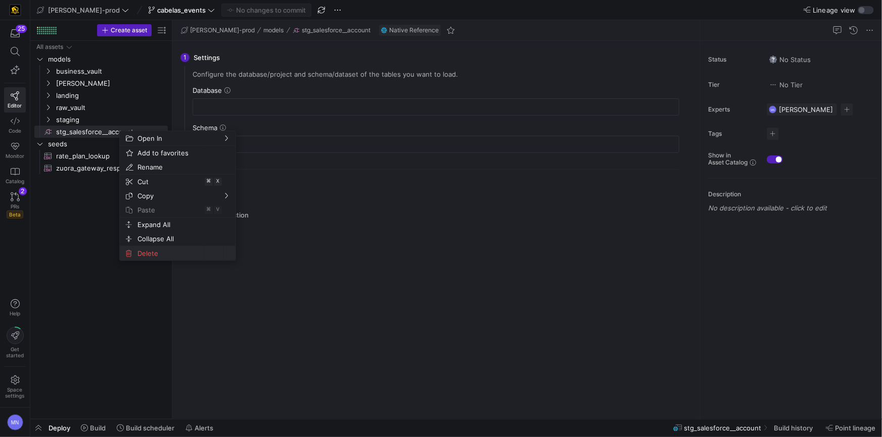
click at [152, 252] on span "Delete" at bounding box center [168, 254] width 71 height 14
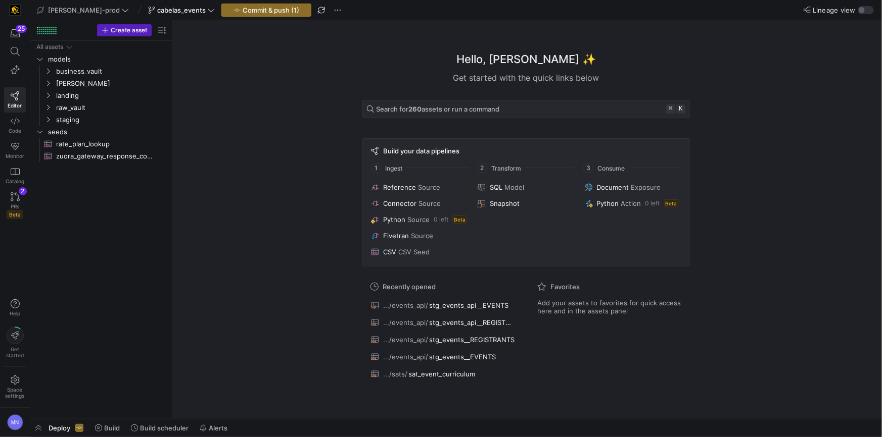
click at [769, 164] on div "Hello, Mohammad ✨ Get started with the quick links below Search for 260 assets …" at bounding box center [525, 219] width 699 height 399
click at [51, 73] on icon "Press SPACE to select this row." at bounding box center [47, 71] width 7 height 6
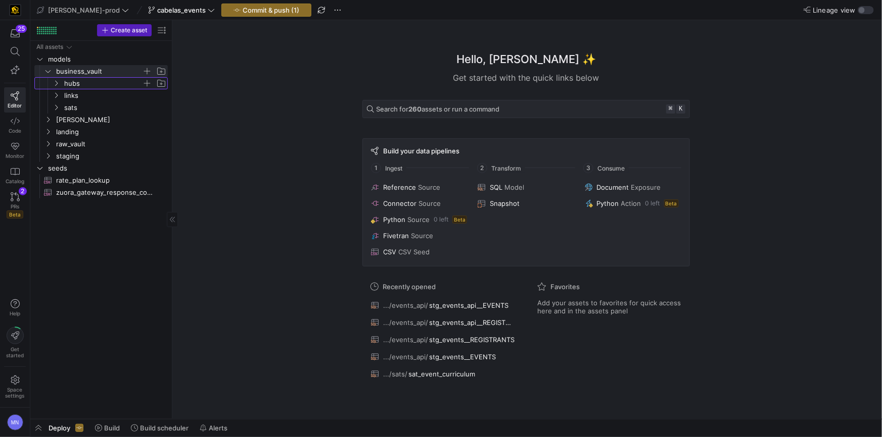
click at [55, 84] on icon "Press SPACE to select this row." at bounding box center [56, 83] width 7 height 6
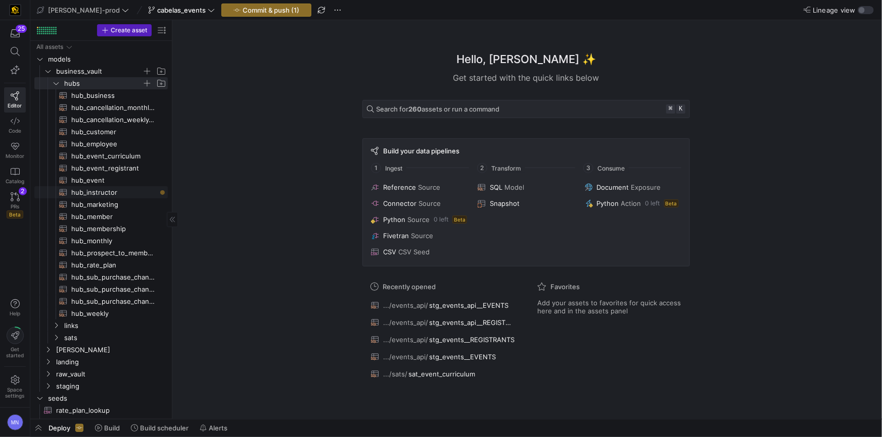
click at [103, 195] on span "hub_instructor​​​​​​​​​​" at bounding box center [113, 193] width 85 height 12
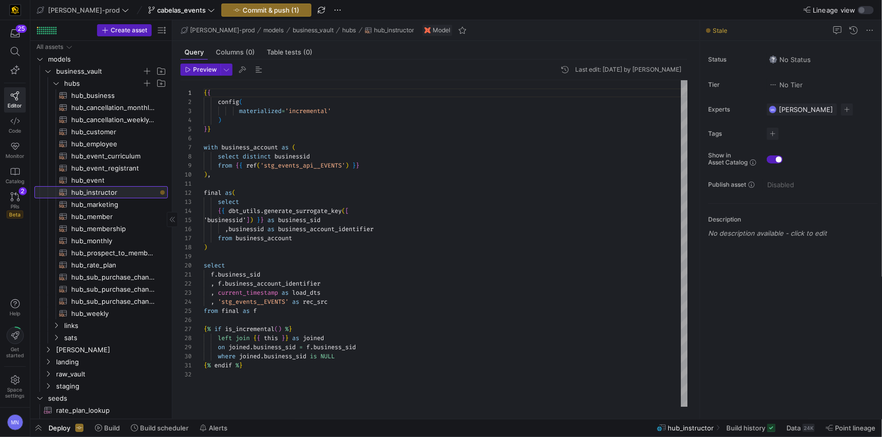
scroll to position [91, 0]
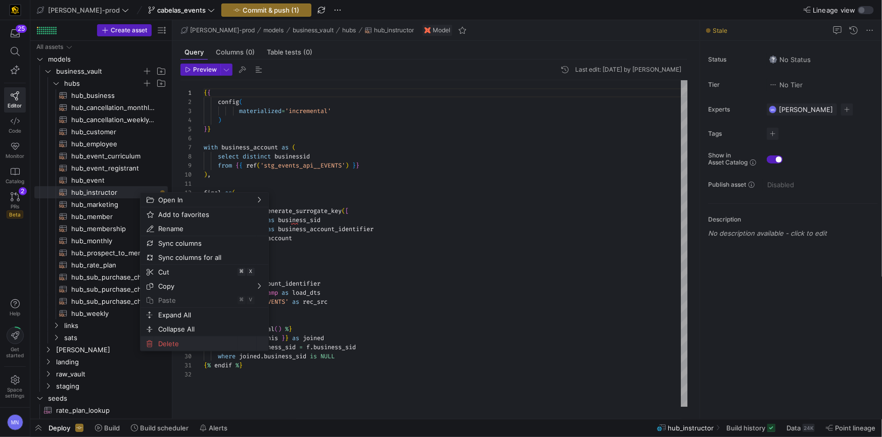
click at [183, 346] on span "Delete" at bounding box center [195, 344] width 83 height 14
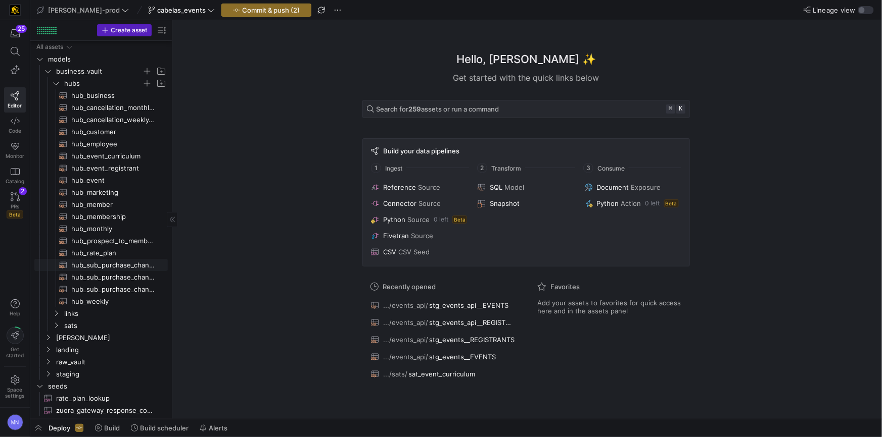
scroll to position [1, 0]
drag, startPoint x: 104, startPoint y: 96, endPoint x: 138, endPoint y: 102, distance: 35.2
click at [104, 96] on span "hub_business​​​​​​​​​​" at bounding box center [113, 95] width 85 height 12
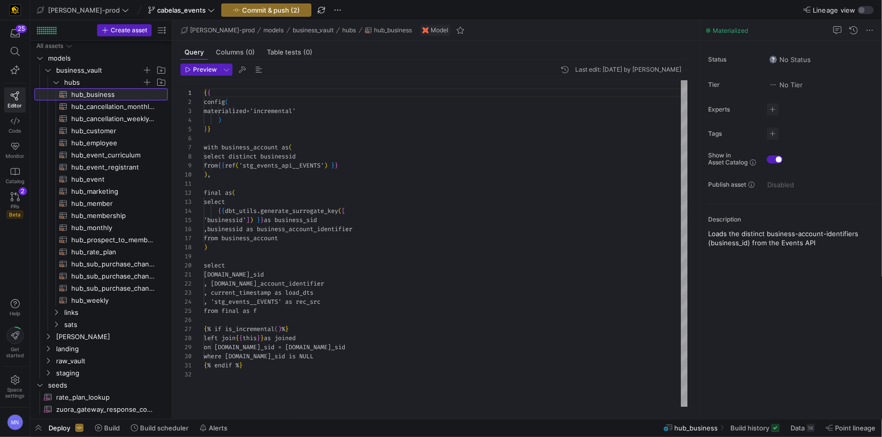
scroll to position [91, 0]
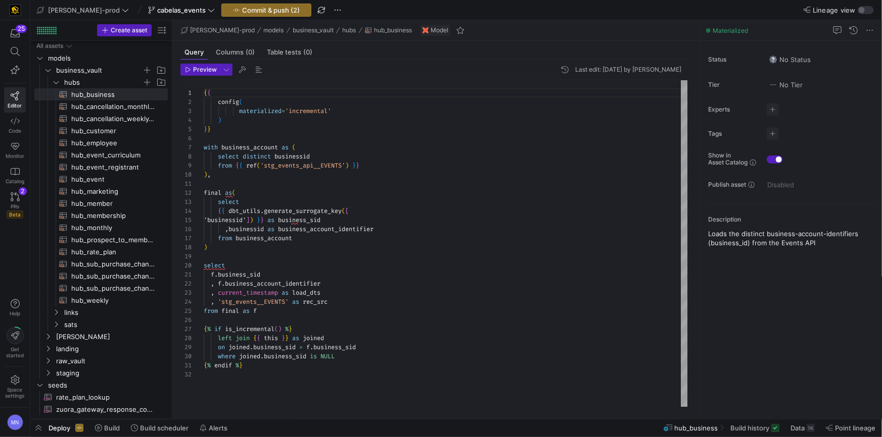
click at [315, 165] on div "{ { config ( materialized = 'incremental' ) } } with business_account as ( sele…" at bounding box center [446, 243] width 484 height 327
click at [48, 68] on icon "Press SPACE to select this row." at bounding box center [47, 70] width 7 height 6
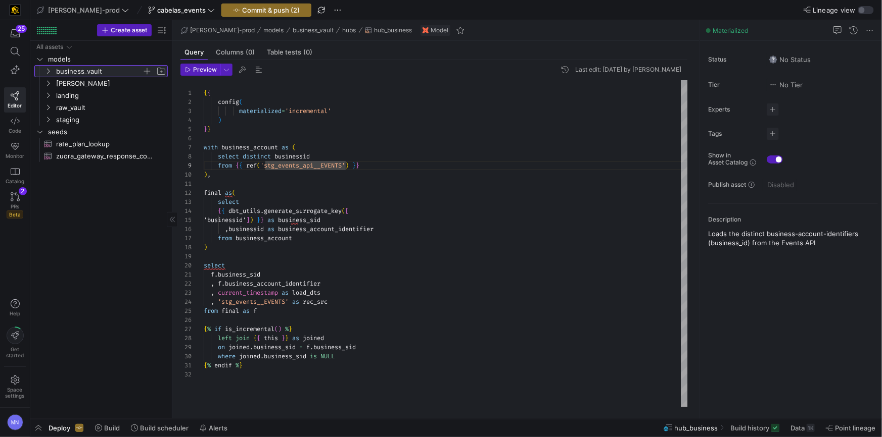
scroll to position [0, 0]
click at [52, 118] on y42-icon "Press SPACE to select this row." at bounding box center [48, 120] width 8 height 8
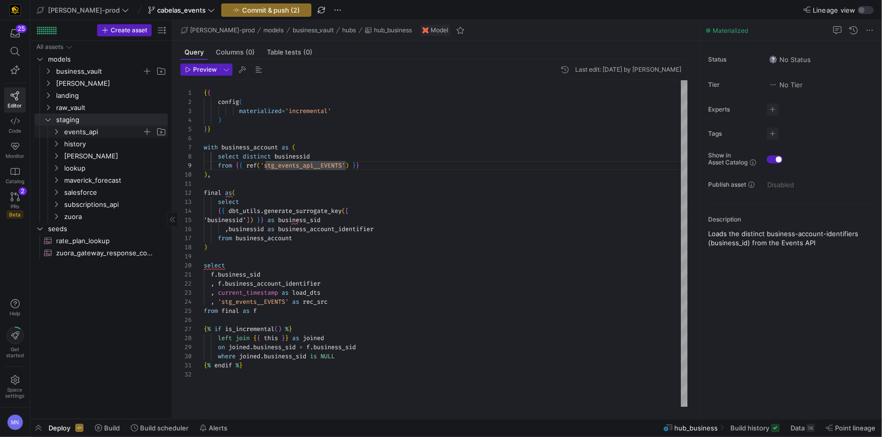
click at [61, 134] on span "events_api" at bounding box center [109, 131] width 116 height 11
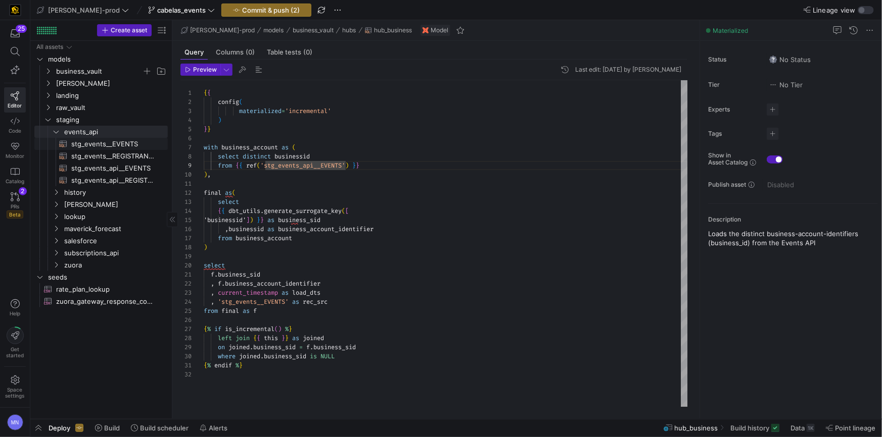
click at [114, 143] on span "stg_events__EVENTS​​​​​​​​​​" at bounding box center [113, 144] width 85 height 12
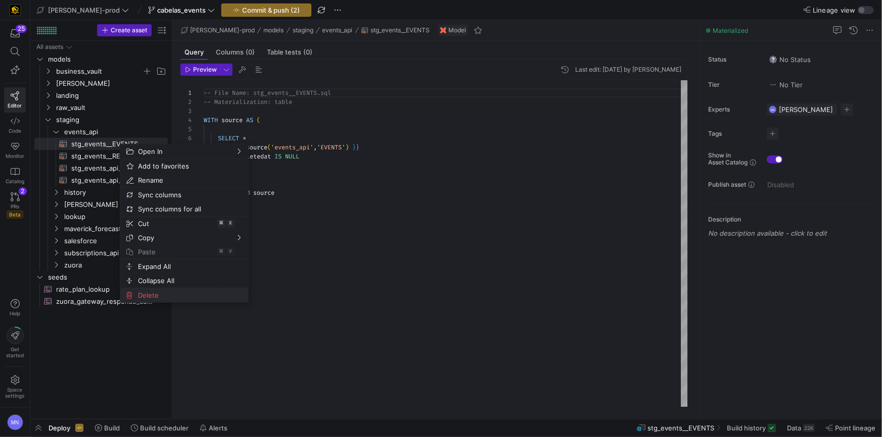
click at [162, 296] on span "Delete" at bounding box center [175, 295] width 83 height 14
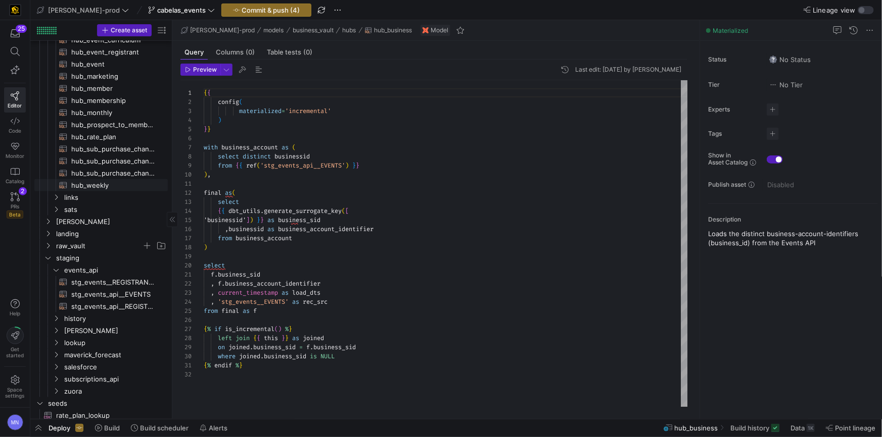
scroll to position [130, 0]
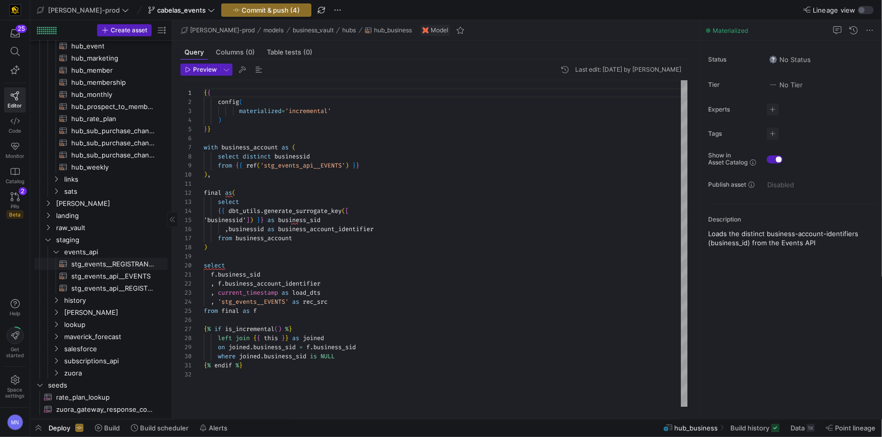
click at [134, 263] on span "stg_events__REGISTRANTS​​​​​​​​​​" at bounding box center [113, 265] width 85 height 12
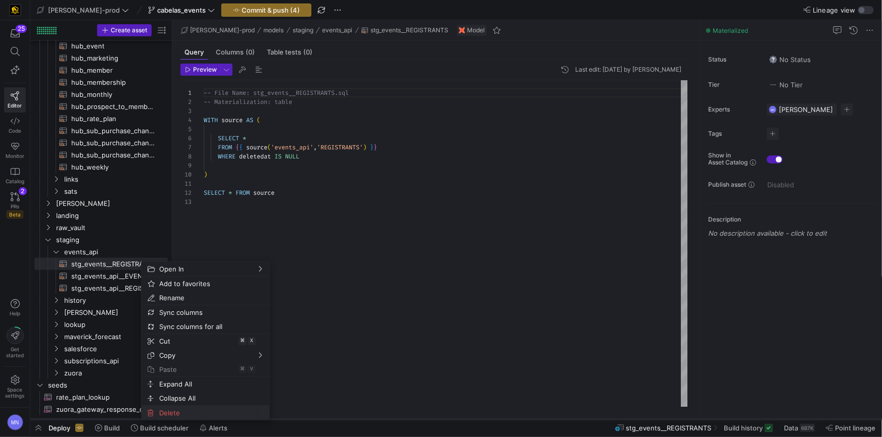
click at [225, 411] on span "Delete" at bounding box center [196, 413] width 83 height 14
type textarea "{{ config( materialized='incremental' ) }} with business_account as ( select di…"
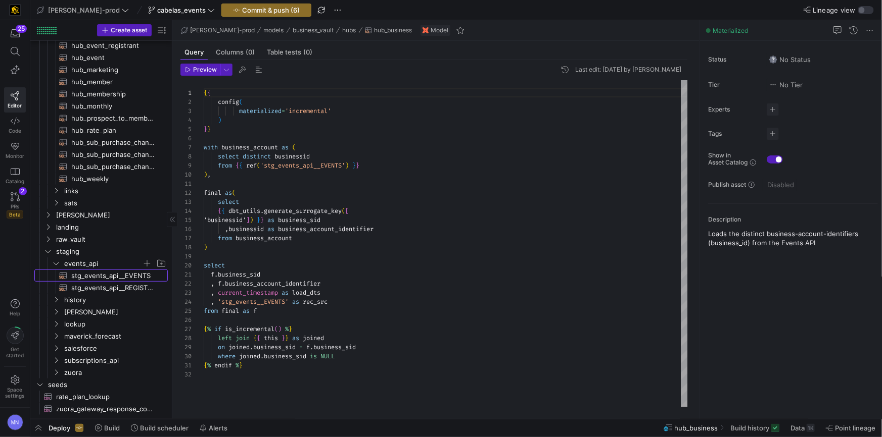
scroll to position [48, 0]
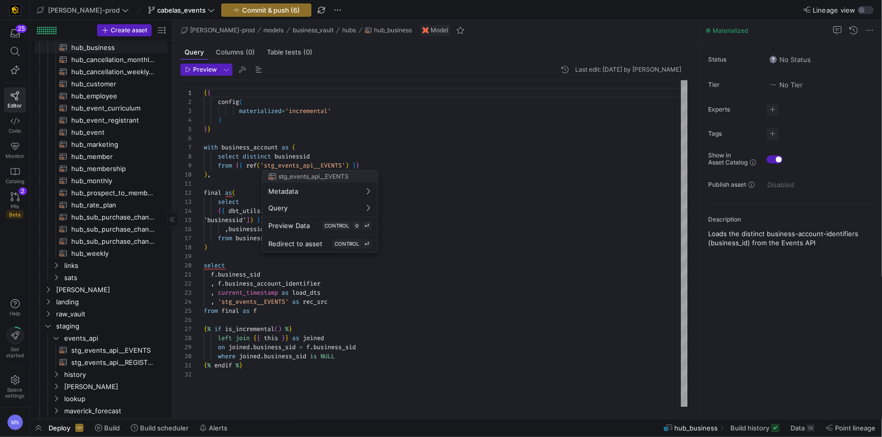
click at [107, 48] on div at bounding box center [441, 218] width 882 height 437
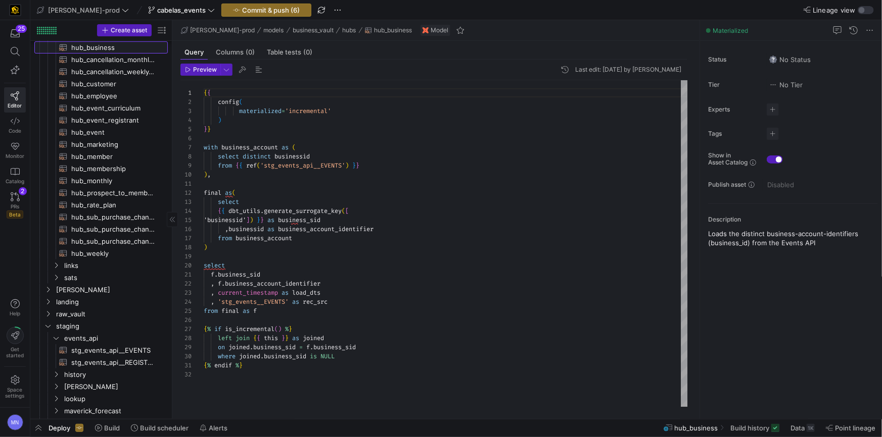
click at [107, 48] on span "hub_business​​​​​​​​​​" at bounding box center [113, 48] width 85 height 12
click at [323, 168] on div at bounding box center [441, 218] width 882 height 437
click at [323, 168] on span "'stg_events_api__EVENTS'" at bounding box center [302, 166] width 85 height 8
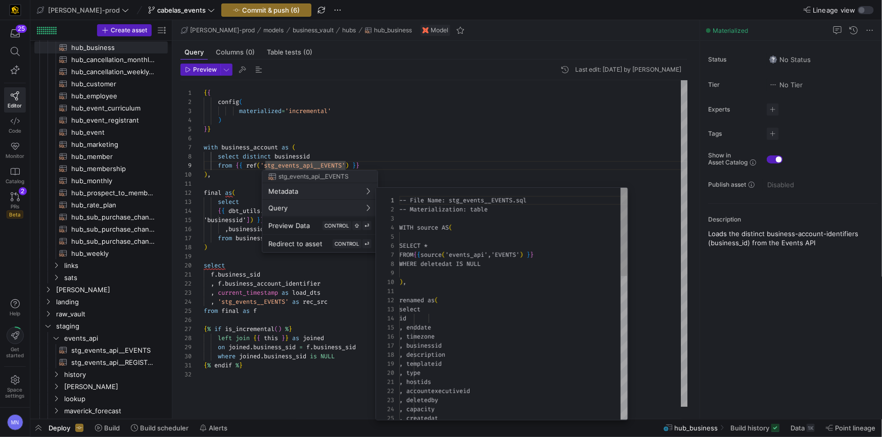
scroll to position [91, 0]
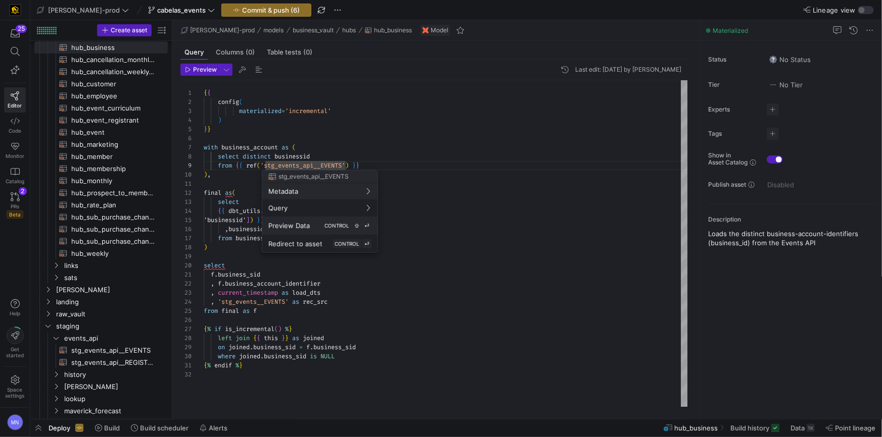
click at [322, 226] on kbd "CONTROL" at bounding box center [336, 225] width 29 height 9
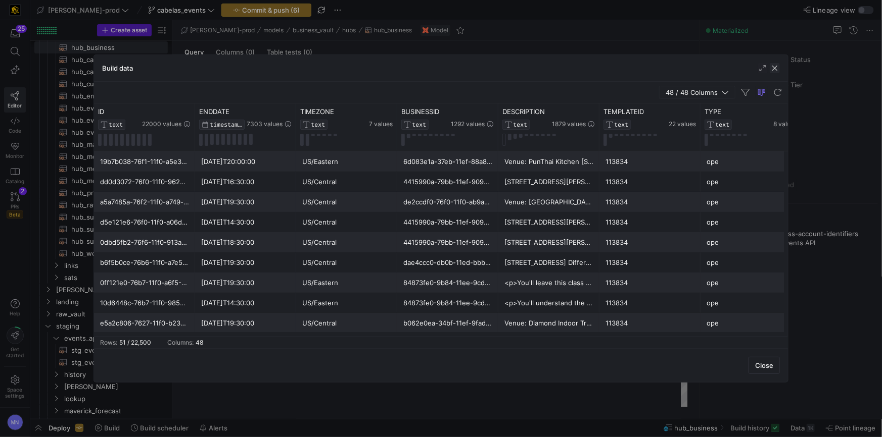
click at [776, 71] on span "button" at bounding box center [774, 68] width 10 height 10
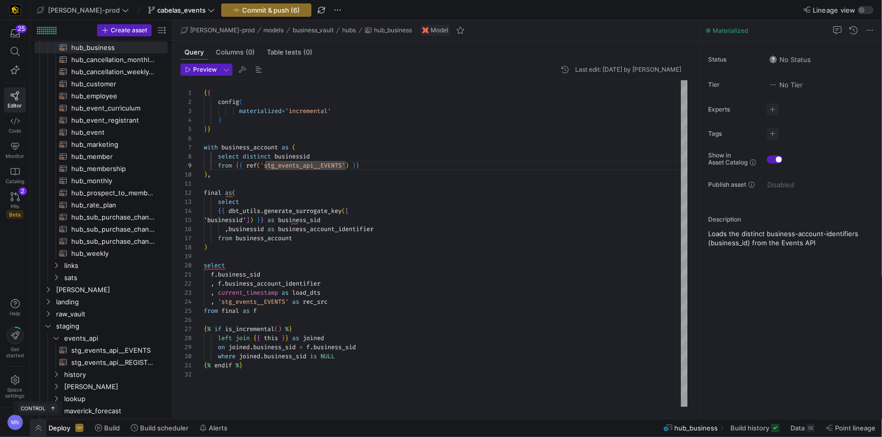
click at [39, 411] on span "button" at bounding box center [38, 428] width 16 height 17
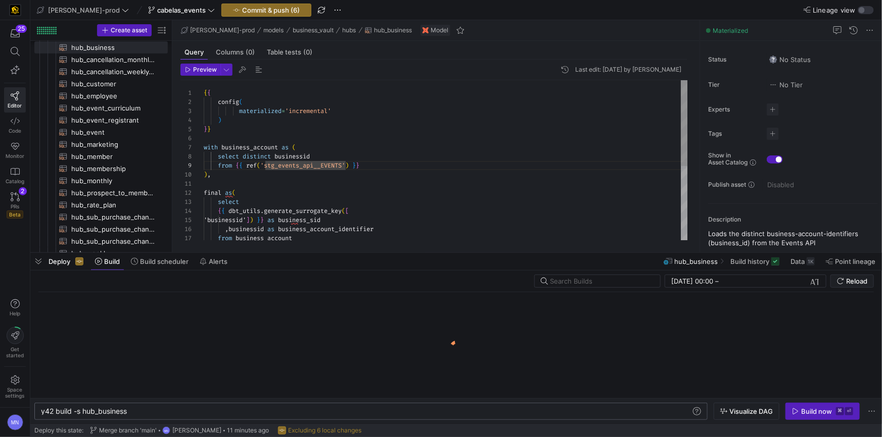
scroll to position [0, 86]
click at [194, 411] on div "y42 build -s hub_business" at bounding box center [366, 412] width 650 height 8
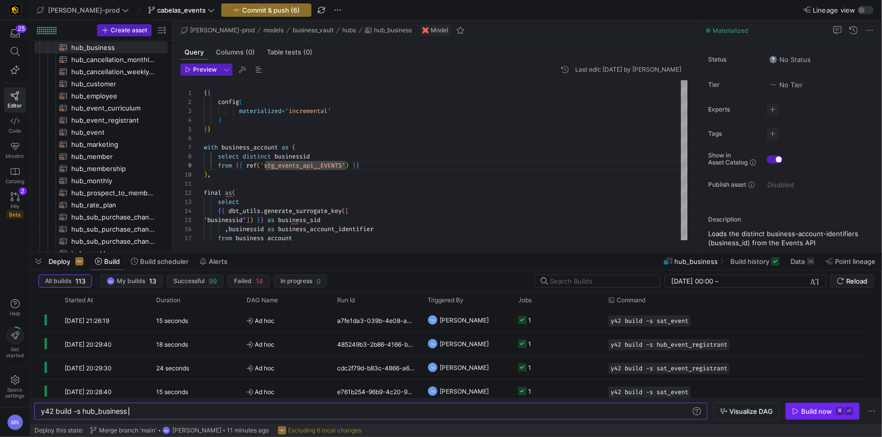
click at [825, 411] on div "Build now" at bounding box center [816, 412] width 31 height 8
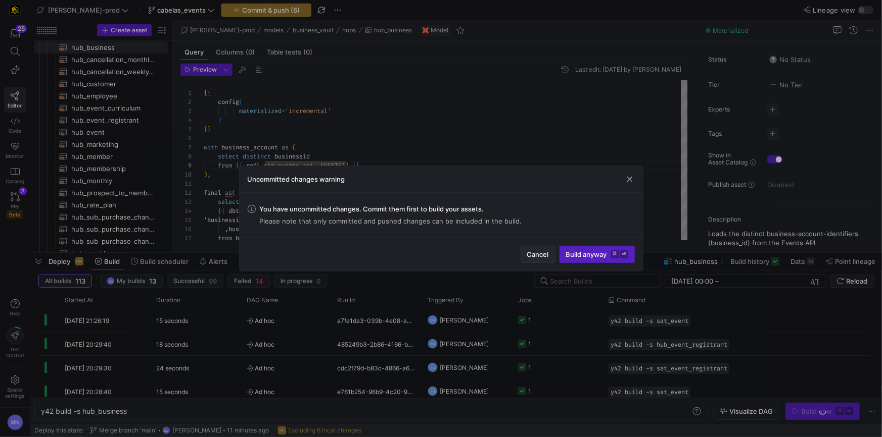
drag, startPoint x: 540, startPoint y: 254, endPoint x: 533, endPoint y: 264, distance: 11.6
click at [540, 254] on span "Cancel" at bounding box center [538, 255] width 22 height 8
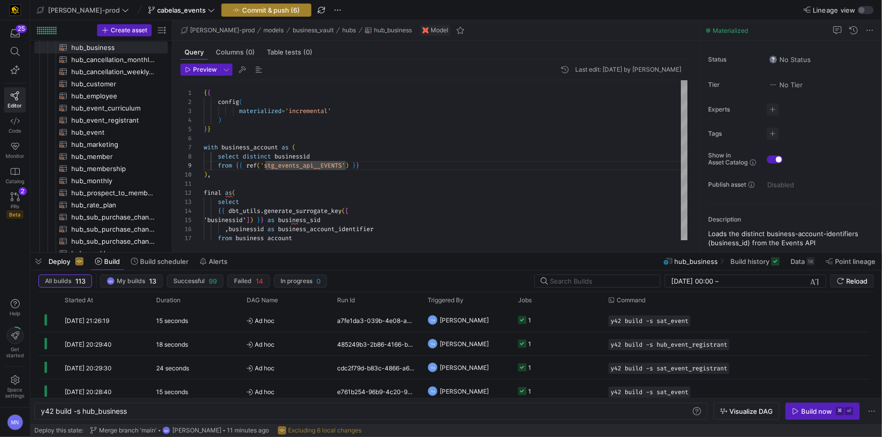
click at [255, 8] on span "Commit & push (6)" at bounding box center [271, 10] width 58 height 8
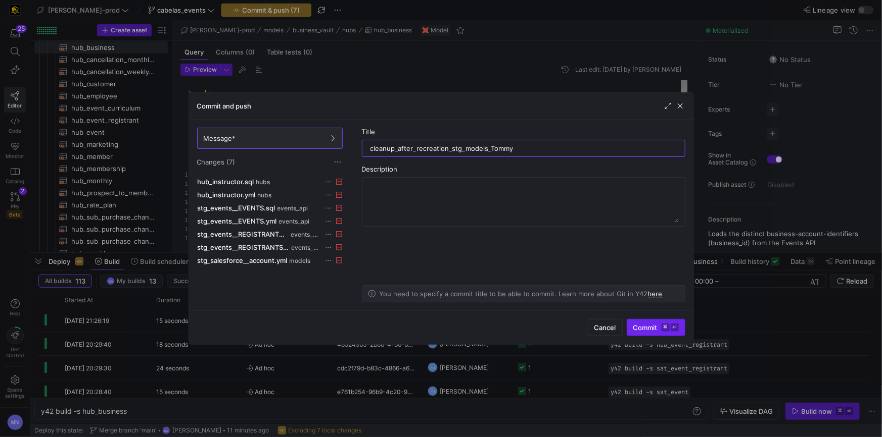
type input "cleanup_after_recreation_stg_models_Tommy"
click at [649, 330] on span "Commit ⌘ ⏎" at bounding box center [655, 328] width 45 height 8
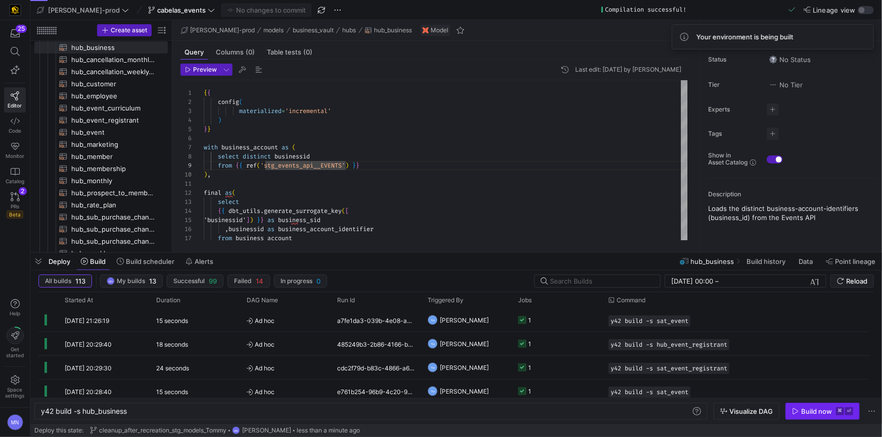
click at [817, 411] on div "Build now" at bounding box center [816, 412] width 31 height 8
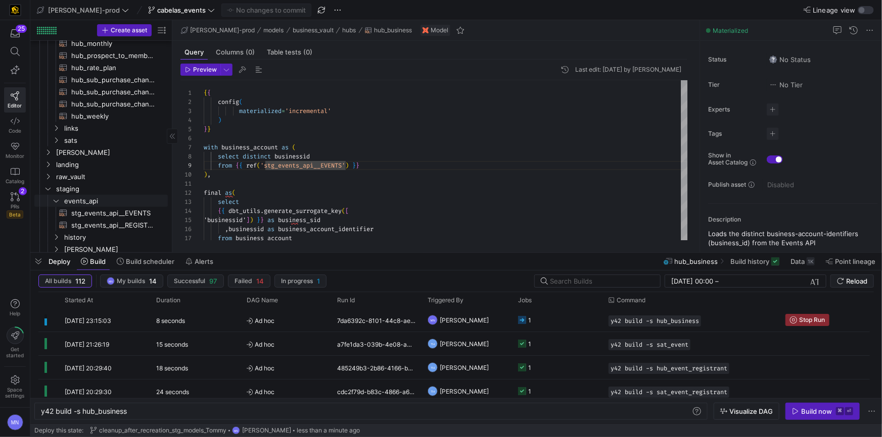
scroll to position [187, 0]
click at [49, 173] on icon "Press SPACE to select this row." at bounding box center [47, 175] width 7 height 6
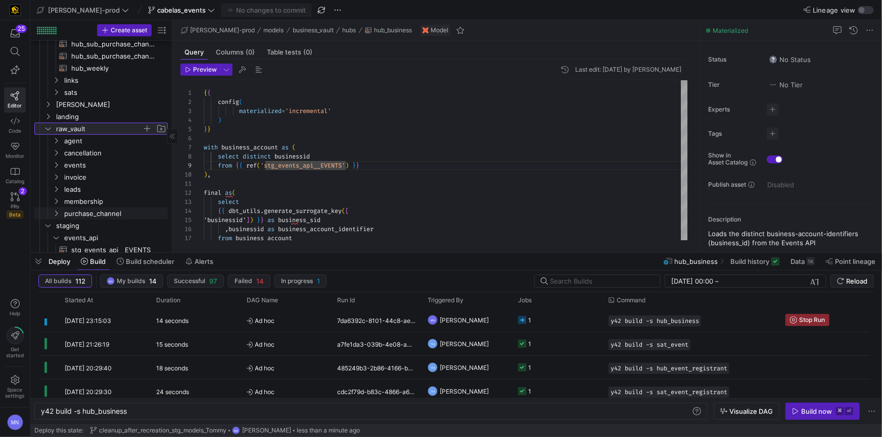
scroll to position [236, 0]
click at [57, 163] on icon "Press SPACE to select this row." at bounding box center [56, 162] width 7 height 6
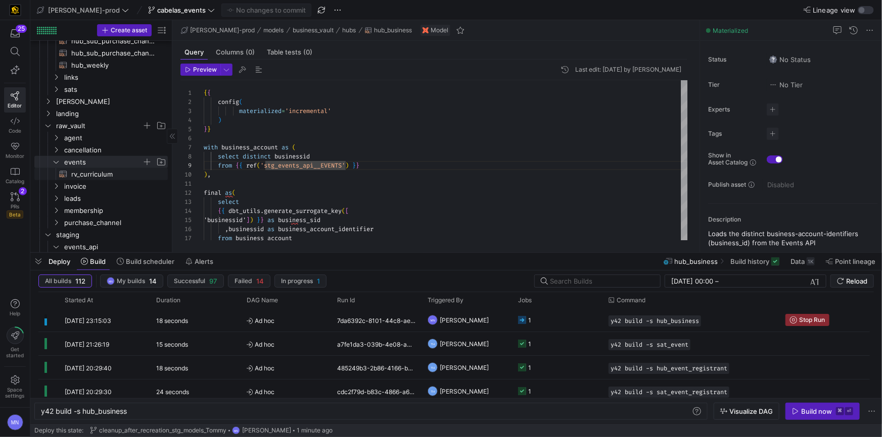
click at [87, 175] on span "rv_curriculum​​​​​​​​​​" at bounding box center [113, 175] width 85 height 12
type textarea "-- File Name: rv_hub_curriculum.sql -- Last Modified: 2025-08-06 -- Materializa…"
type textarea "y42 build -s rv_curriculum"
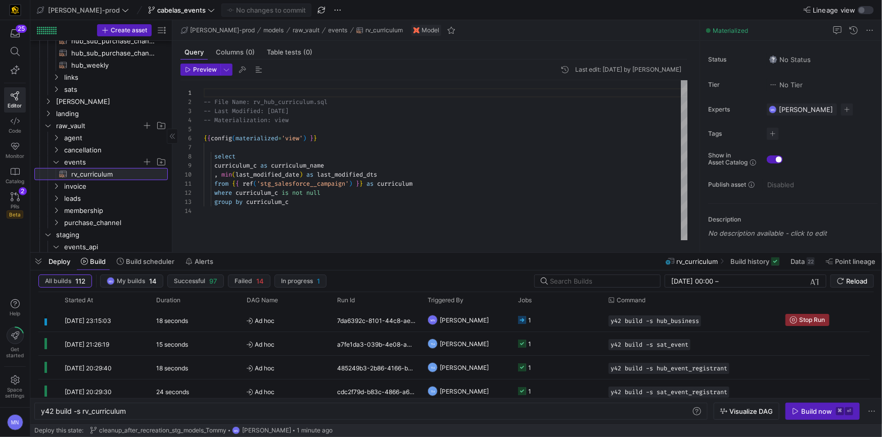
scroll to position [91, 0]
click at [824, 411] on div "Build now" at bounding box center [816, 412] width 31 height 8
click at [48, 127] on icon "Press SPACE to select this row." at bounding box center [47, 126] width 7 height 6
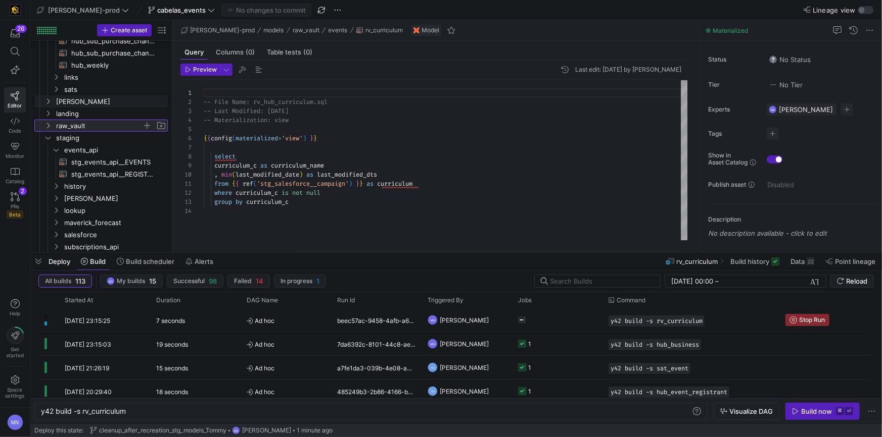
scroll to position [0, 0]
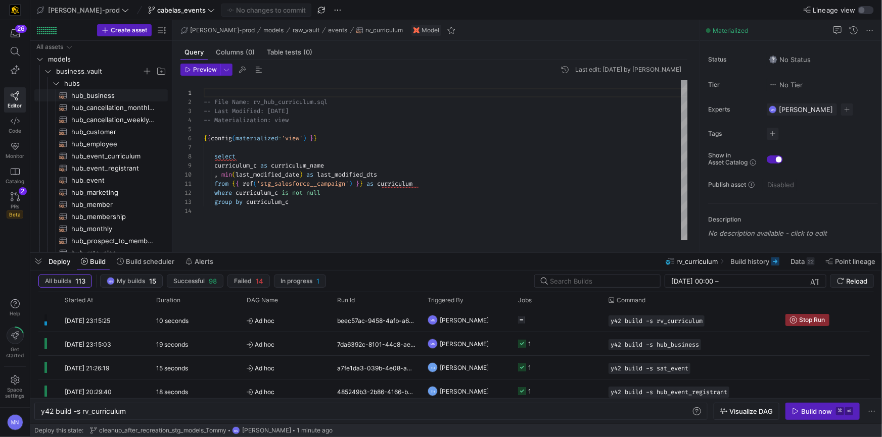
click at [86, 94] on span "hub_business​​​​​​​​​​" at bounding box center [113, 96] width 85 height 12
type textarea "{{ config( materialized='incremental' ) }} with business_account as ( select di…"
type textarea "y42 build -s hub_business"
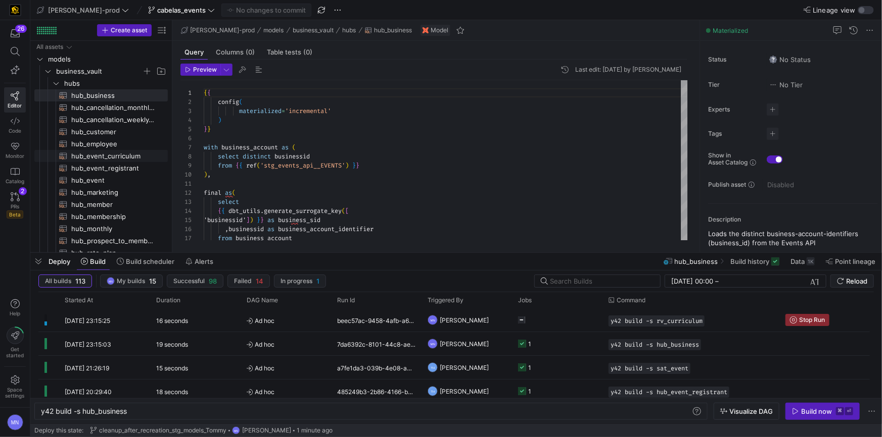
click at [108, 156] on span "hub_event_curriculum​​​​​​​​​​" at bounding box center [113, 157] width 85 height 12
type textarea "{{ config( materialized='incremental' ) }} with hub_event_curriculum as ( selec…"
type textarea "y42 build -s hub_event_curriculum"
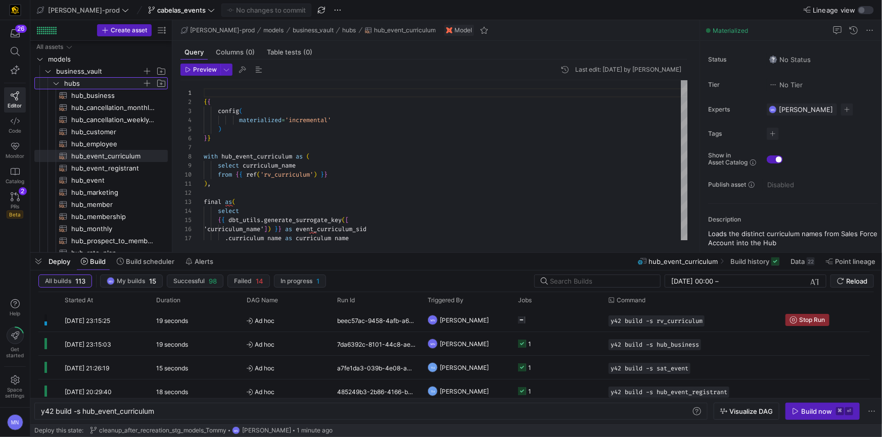
click at [52, 83] on y42-icon "Press SPACE to select this row." at bounding box center [56, 83] width 8 height 8
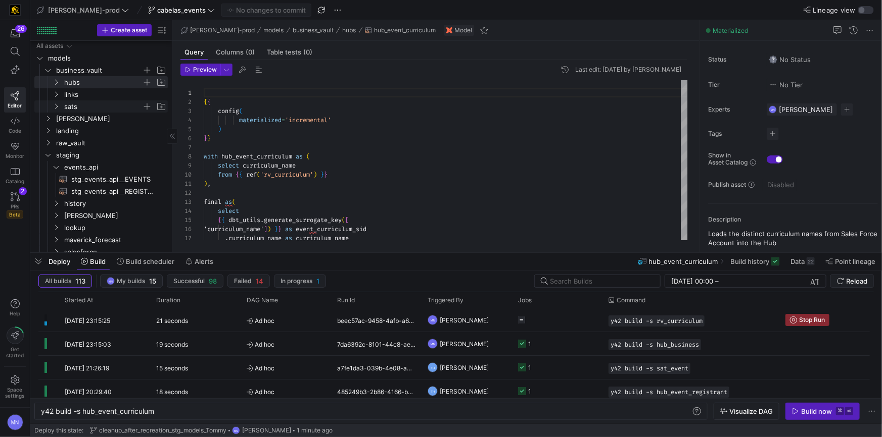
click at [58, 109] on icon "Press SPACE to select this row." at bounding box center [56, 107] width 7 height 6
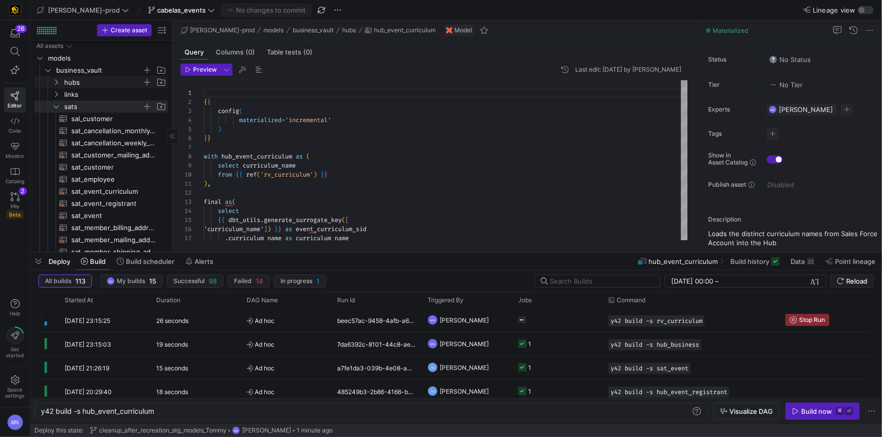
click at [55, 84] on icon "Press SPACE to select this row." at bounding box center [56, 83] width 3 height 6
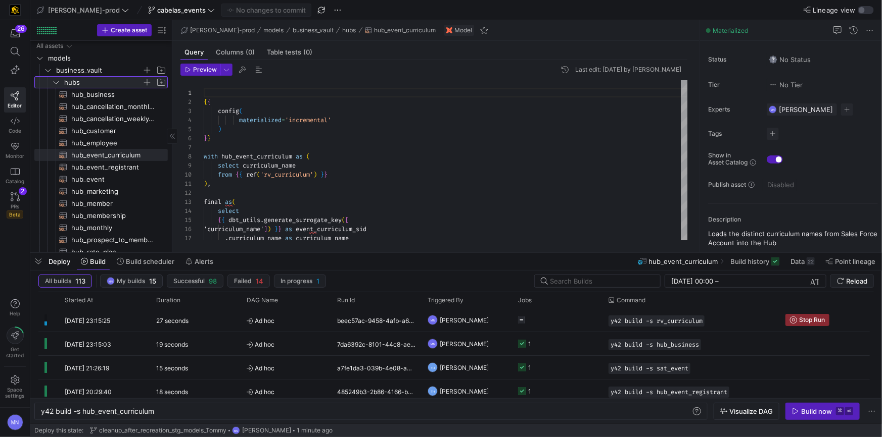
click at [55, 84] on icon at bounding box center [56, 82] width 7 height 6
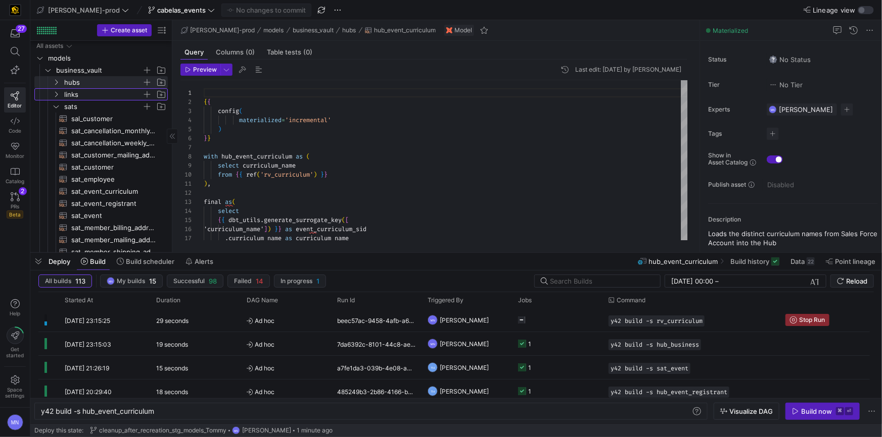
click at [59, 94] on span "links" at bounding box center [109, 94] width 116 height 11
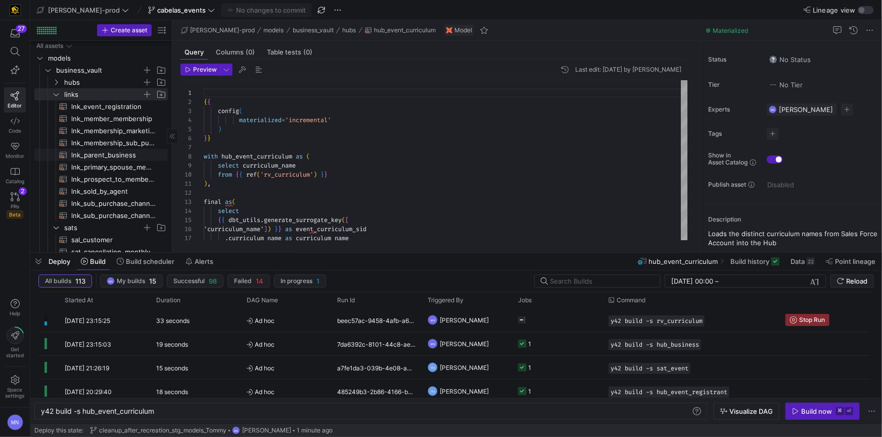
click at [98, 153] on span "lnk_parent_business​​​​​​​​​​" at bounding box center [113, 156] width 85 height 12
type textarea "{{ config( materialized = 'incremental' ) }} with parent_account as ( select di…"
type textarea "y42 build -s lnk_parent_business"
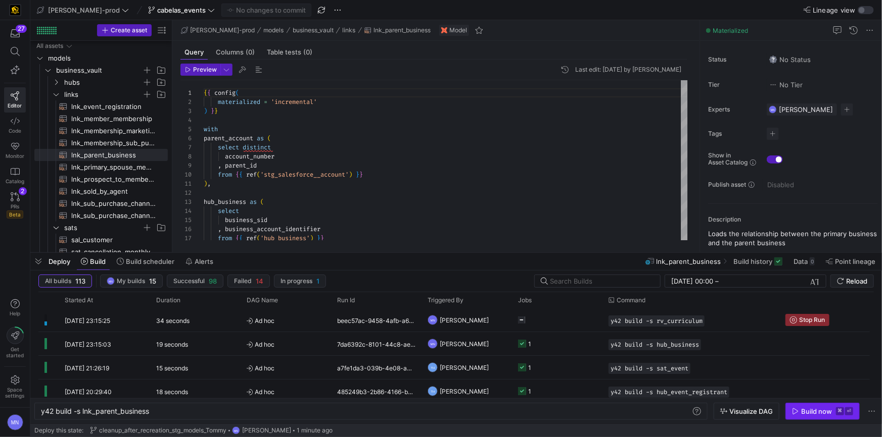
click at [813, 411] on div "Build now" at bounding box center [816, 412] width 31 height 8
click at [56, 96] on icon "Press SPACE to select this row." at bounding box center [56, 94] width 7 height 6
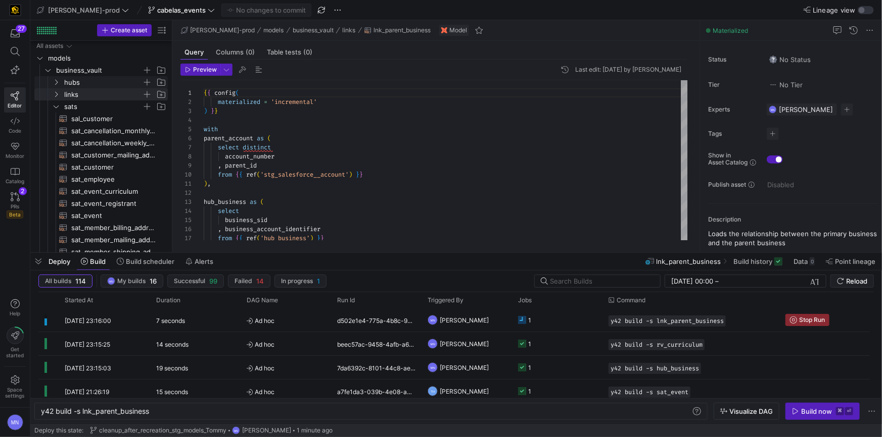
click at [56, 86] on span "hubs" at bounding box center [109, 82] width 116 height 11
click at [114, 154] on span "hub_event_curriculum​​​​​​​​​​" at bounding box center [113, 156] width 85 height 12
type textarea "{{ config( materialized='incremental' ) }} with hub_event_curriculum as ( selec…"
type textarea "y42 build -s hub_event_curriculum"
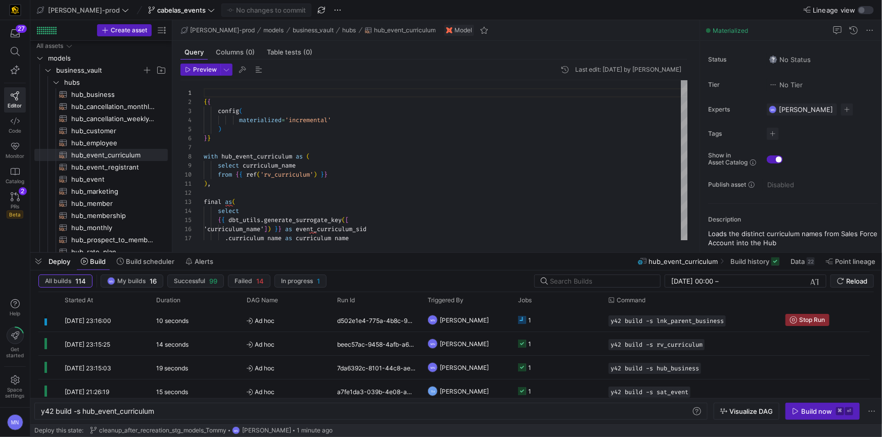
click at [811, 409] on div "Build now" at bounding box center [816, 412] width 31 height 8
click at [58, 84] on icon "Press SPACE to select this row." at bounding box center [56, 82] width 7 height 6
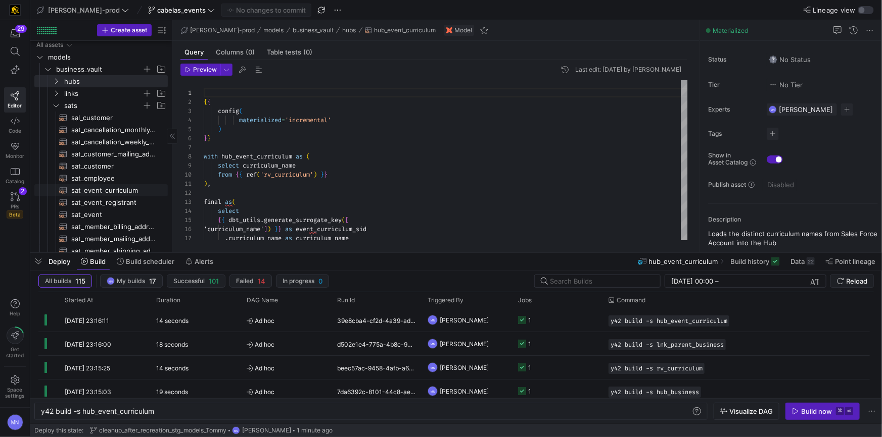
click at [112, 190] on span "sat_event_curriculum​​​​​​​​​​" at bounding box center [113, 191] width 85 height 12
type textarea "{{ config( materialized='incremental' ) }} with sat_event_curriculum as ( selec…"
type textarea "y42 build -s sat_event_curriculum"
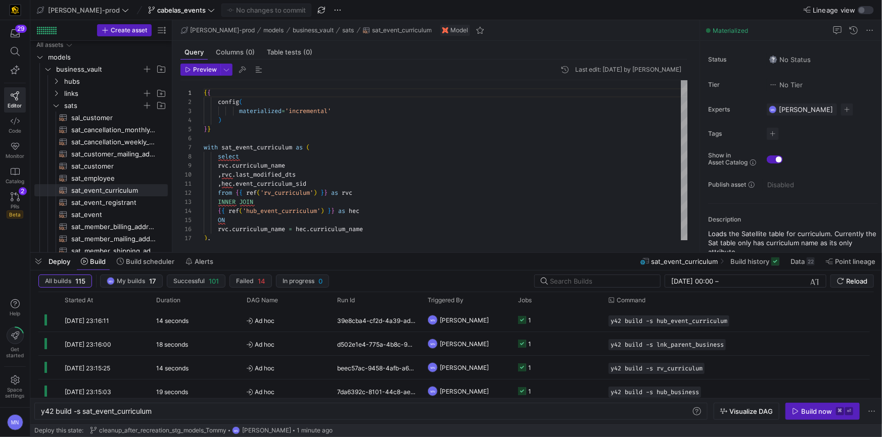
click at [808, 411] on div "Build now" at bounding box center [816, 412] width 31 height 8
click at [204, 70] on span "Preview" at bounding box center [205, 69] width 24 height 7
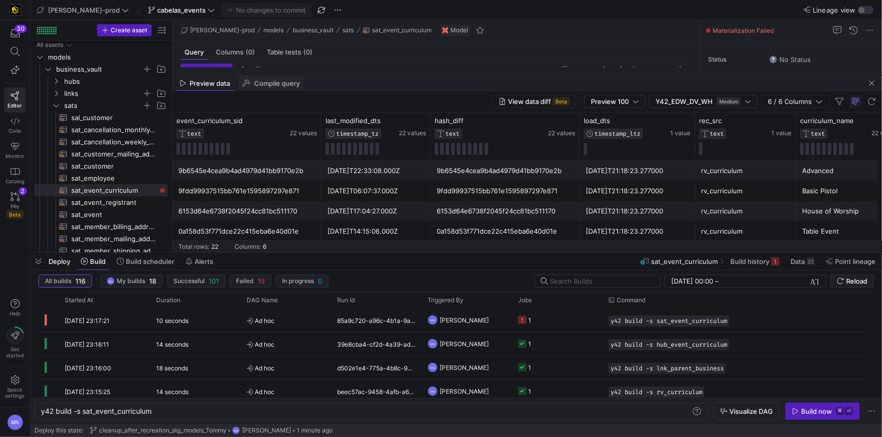
click at [271, 85] on span "Compile query" at bounding box center [276, 83] width 45 height 7
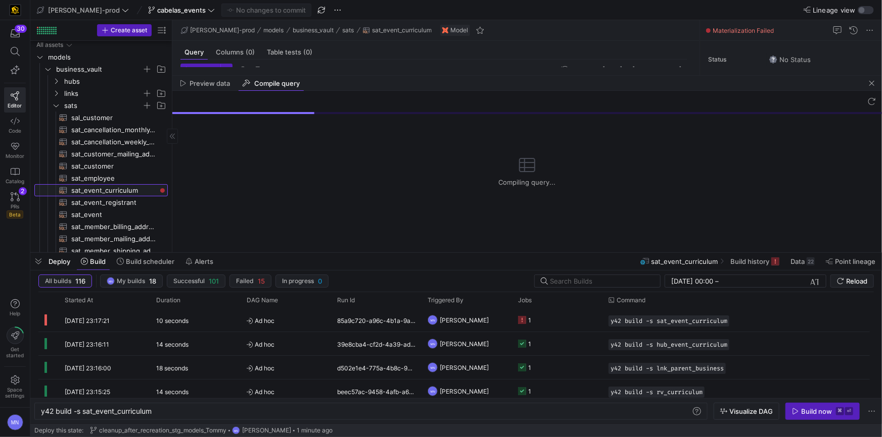
click at [122, 191] on span "sat_event_curriculum​​​​​​​​​​" at bounding box center [113, 191] width 85 height 12
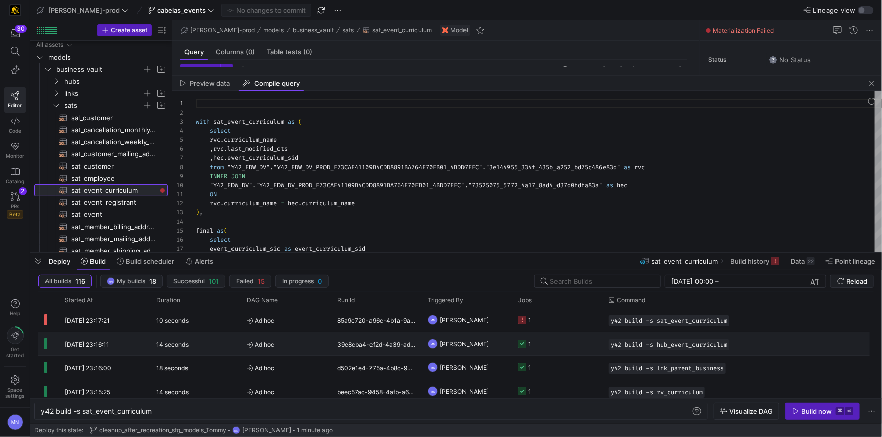
scroll to position [91, 0]
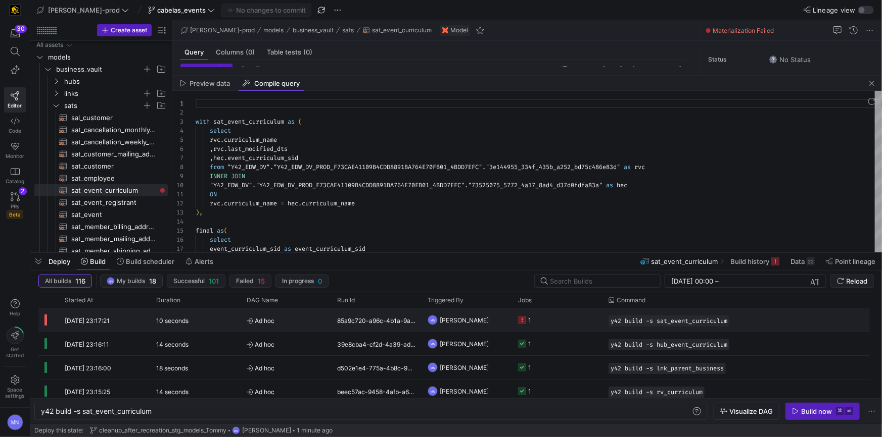
click at [522, 318] on rect "Press SPACE to select this row." at bounding box center [522, 320] width 8 height 8
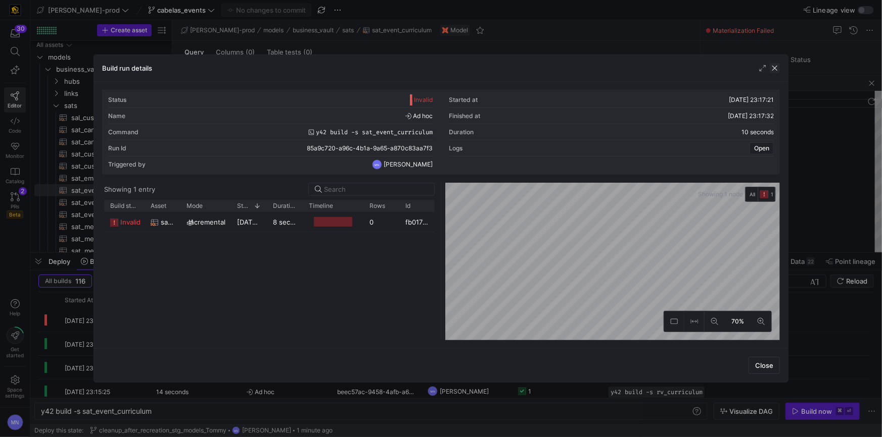
click at [773, 72] on span "button" at bounding box center [774, 68] width 10 height 10
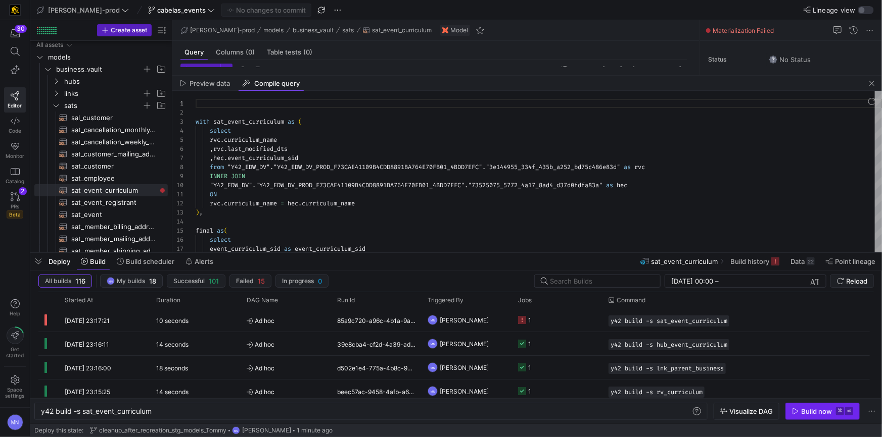
click at [818, 411] on div "Build now" at bounding box center [816, 412] width 31 height 8
click at [208, 13] on icon at bounding box center [211, 10] width 7 height 7
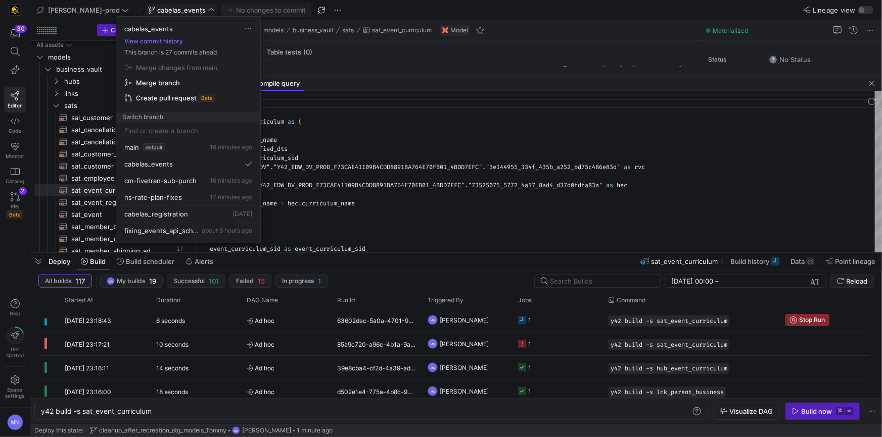
click at [167, 99] on span "Create pull request" at bounding box center [166, 98] width 61 height 8
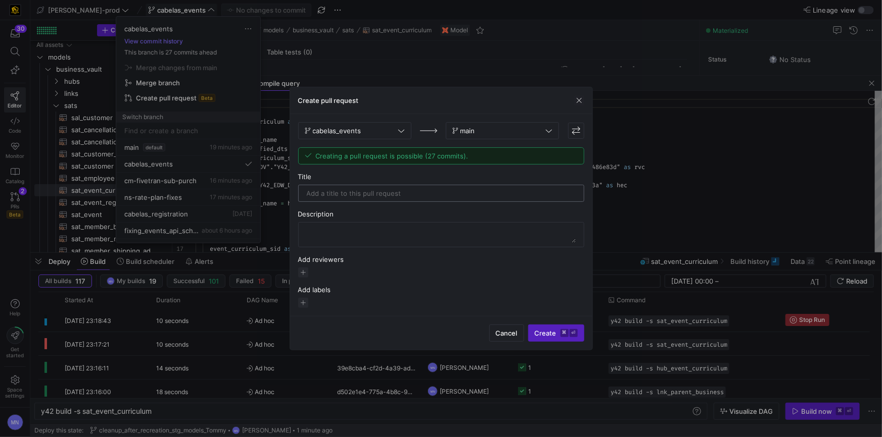
click at [375, 197] on input "text" at bounding box center [441, 193] width 269 height 8
type input "business_curriculum_datavault_add"
click at [549, 334] on span "Create ⌘ ⏎" at bounding box center [555, 333] width 43 height 8
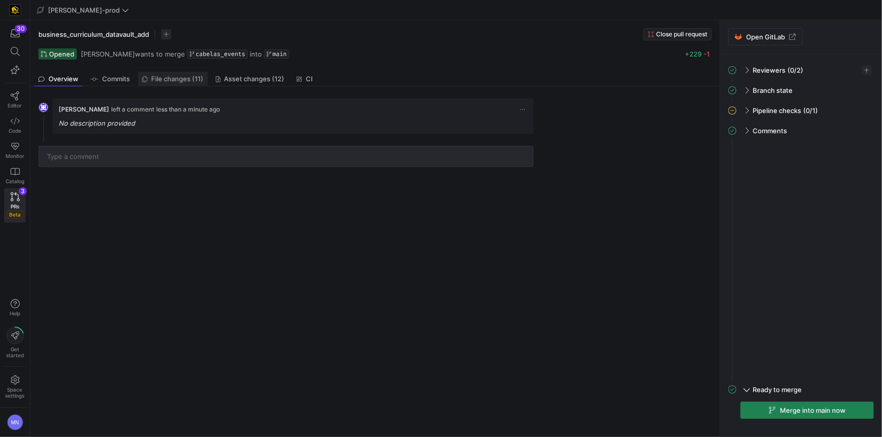
click at [181, 81] on span "File changes (11)" at bounding box center [178, 79] width 52 height 7
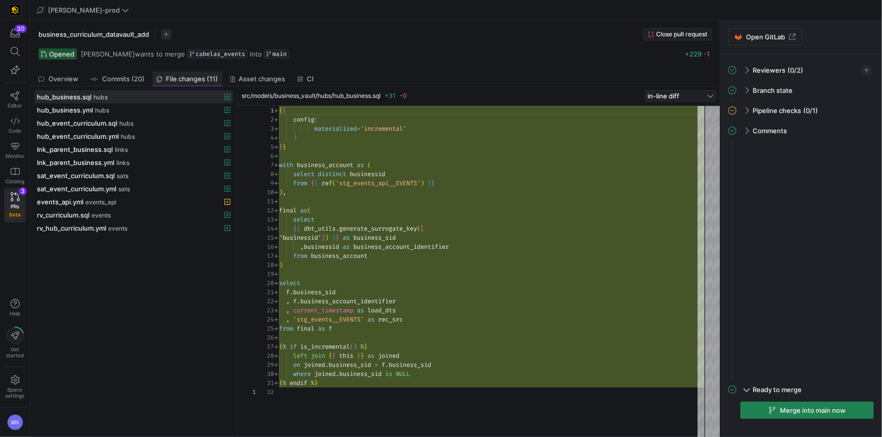
scroll to position [91, 0]
click at [74, 226] on span "rv_hub_curriculum.yml" at bounding box center [71, 228] width 69 height 8
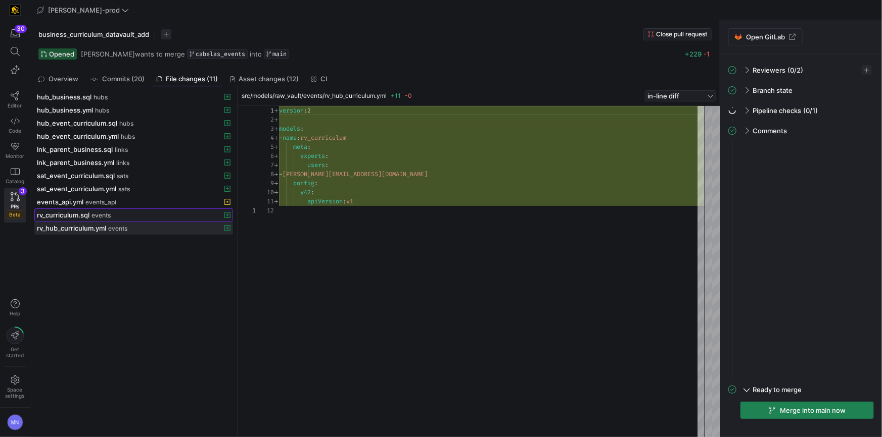
click at [76, 215] on span "rv_curriculum.sql" at bounding box center [63, 215] width 53 height 8
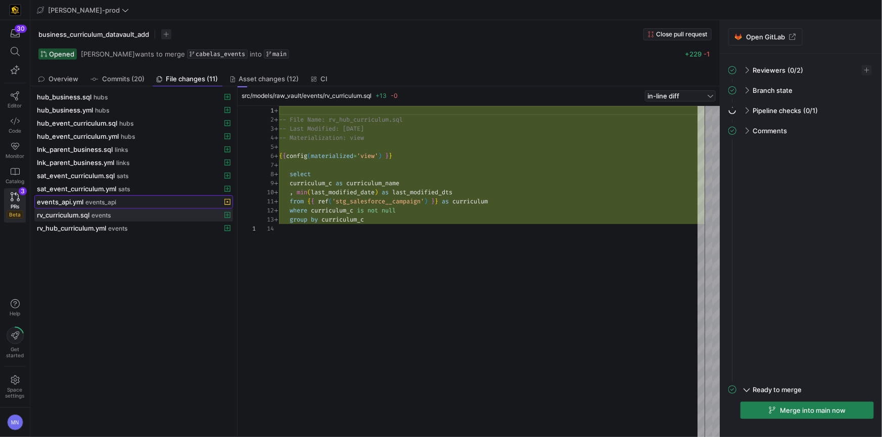
click at [76, 203] on span "events_api.yml" at bounding box center [60, 202] width 46 height 8
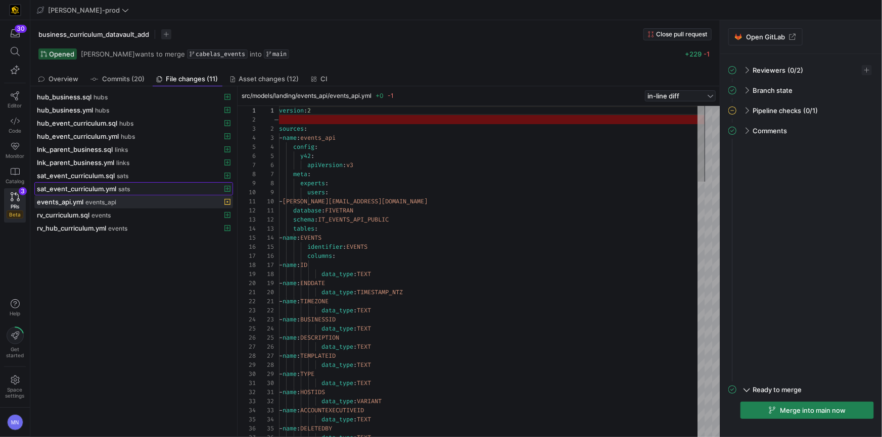
click at [102, 187] on span "sat_event_curriculum.yml" at bounding box center [76, 189] width 79 height 8
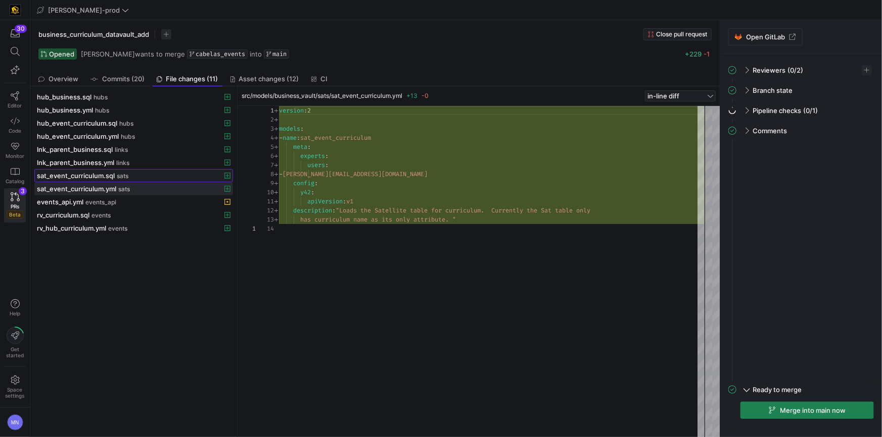
click at [105, 178] on span "sat_event_curriculum.sql" at bounding box center [76, 176] width 78 height 8
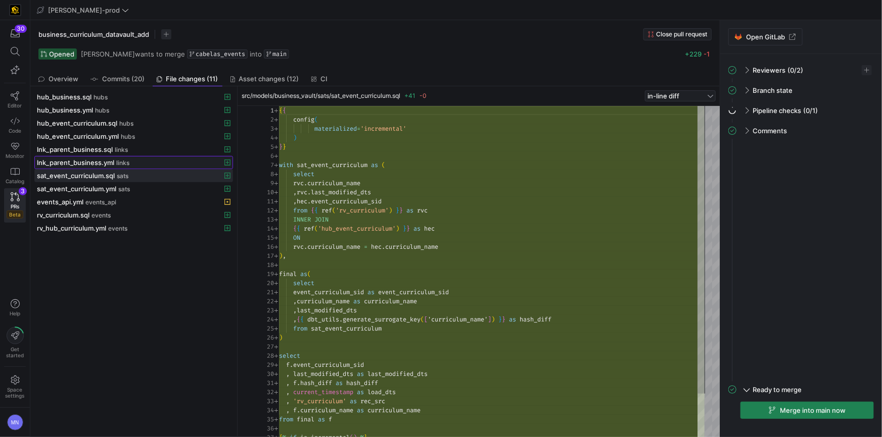
click at [112, 157] on span at bounding box center [134, 163] width 198 height 12
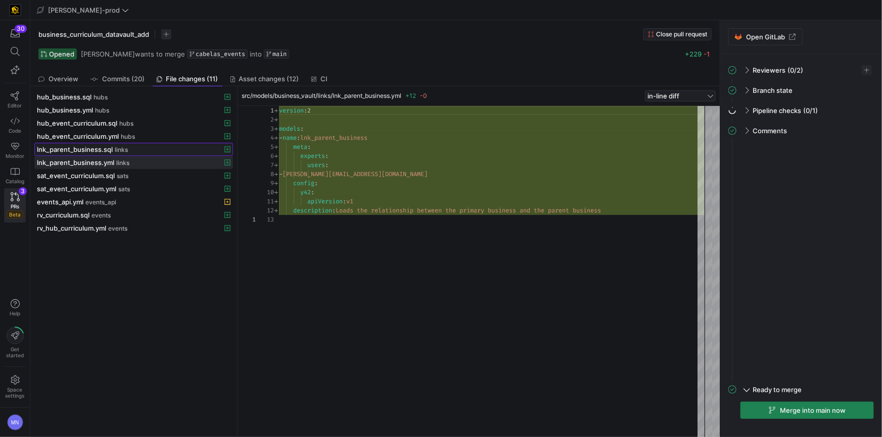
click at [107, 151] on span "lnk_parent_business.sql" at bounding box center [75, 149] width 76 height 8
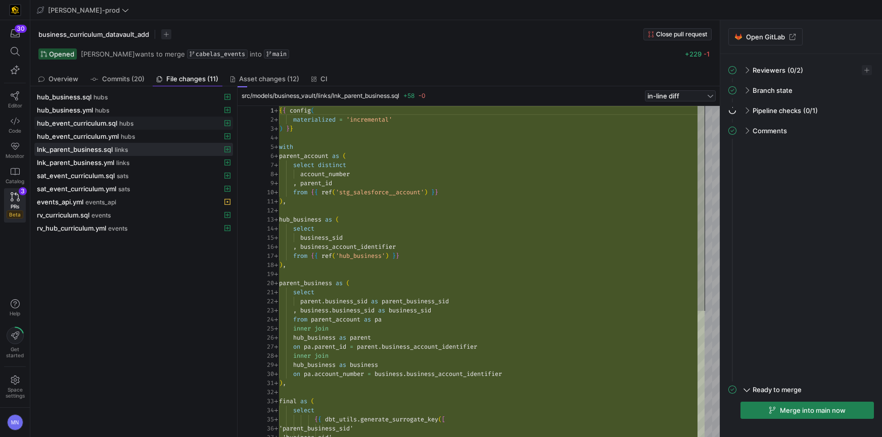
click at [107, 134] on span "hub_event_curriculum.yml" at bounding box center [78, 136] width 82 height 8
drag, startPoint x: 106, startPoint y: 122, endPoint x: 105, endPoint y: 117, distance: 5.2
click at [105, 122] on span "hub_event_curriculum.sql" at bounding box center [77, 123] width 80 height 8
click at [93, 109] on div "hub_business.yml hubs" at bounding box center [122, 110] width 171 height 8
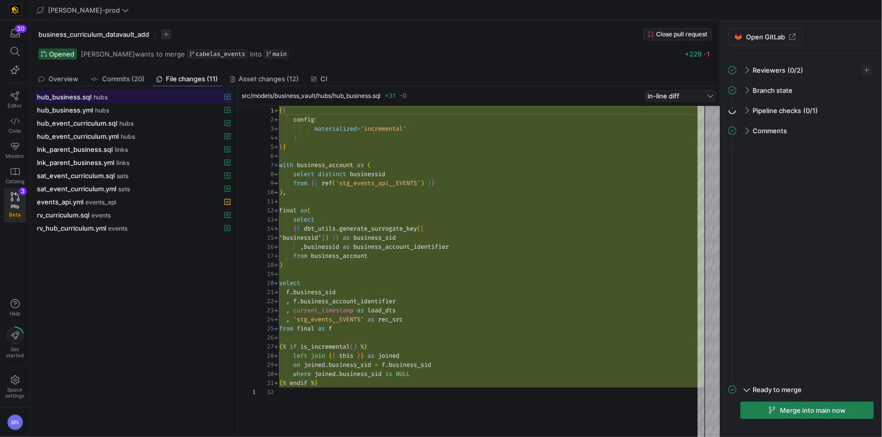
click at [92, 99] on div "hub_business.sql hubs" at bounding box center [122, 97] width 171 height 8
click at [679, 34] on span "Close pull request" at bounding box center [681, 34] width 51 height 7
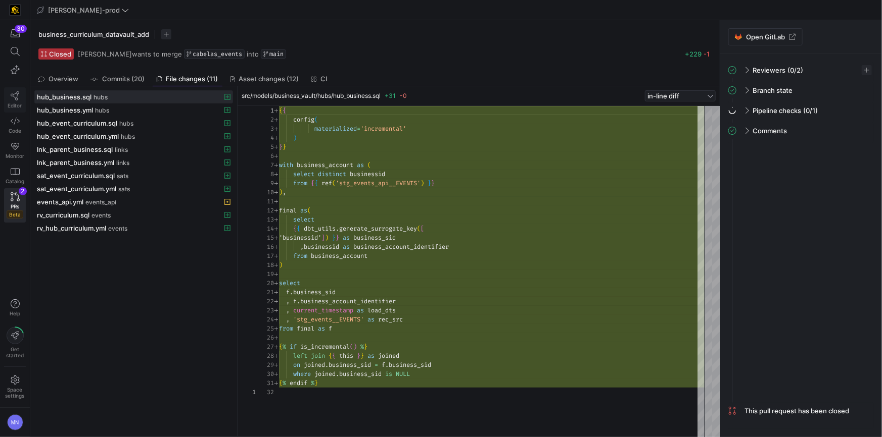
click at [21, 98] on link "Editor" at bounding box center [15, 99] width 22 height 25
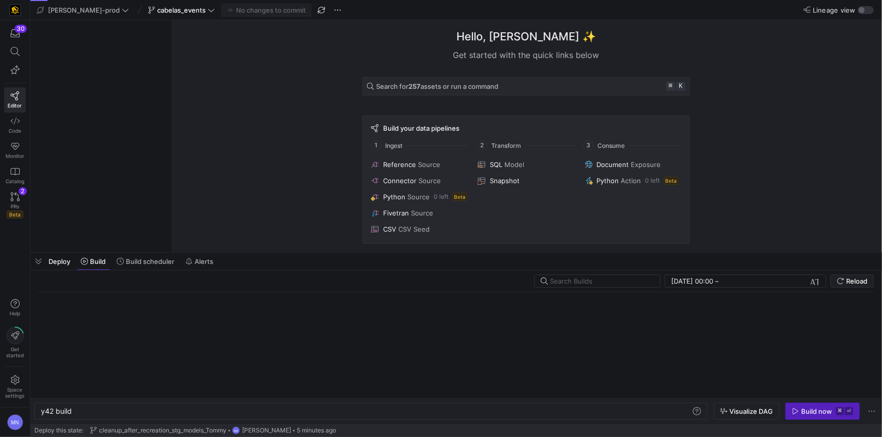
scroll to position [0, 30]
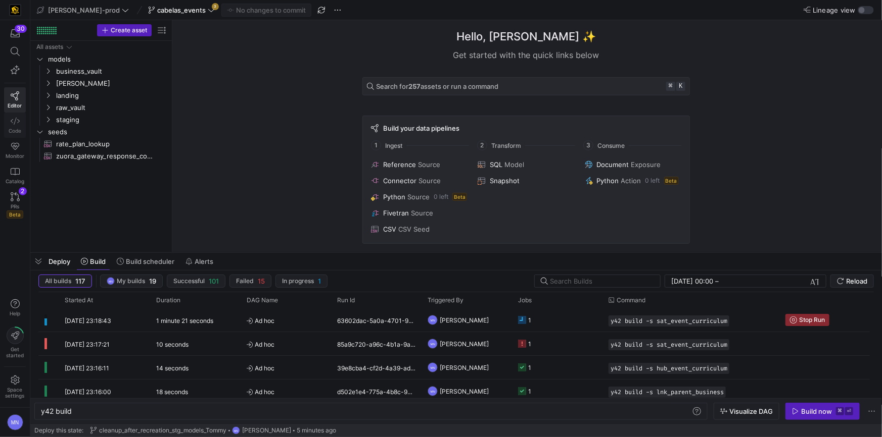
click at [13, 123] on icon at bounding box center [15, 121] width 9 height 9
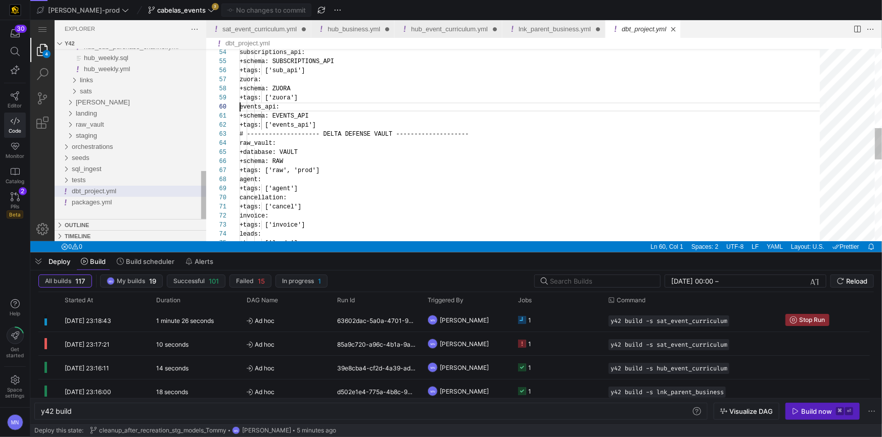
scroll to position [81, 0]
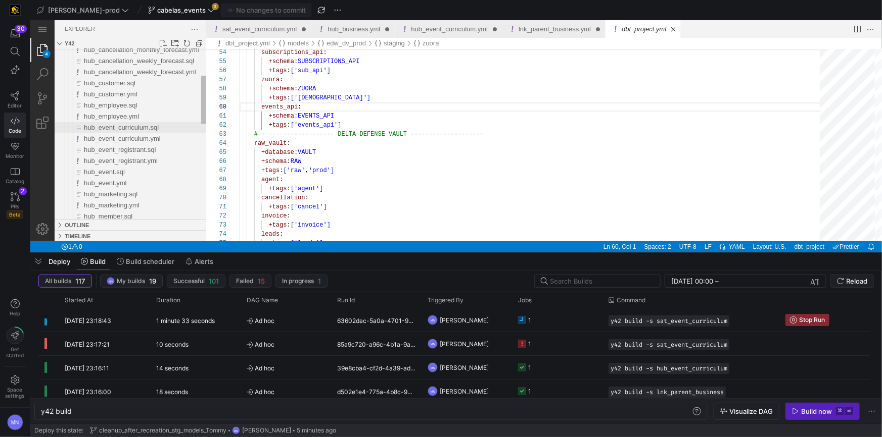
click at [133, 125] on span "hub_event_curriculum.sql" at bounding box center [120, 127] width 75 height 8
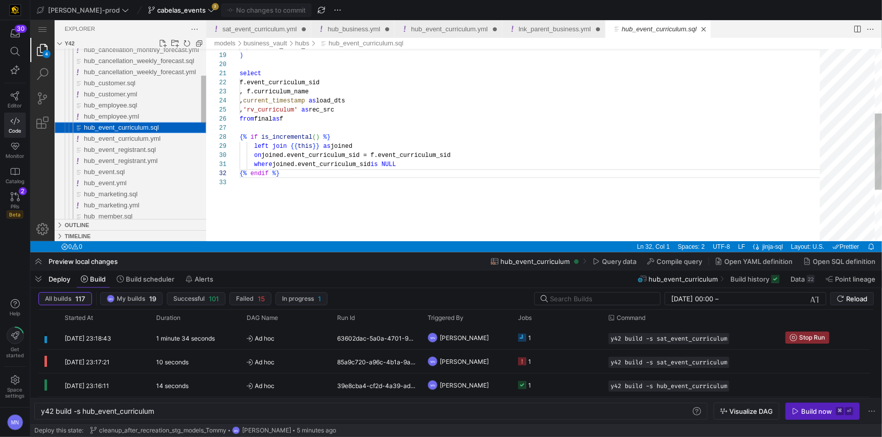
scroll to position [18, 0]
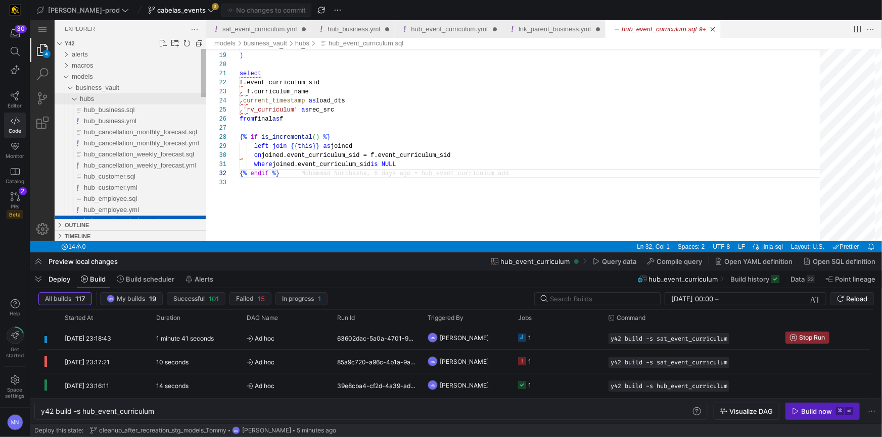
click at [74, 98] on div "hubs" at bounding box center [69, 98] width 23 height 11
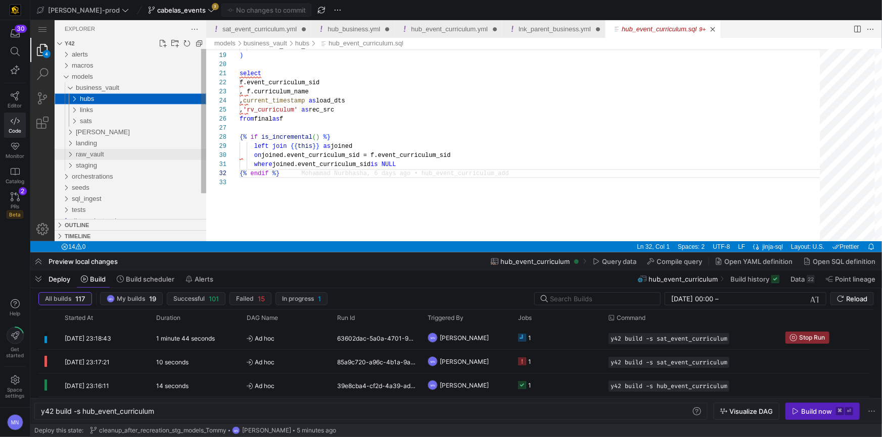
click at [67, 156] on div "raw_vault" at bounding box center [67, 154] width 19 height 11
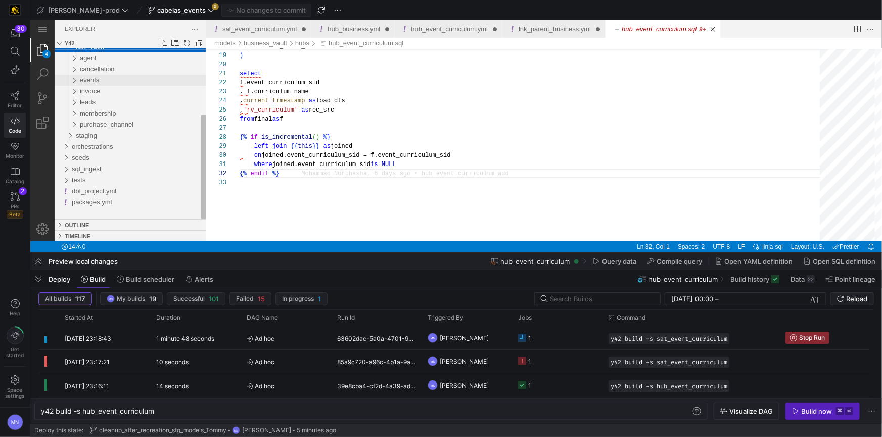
click at [78, 79] on div "events" at bounding box center [69, 79] width 23 height 11
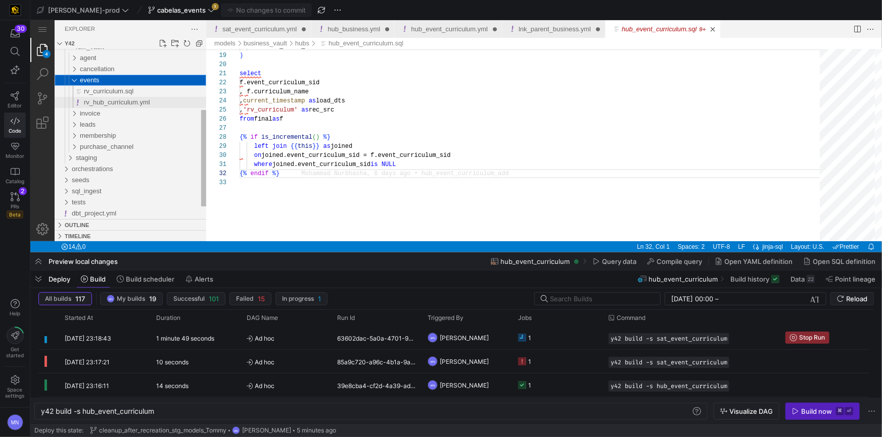
click at [105, 103] on span "rv_hub_curriculum.yml" at bounding box center [116, 102] width 66 height 8
type textarea "y42 build -s rv_curriculum"
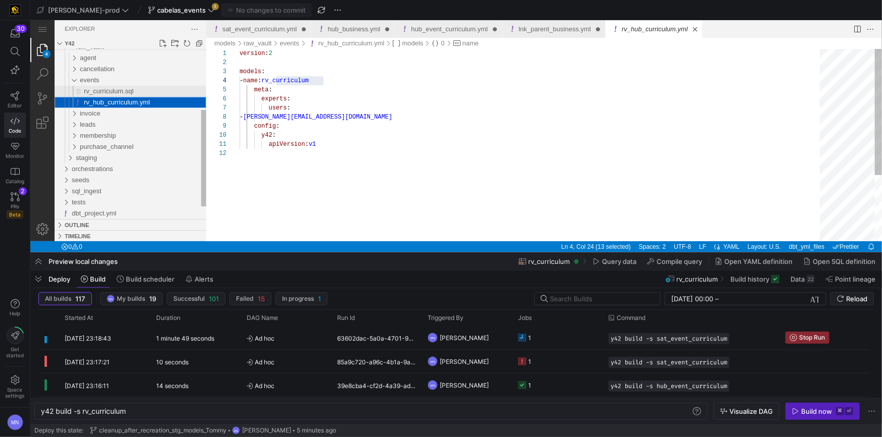
scroll to position [91, 83]
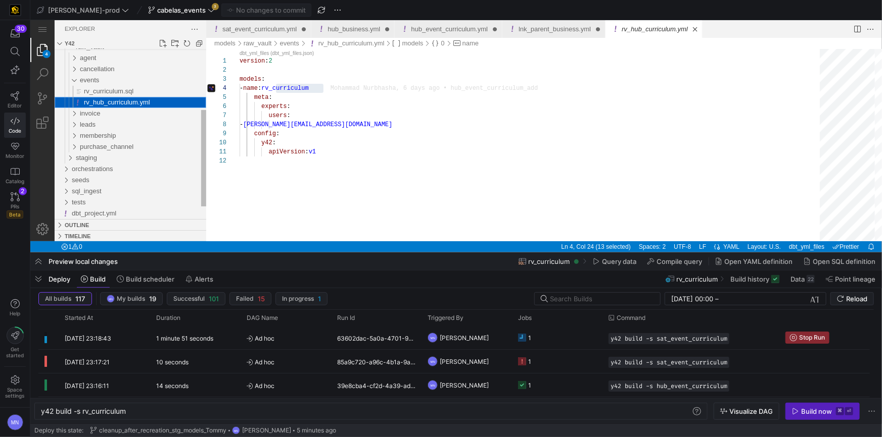
click at [107, 103] on span "rv_hub_curriculum.yml" at bounding box center [116, 102] width 66 height 8
click at [105, 103] on span "rv_hub_curriculum.yml" at bounding box center [116, 102] width 66 height 8
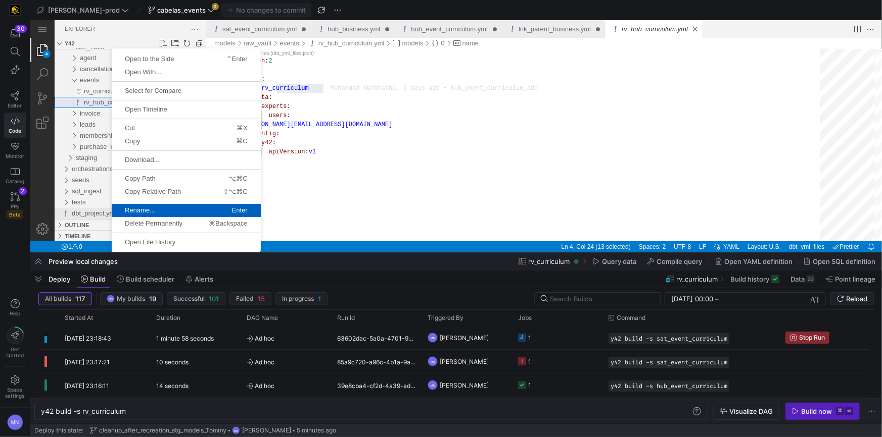
click at [176, 208] on span "Rename..." at bounding box center [147, 210] width 73 height 7
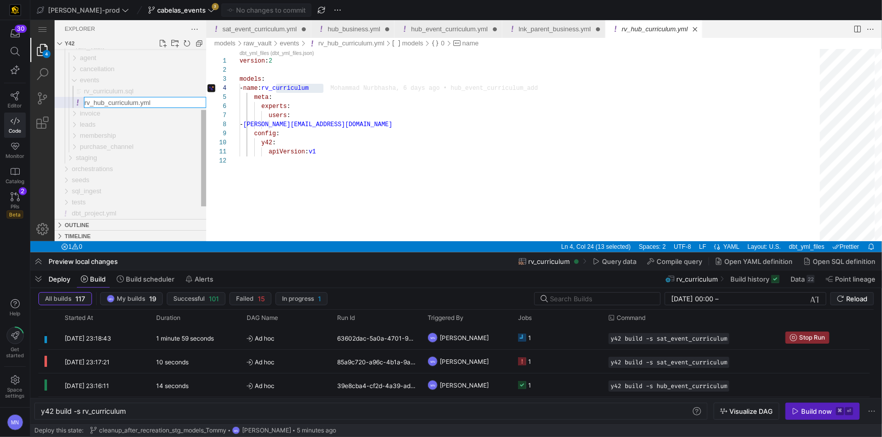
drag, startPoint x: 105, startPoint y: 103, endPoint x: 107, endPoint y: 122, distance: 19.8
click at [105, 103] on input "rv_hub_curriculum.yml" at bounding box center [144, 102] width 121 height 10
type input "rv_curriculum.yml"
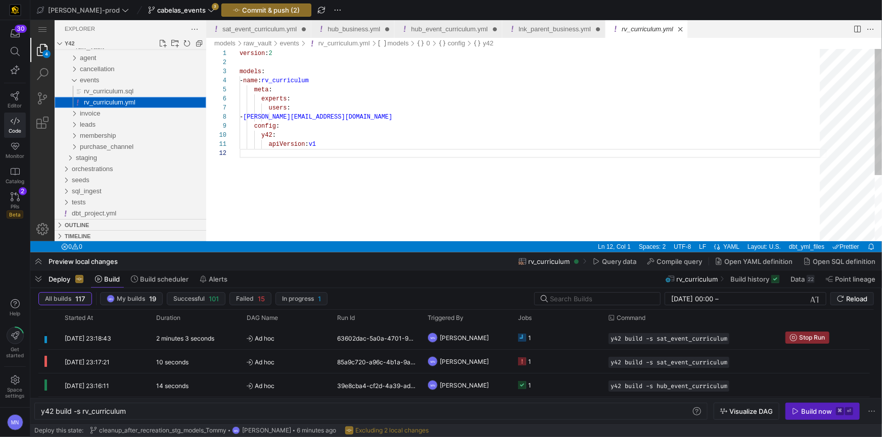
scroll to position [9, 0]
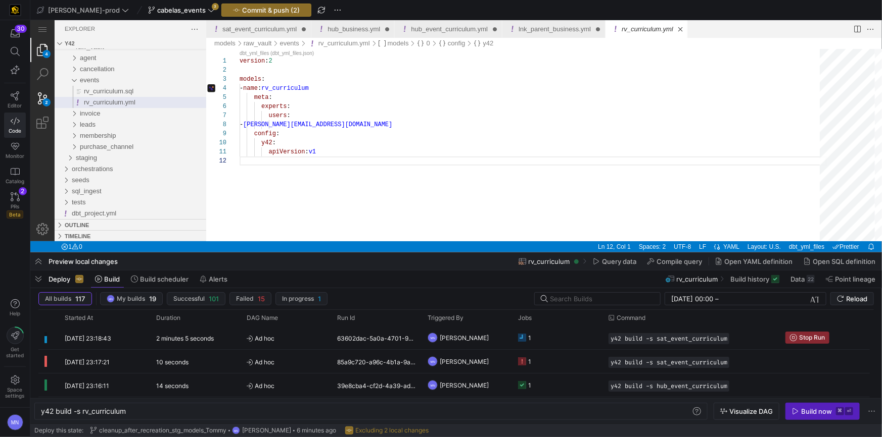
click at [46, 98] on div "2" at bounding box center [42, 98] width 24 height 24
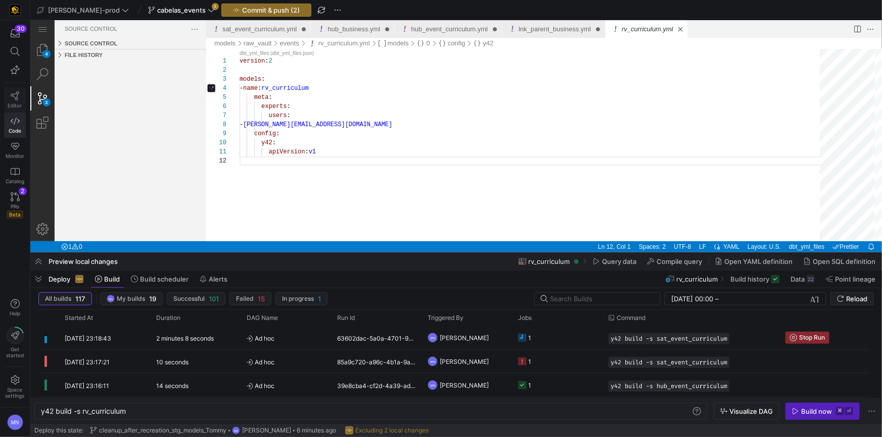
click at [15, 96] on icon at bounding box center [15, 95] width 9 height 9
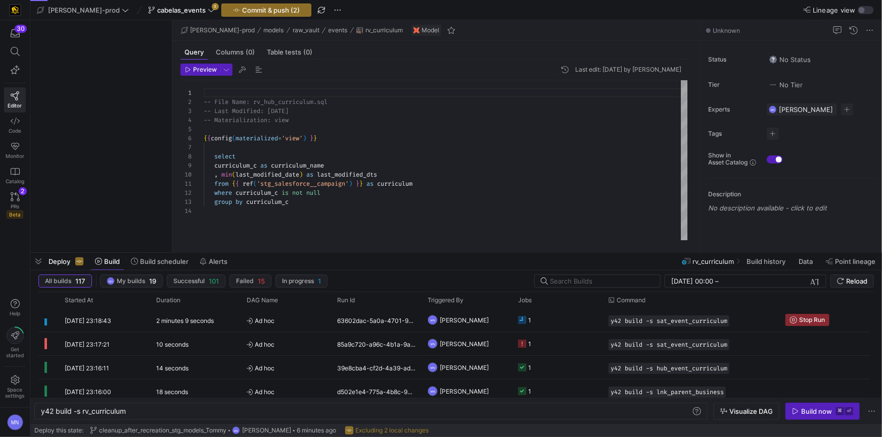
scroll to position [91, 0]
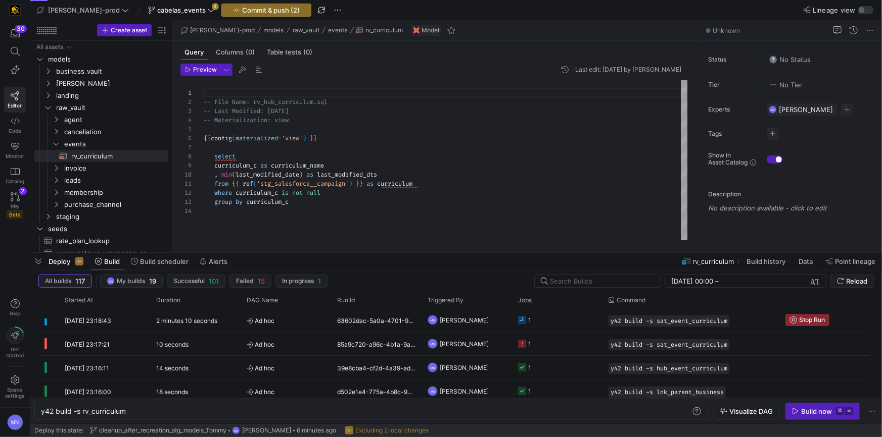
click at [227, 13] on div "Commit & push (2)" at bounding box center [266, 10] width 90 height 13
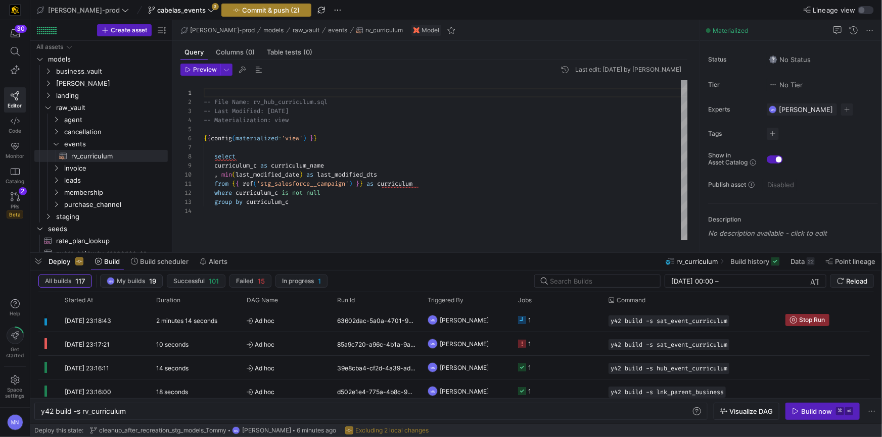
click at [246, 10] on span "Commit & push (2)" at bounding box center [271, 10] width 58 height 8
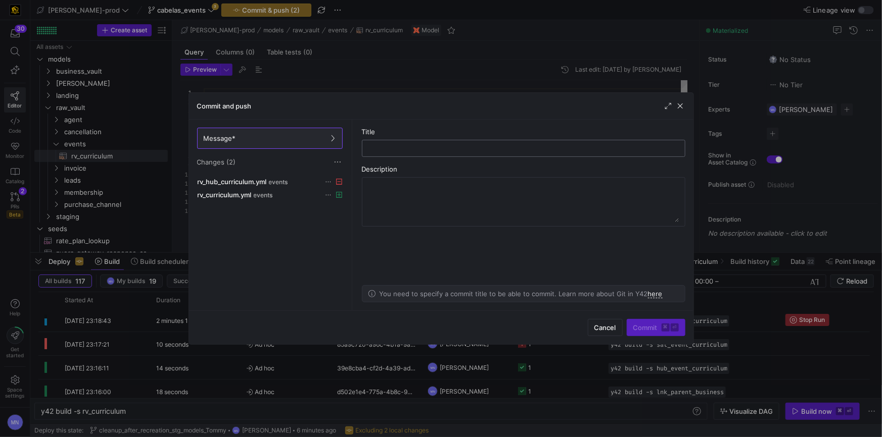
click at [410, 143] on div at bounding box center [523, 148] width 306 height 16
type input "rv_curriculum_upd"
click at [646, 326] on span "Commit ⌘ ⏎" at bounding box center [655, 328] width 45 height 8
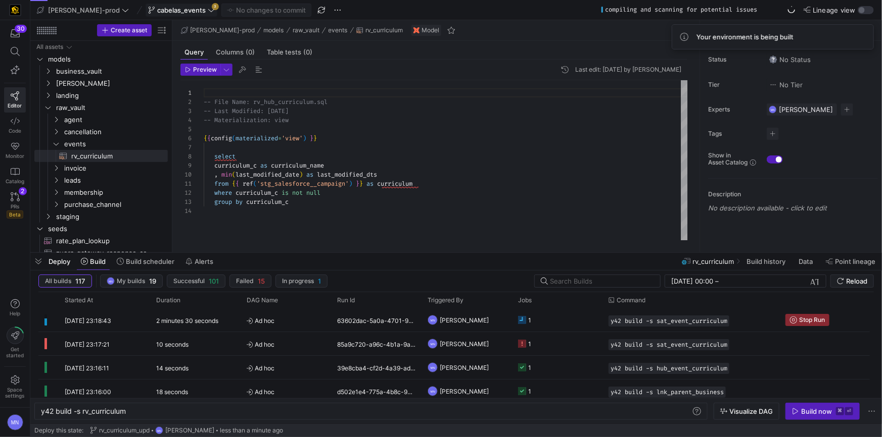
click at [167, 12] on span "cabelas_events" at bounding box center [181, 10] width 48 height 8
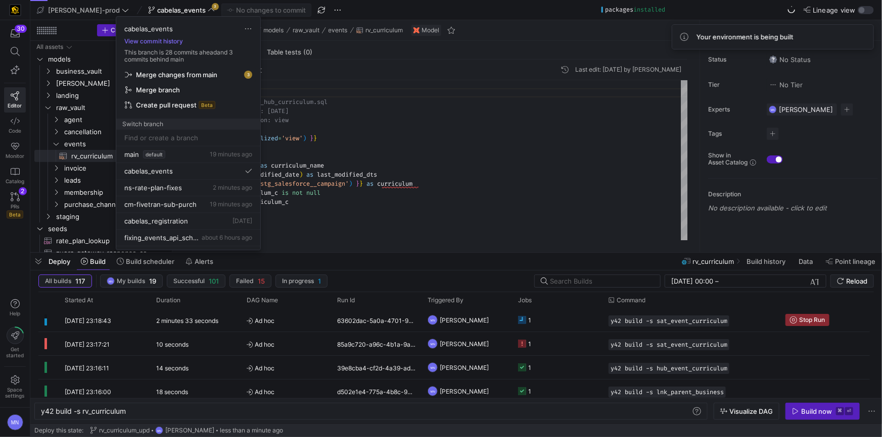
click at [181, 73] on span "Merge changes from main" at bounding box center [176, 75] width 81 height 8
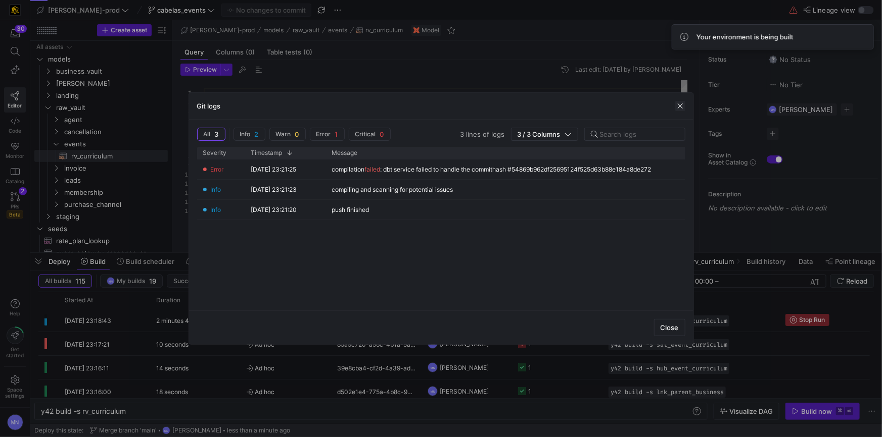
click at [681, 108] on span "button" at bounding box center [680, 106] width 10 height 10
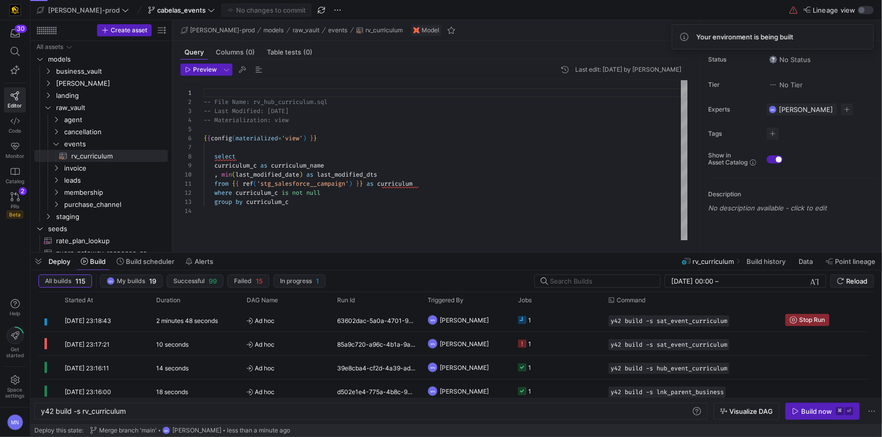
click at [323, 129] on div at bounding box center [446, 129] width 484 height 9
click at [59, 144] on icon "Press SPACE to select this row." at bounding box center [56, 144] width 7 height 6
click at [169, 8] on span "cabelas_events" at bounding box center [181, 10] width 48 height 8
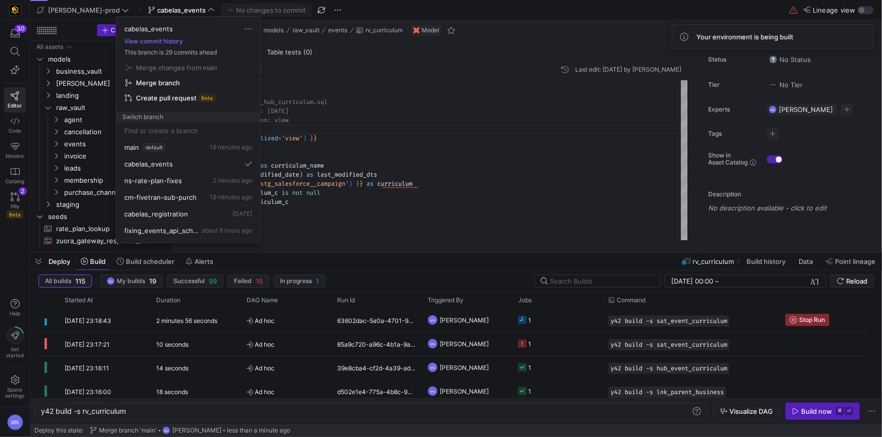
click at [428, 102] on div at bounding box center [441, 218] width 882 height 437
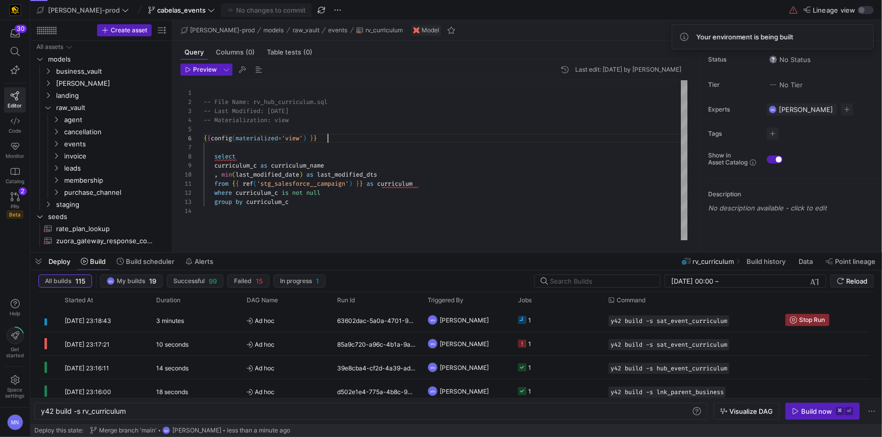
scroll to position [45, 124]
click at [372, 136] on div "{ { config ( materialized = 'view' ) } }" at bounding box center [446, 138] width 484 height 9
click at [476, 165] on div "curriculum_c as curriculum_name" at bounding box center [446, 165] width 484 height 9
click at [7, 101] on link "Editor" at bounding box center [15, 99] width 22 height 25
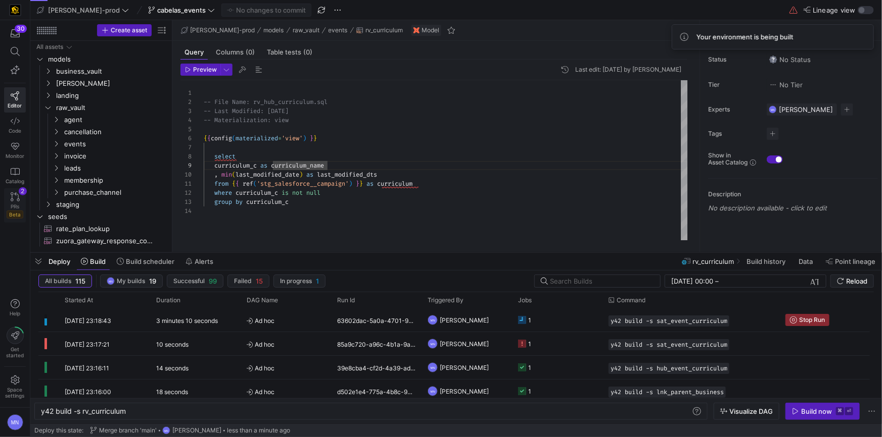
click at [5, 201] on link "PRs Beta 2" at bounding box center [15, 205] width 22 height 34
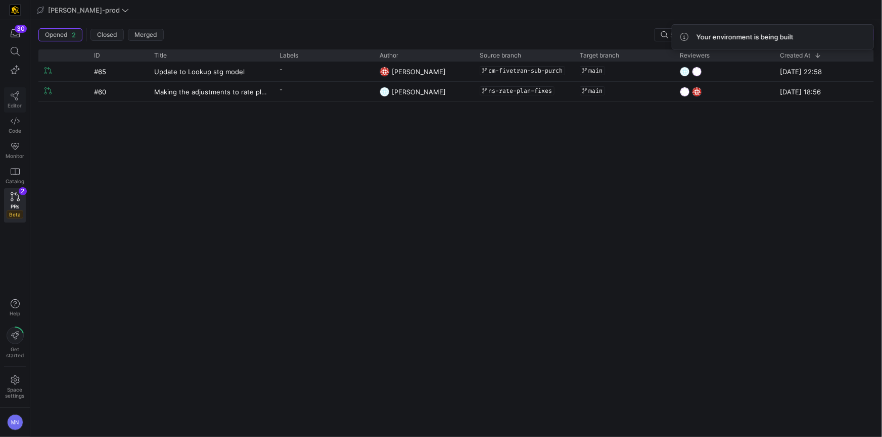
click at [24, 95] on link "Editor" at bounding box center [15, 99] width 22 height 25
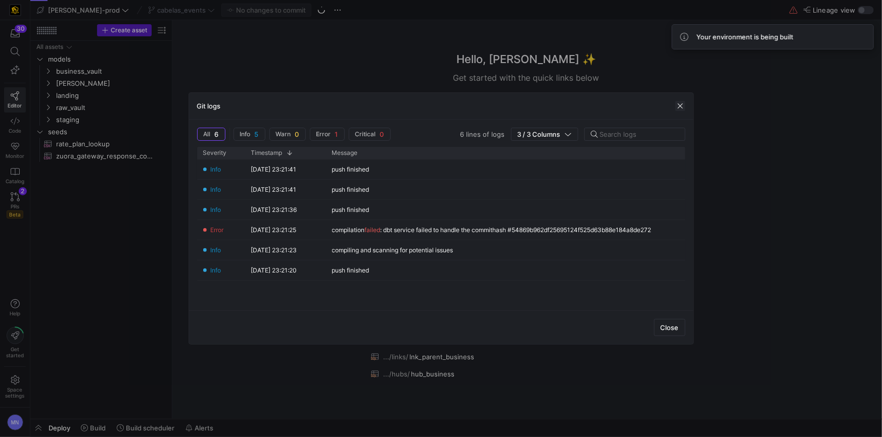
click at [678, 102] on span "button" at bounding box center [680, 106] width 10 height 10
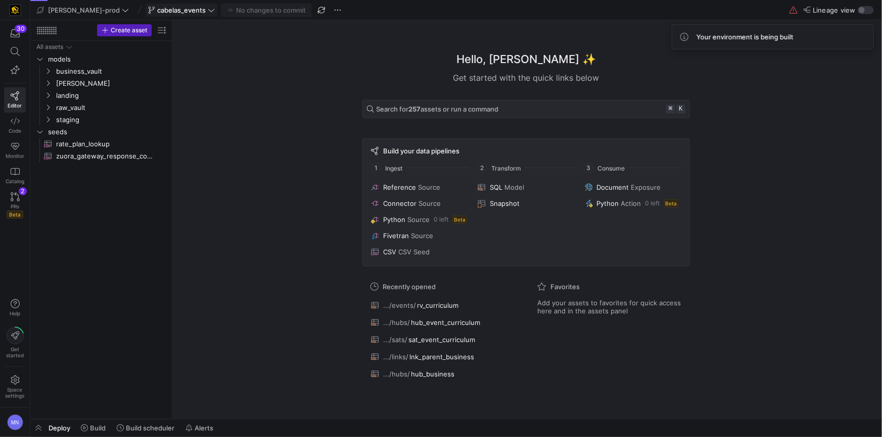
click at [157, 11] on span "cabelas_events" at bounding box center [181, 10] width 48 height 8
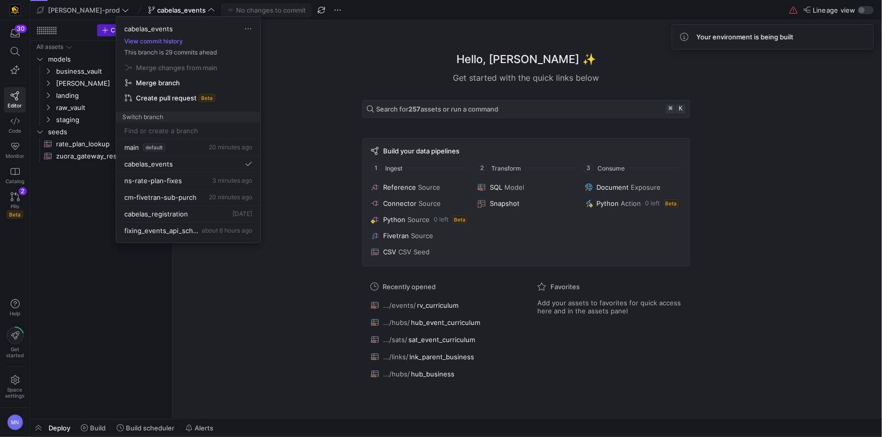
click at [165, 98] on span "Create pull request" at bounding box center [166, 98] width 61 height 8
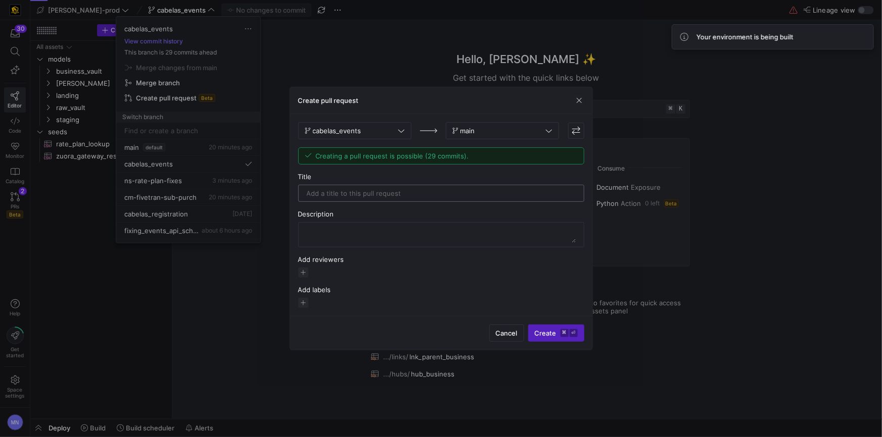
click at [428, 196] on input "text" at bounding box center [441, 193] width 269 height 8
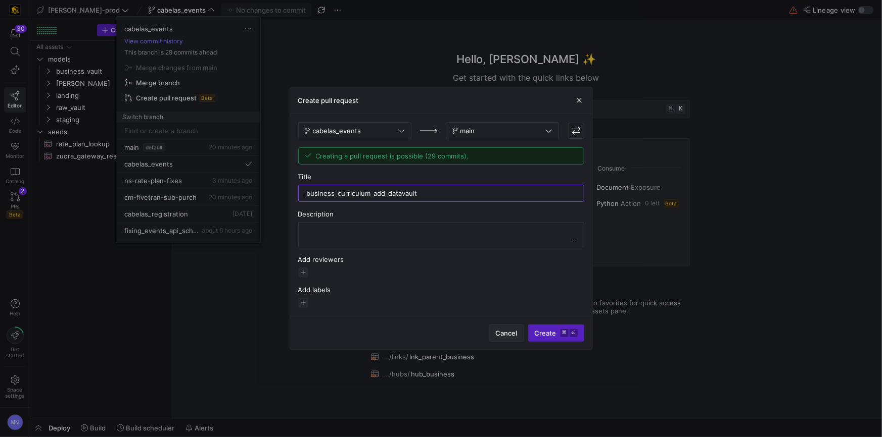
type input "business_curriculum_add_datavault"
click at [500, 333] on span "Cancel" at bounding box center [507, 333] width 22 height 8
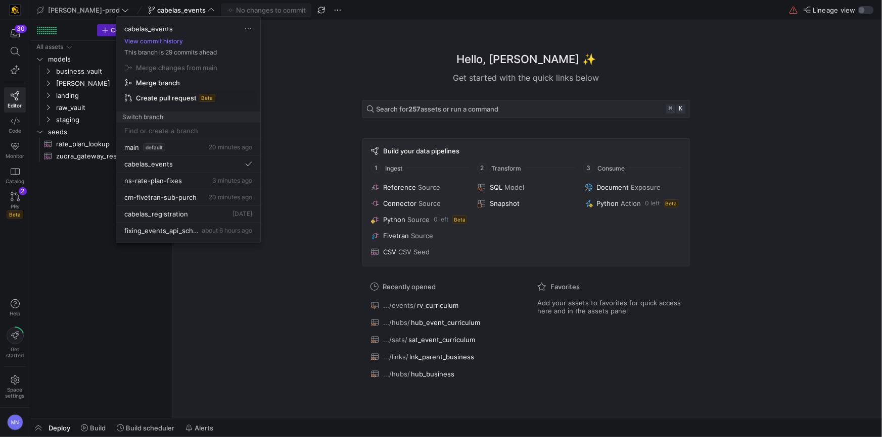
click at [350, 86] on div at bounding box center [441, 218] width 882 height 437
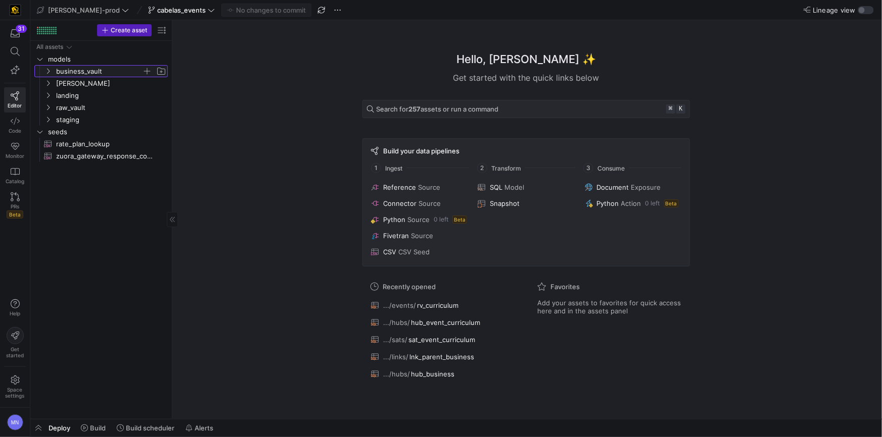
click at [49, 74] on icon "Press SPACE to select this row." at bounding box center [47, 71] width 7 height 6
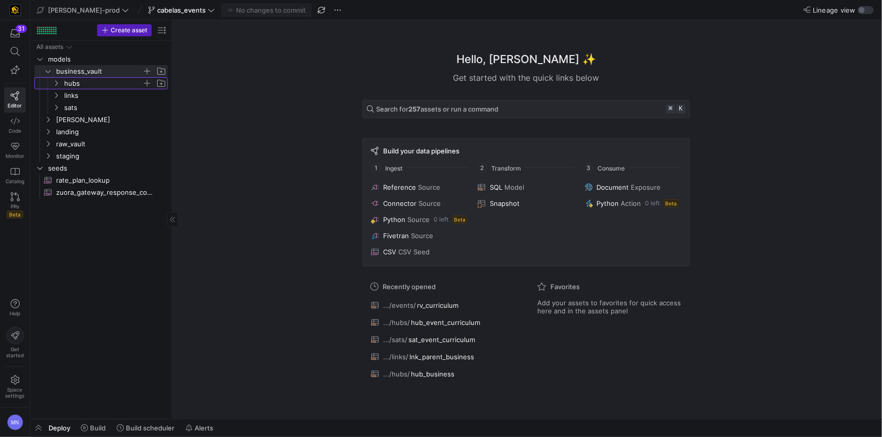
click at [60, 83] on span "hubs" at bounding box center [109, 83] width 116 height 11
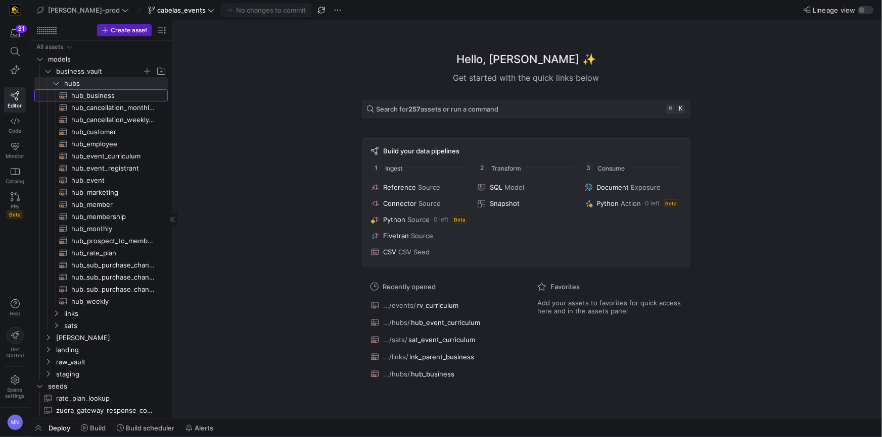
click at [108, 98] on span "hub_business​​​​​​​​​​" at bounding box center [113, 96] width 85 height 12
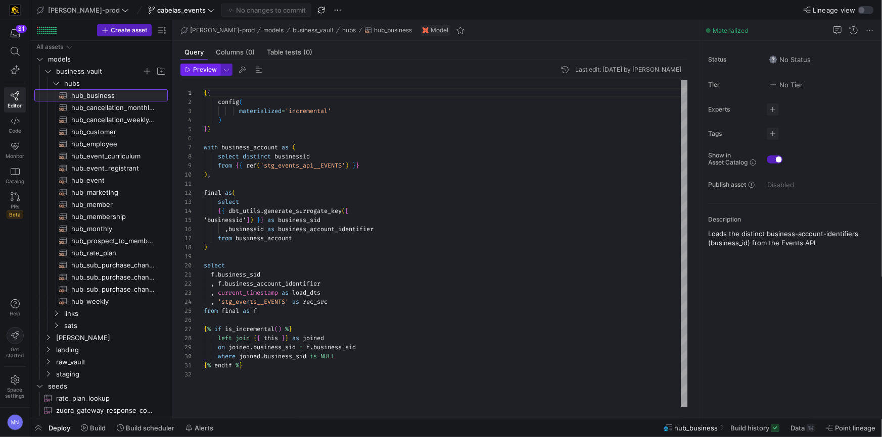
scroll to position [91, 0]
click at [200, 72] on span "Preview" at bounding box center [205, 69] width 24 height 7
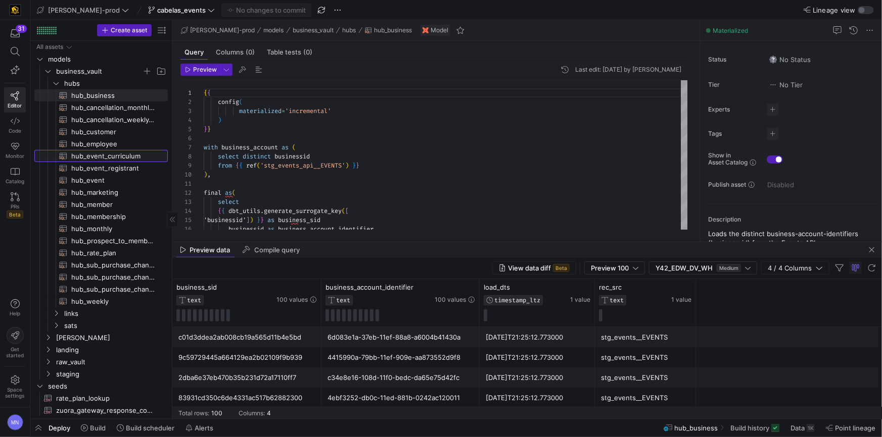
click at [120, 159] on span "hub_event_curriculum​​​​​​​​​​" at bounding box center [113, 157] width 85 height 12
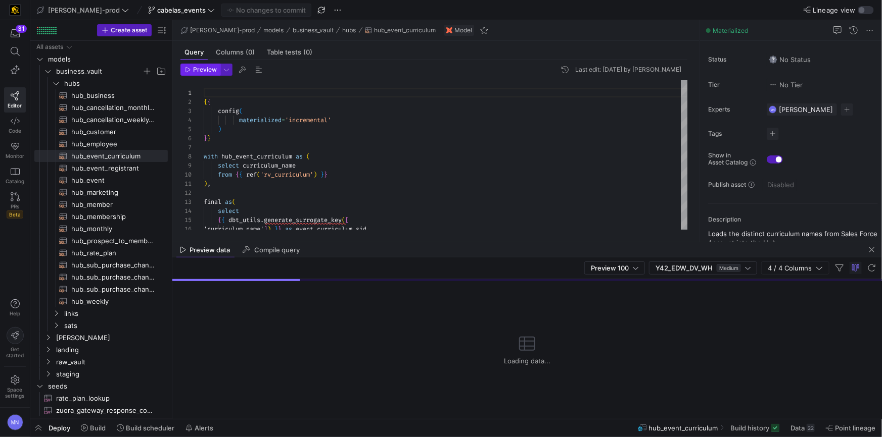
click at [200, 69] on span "Preview" at bounding box center [205, 69] width 24 height 7
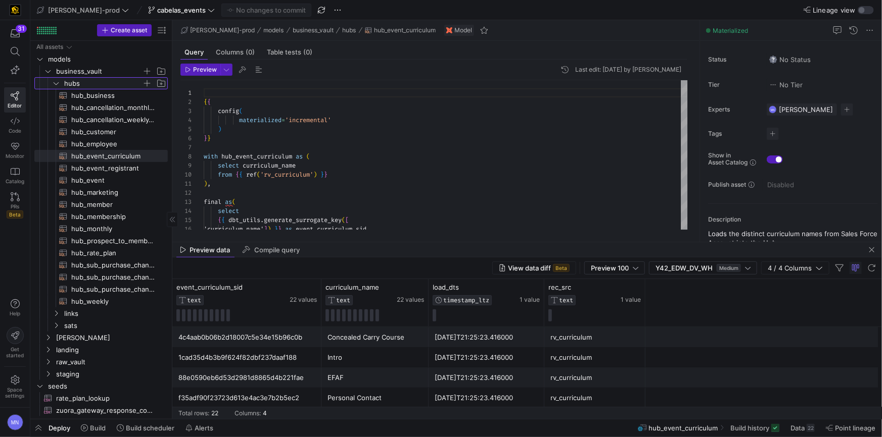
click at [57, 85] on icon "Press SPACE to select this row." at bounding box center [56, 83] width 7 height 6
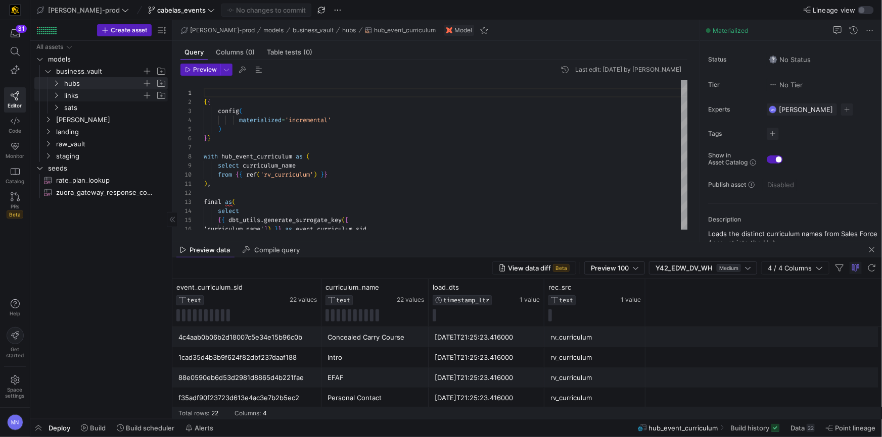
click at [57, 94] on icon "Press SPACE to select this row." at bounding box center [56, 96] width 3 height 6
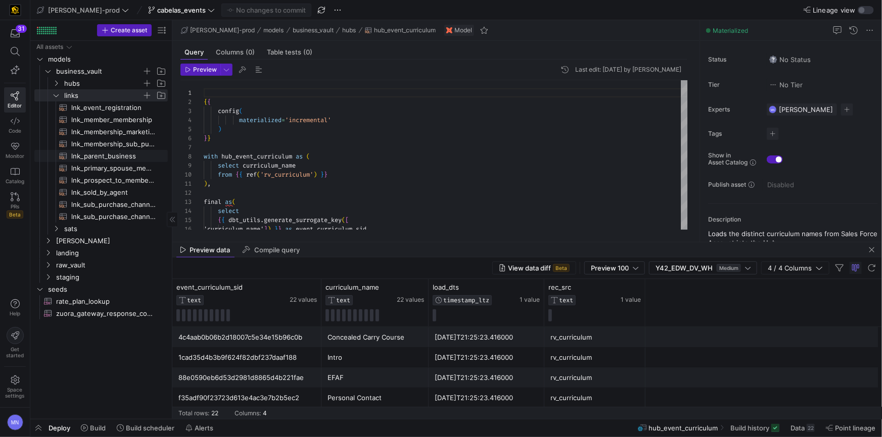
click at [104, 155] on span "lnk_parent_business​​​​​​​​​​" at bounding box center [113, 157] width 85 height 12
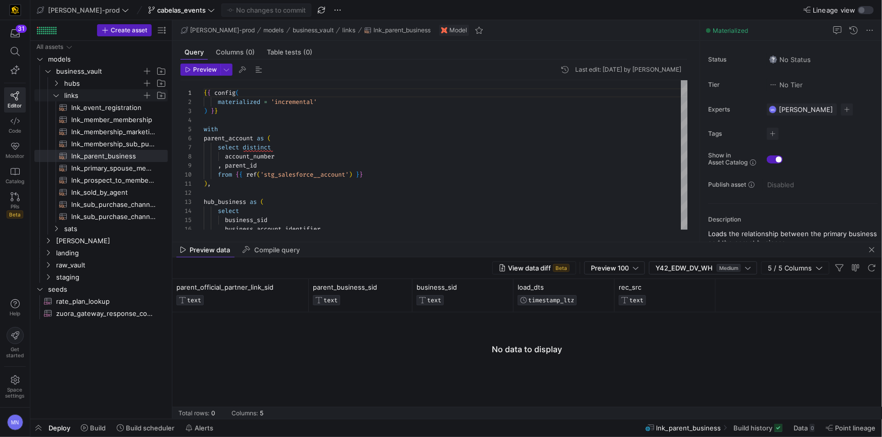
click at [58, 96] on icon "Press SPACE to select this row." at bounding box center [56, 95] width 7 height 6
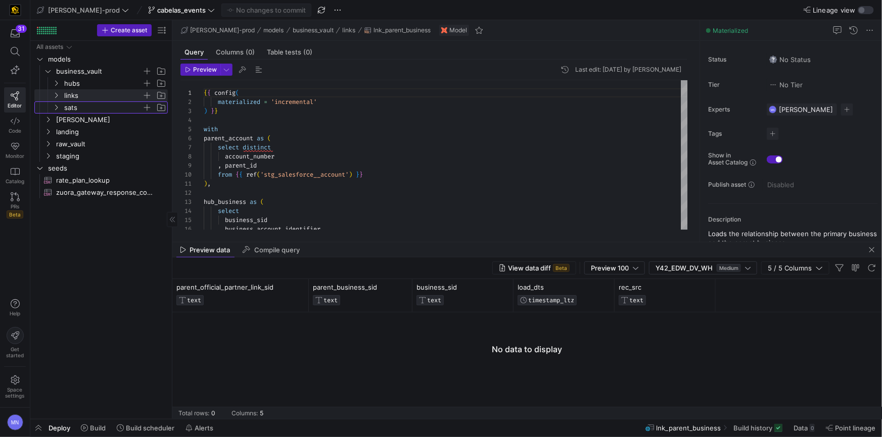
click at [58, 111] on span "sats" at bounding box center [109, 107] width 116 height 11
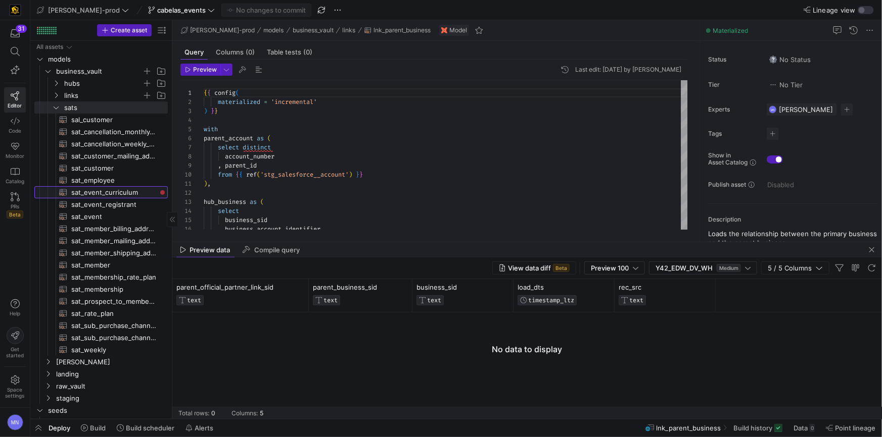
click at [121, 192] on span "sat_event_curriculum​​​​​​​​​​" at bounding box center [113, 193] width 85 height 12
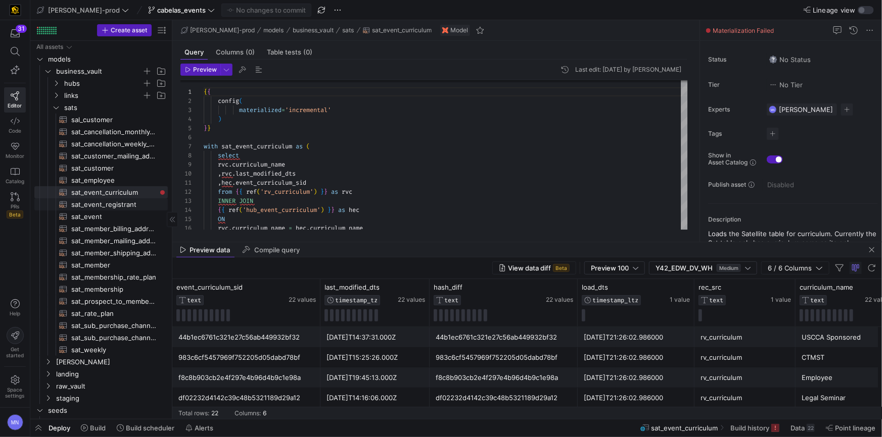
click at [123, 207] on span "sat_event_registrant​​​​​​​​​​" at bounding box center [113, 205] width 85 height 12
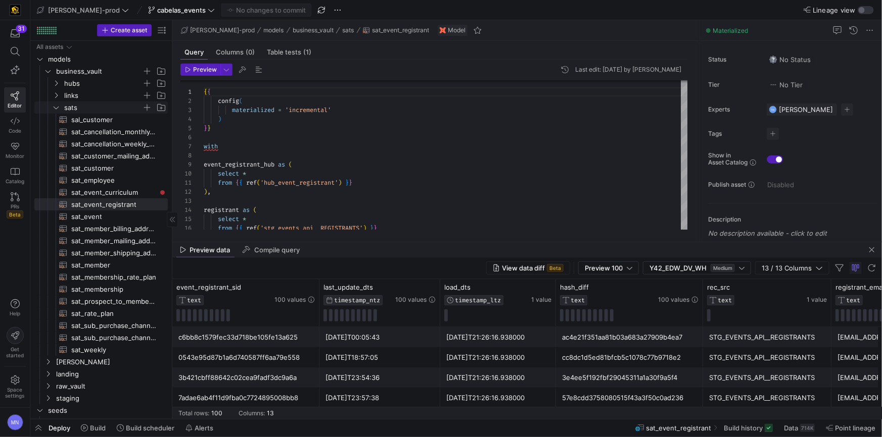
click at [56, 107] on icon "Press SPACE to select this row." at bounding box center [56, 108] width 7 height 6
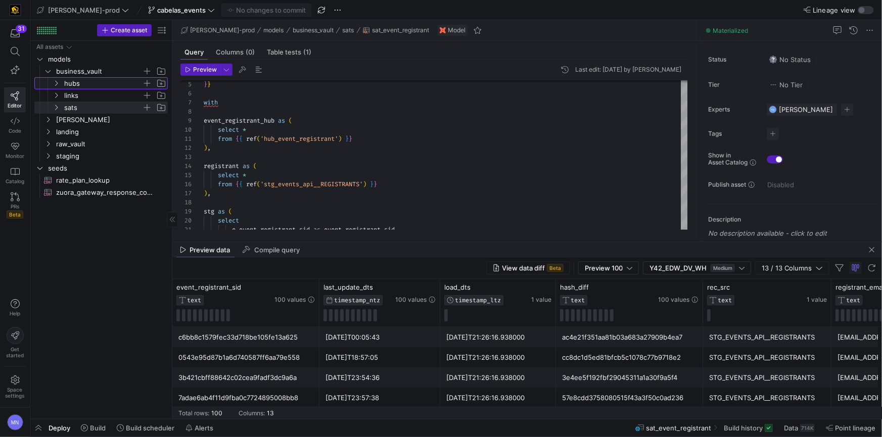
click at [58, 85] on icon "Press SPACE to select this row." at bounding box center [56, 83] width 7 height 6
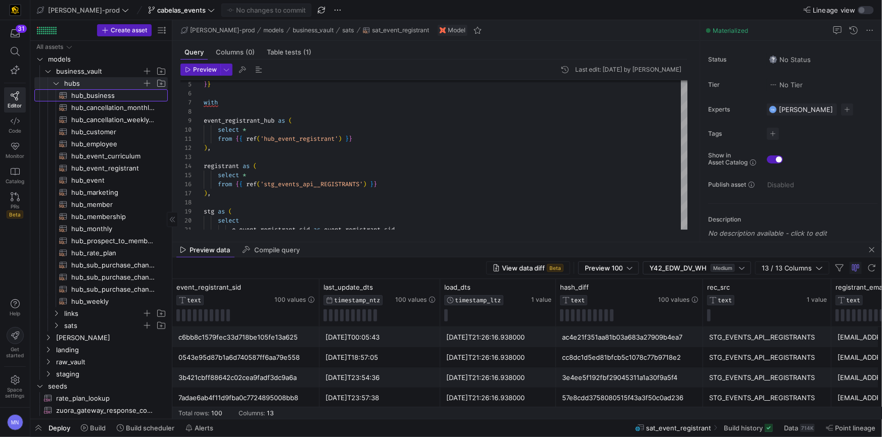
click at [108, 94] on span "hub_business​​​​​​​​​​" at bounding box center [113, 96] width 85 height 12
type textarea "{{ config( materialized='incremental' ) }} with business_account as ( select di…"
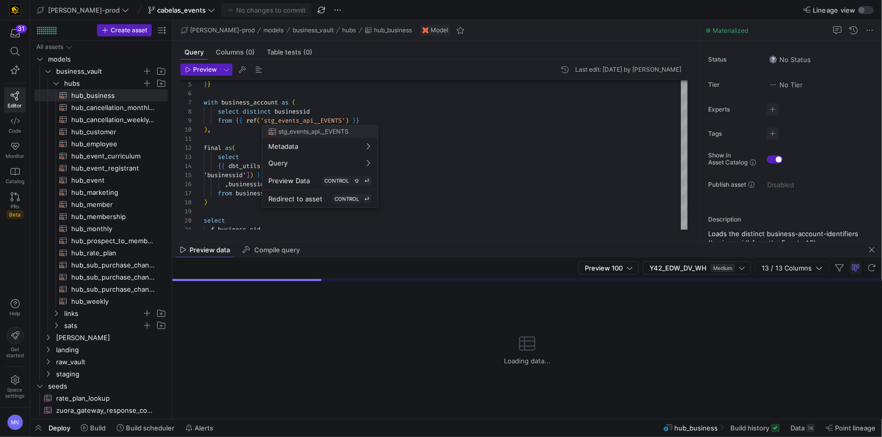
drag, startPoint x: 348, startPoint y: 109, endPoint x: 414, endPoint y: 112, distance: 66.3
click at [348, 109] on div at bounding box center [441, 218] width 882 height 437
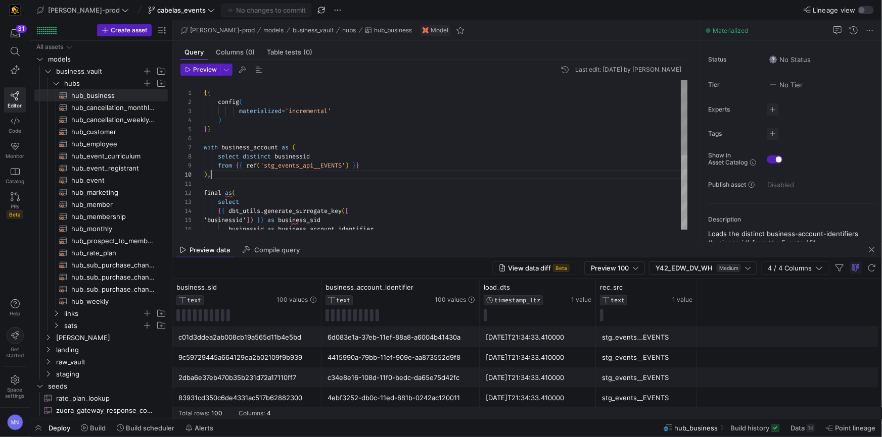
scroll to position [81, 7]
click at [433, 176] on div ") ," at bounding box center [446, 174] width 484 height 9
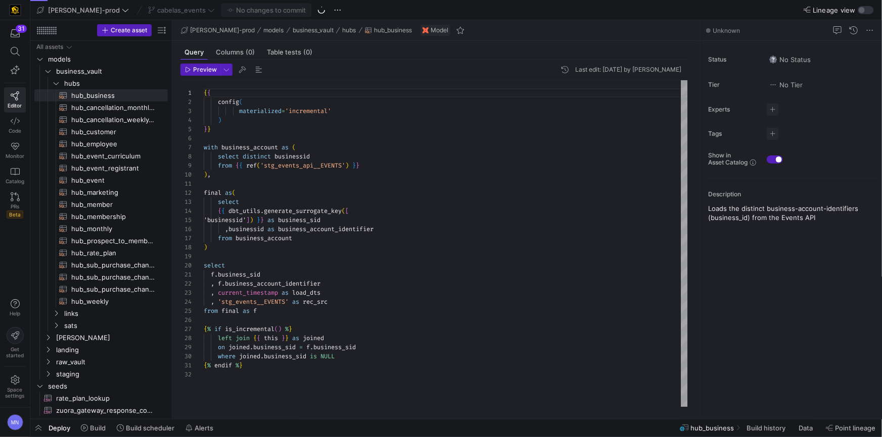
scroll to position [91, 0]
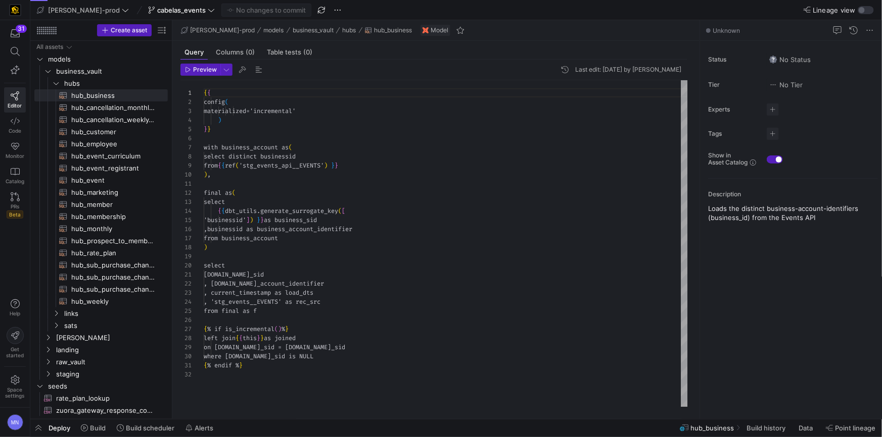
scroll to position [91, 0]
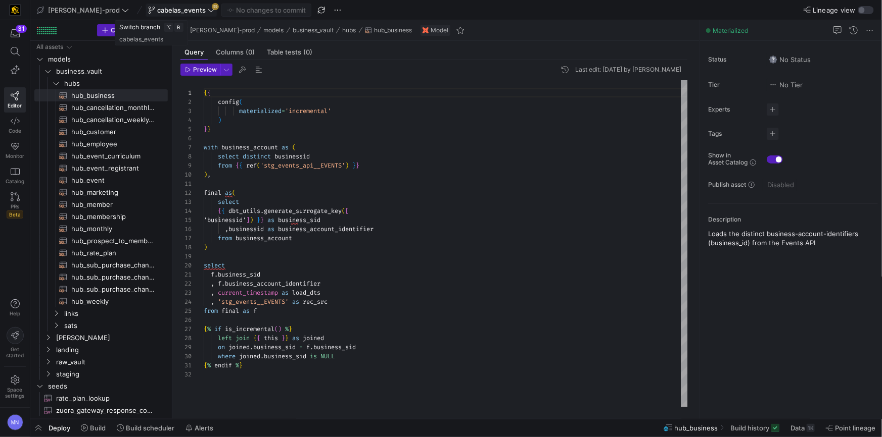
click at [176, 11] on span "cabelas_events" at bounding box center [181, 10] width 67 height 8
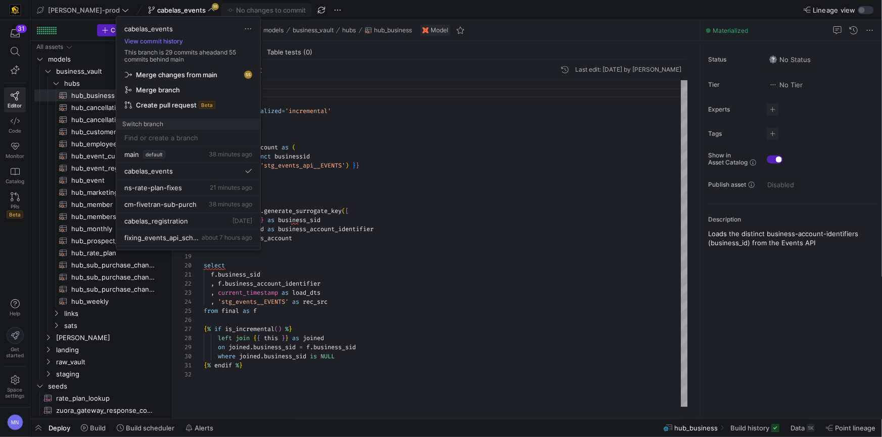
click at [198, 76] on span "Merge changes from main" at bounding box center [176, 75] width 81 height 8
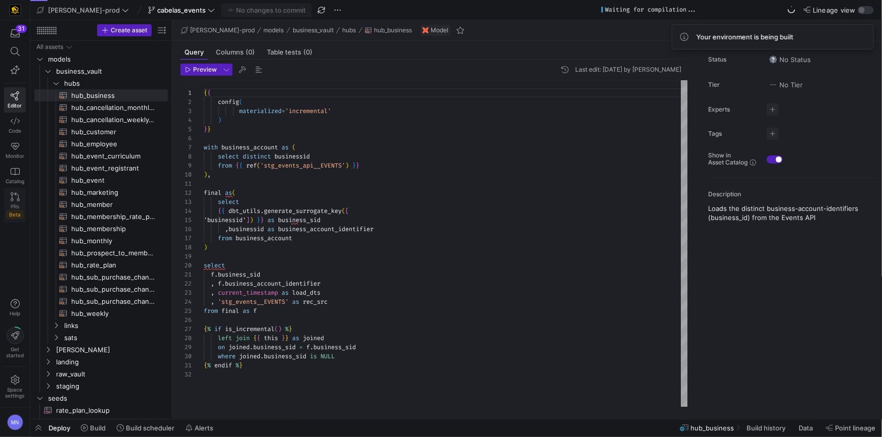
click at [14, 200] on icon at bounding box center [15, 196] width 9 height 9
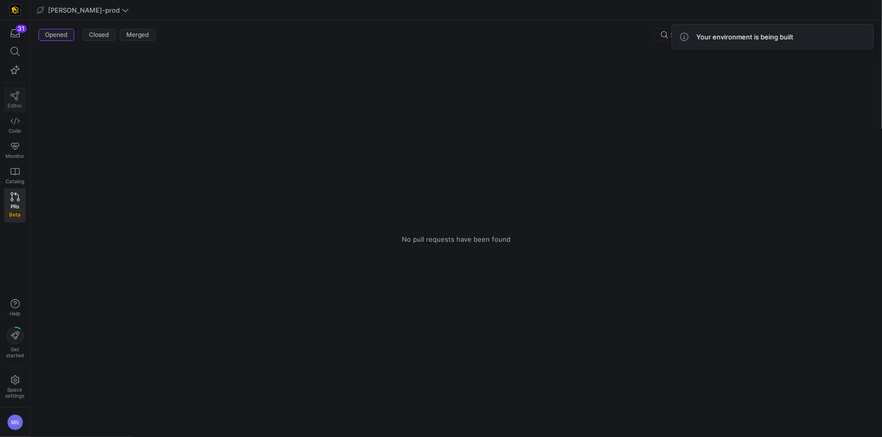
click at [16, 93] on icon at bounding box center [15, 95] width 9 height 9
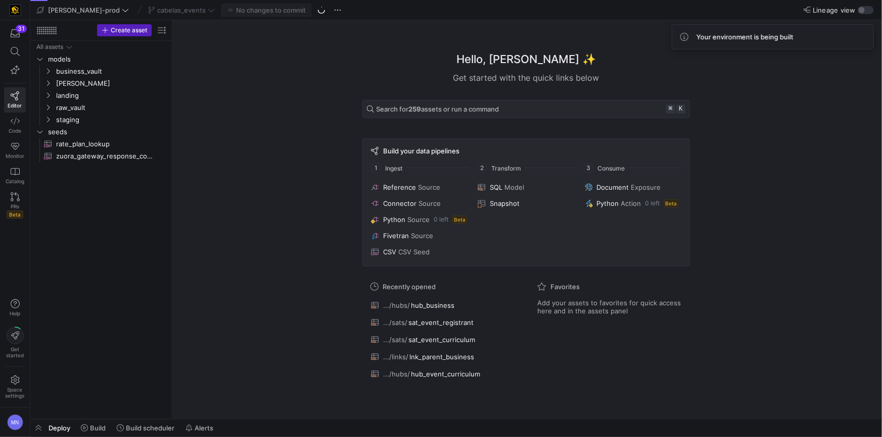
click at [148, 10] on div "cabelas_events" at bounding box center [181, 10] width 72 height 13
click at [164, 16] on div "cabelas_events" at bounding box center [181, 10] width 72 height 13
click at [166, 13] on span "cabelas_events" at bounding box center [181, 10] width 48 height 8
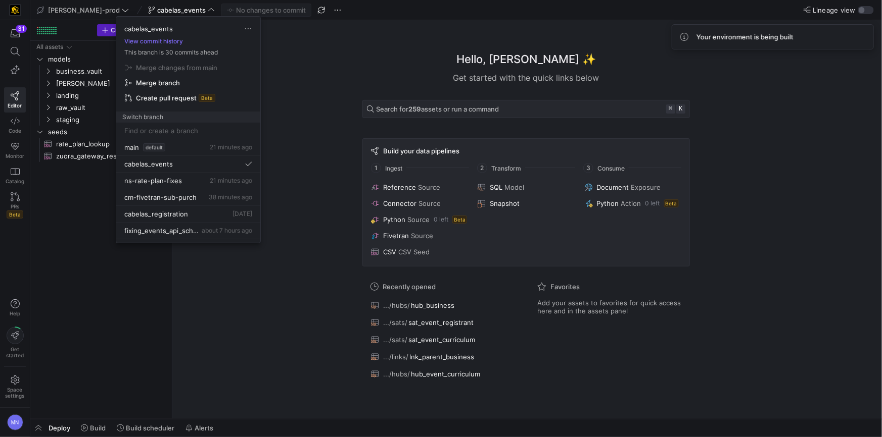
click at [161, 95] on span "Create pull request" at bounding box center [166, 98] width 61 height 8
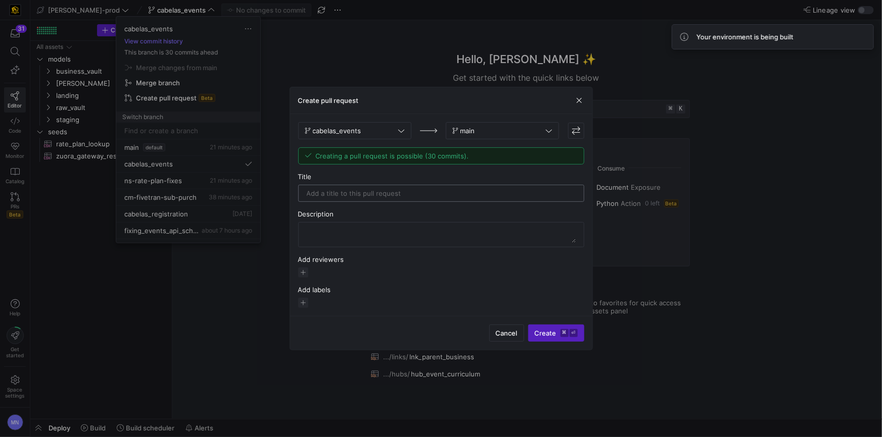
click at [372, 198] on input "text" at bounding box center [441, 193] width 269 height 8
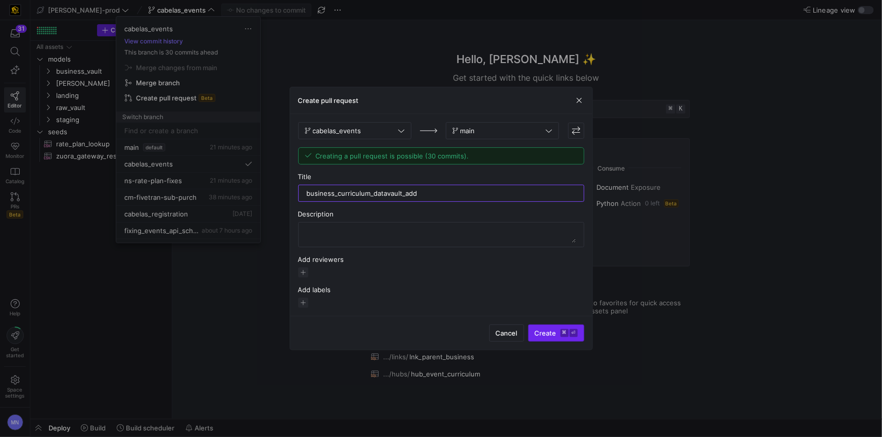
type input "business_curriculum_datavault_add"
click at [548, 335] on span "Create ⌘ ⏎" at bounding box center [555, 333] width 43 height 8
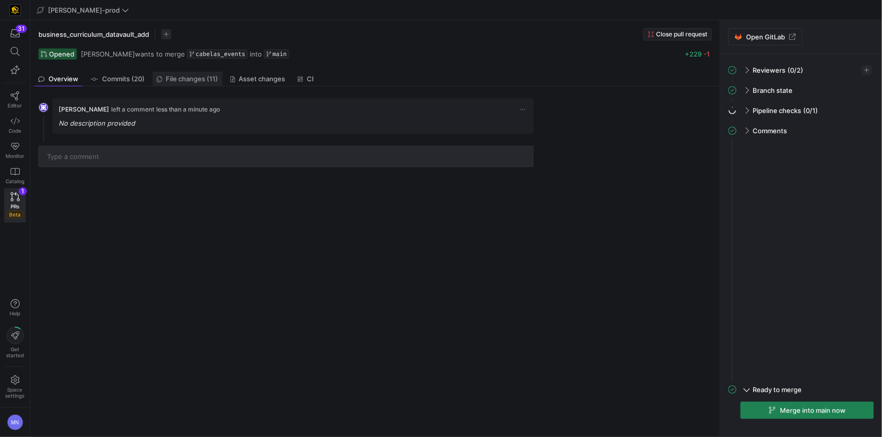
click at [181, 81] on span "File changes (11)" at bounding box center [192, 79] width 52 height 7
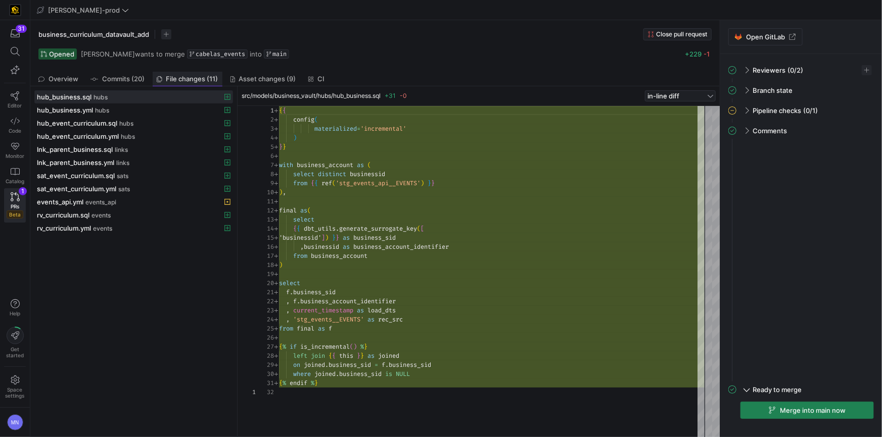
scroll to position [91, 0]
click at [57, 202] on span "events_api.yml" at bounding box center [60, 202] width 46 height 8
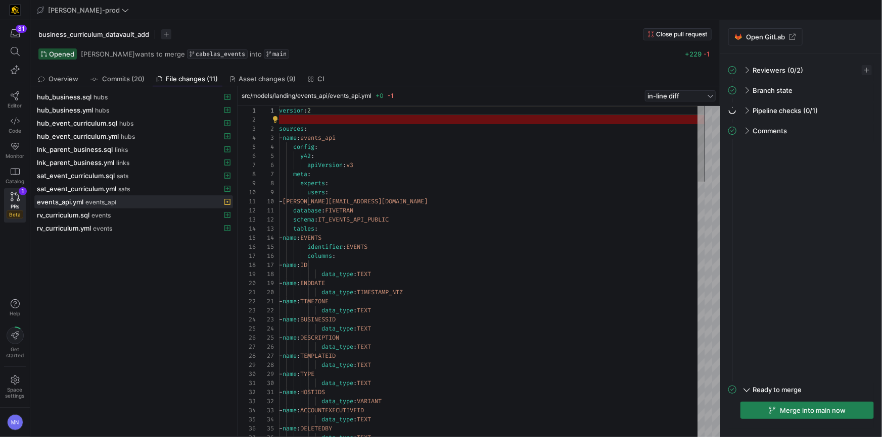
drag, startPoint x: 316, startPoint y: 117, endPoint x: 328, endPoint y: 124, distance: 13.8
drag, startPoint x: 289, startPoint y: 122, endPoint x: 351, endPoint y: 134, distance: 62.7
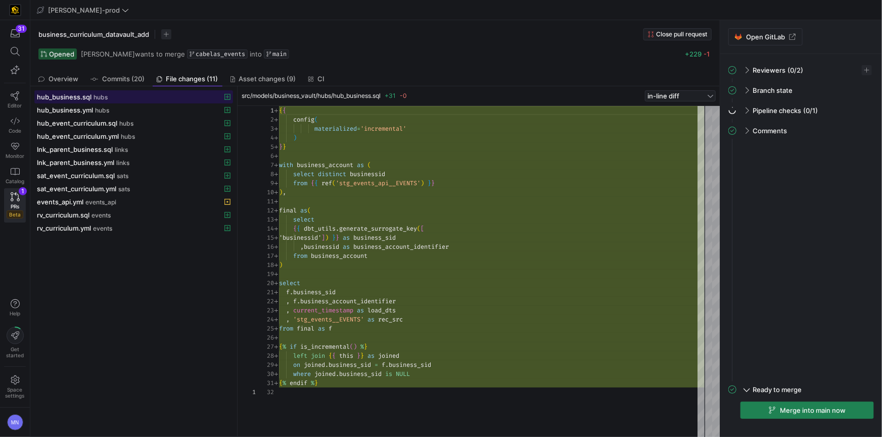
click at [82, 99] on span "hub_business.sql" at bounding box center [64, 97] width 55 height 8
click at [370, 175] on div "{ { config ( materialized = 'incremental' ) } } with business_account as ( sele…" at bounding box center [491, 272] width 425 height 332
click at [447, 304] on div "{ { config ( materialized = 'incremental' ) } } with business_account as ( sele…" at bounding box center [491, 272] width 425 height 332
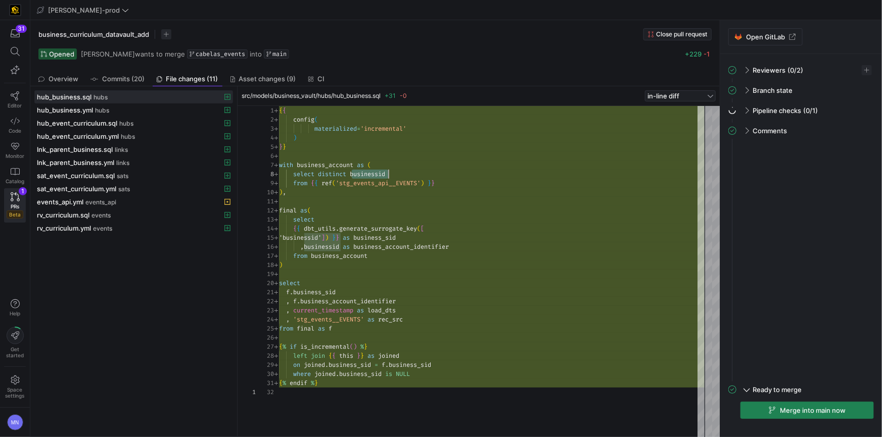
scroll to position [9, 120]
click at [391, 229] on span "generate_surrogate_key" at bounding box center [378, 229] width 78 height 8
drag, startPoint x: 391, startPoint y: 229, endPoint x: 393, endPoint y: 238, distance: 9.3
click at [391, 229] on span "generate_surrogate_key" at bounding box center [378, 229] width 78 height 8
click at [392, 240] on div "{ { config ( materialized = 'incremental' ) } } with business_account as ( sele…" at bounding box center [491, 272] width 425 height 332
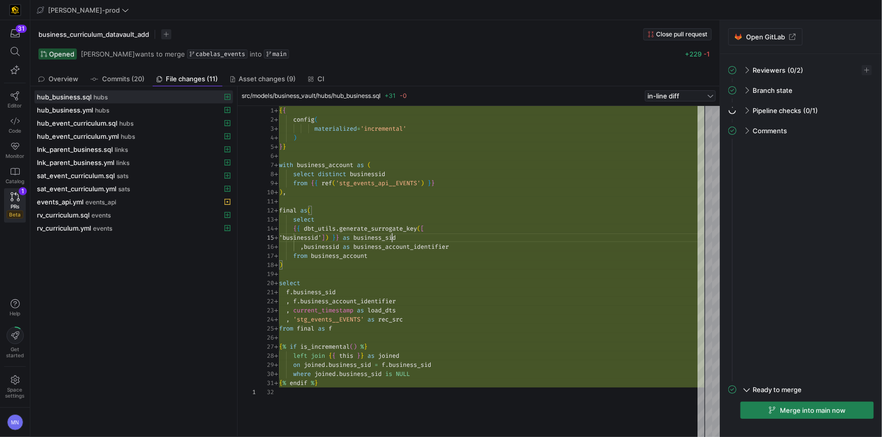
scroll to position [36, 141]
click at [386, 248] on span "business_account_identifier" at bounding box center [400, 247] width 95 height 8
click at [386, 248] on div "{ { config ( materialized = 'incremental' ) } } with business_account as ( sele…" at bounding box center [491, 272] width 425 height 332
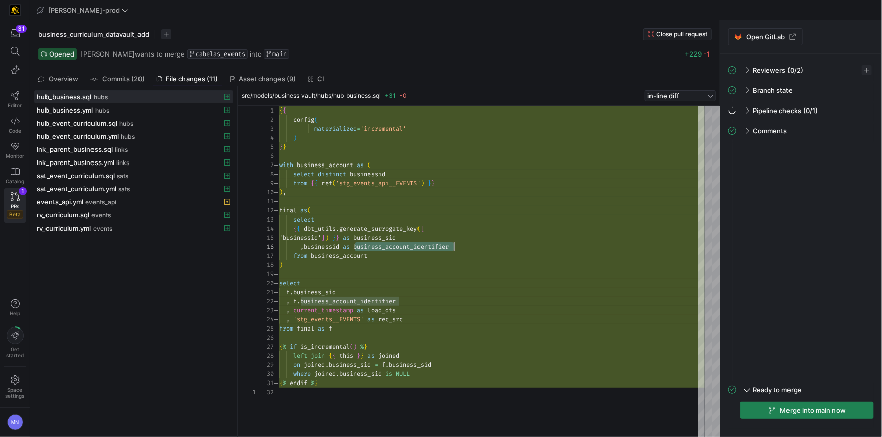
click at [339, 312] on span "current_timestamp" at bounding box center [323, 311] width 60 height 8
click at [343, 320] on div "{ { config ( materialized = 'incremental' ) } } with business_account as ( sele…" at bounding box center [491, 272] width 425 height 332
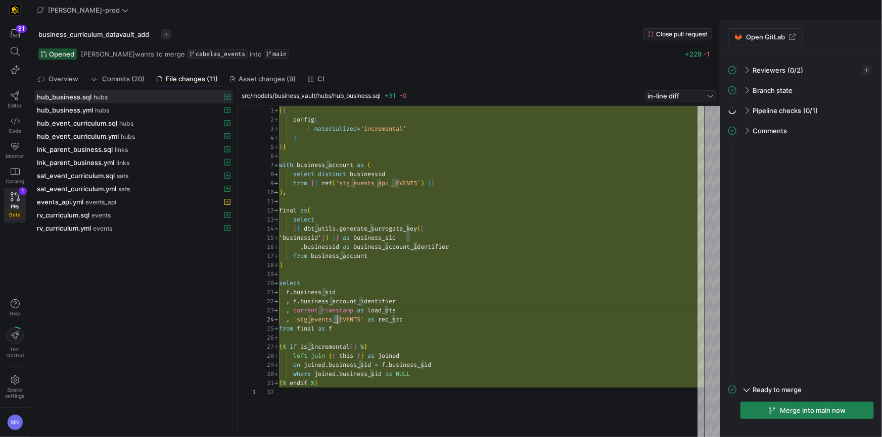
drag, startPoint x: 335, startPoint y: 320, endPoint x: 420, endPoint y: 322, distance: 85.4
click at [335, 320] on div "{ { config ( materialized = 'incremental' ) } } with business_account as ( sele…" at bounding box center [491, 272] width 425 height 332
click at [337, 320] on div at bounding box center [337, 319] width 1 height 9
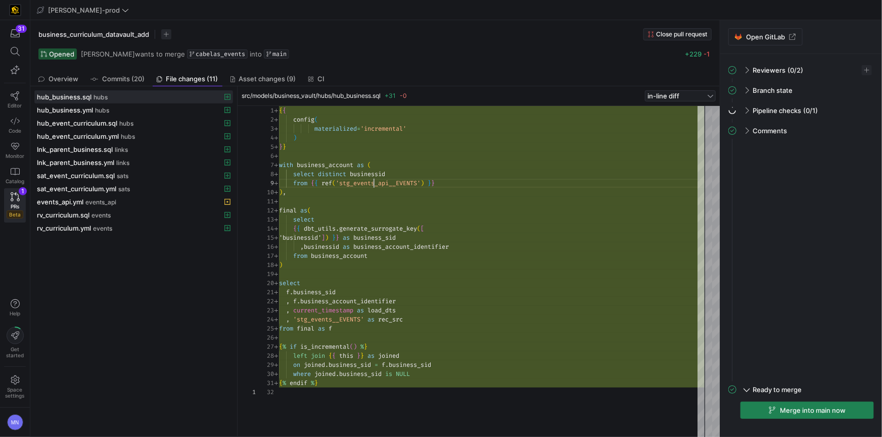
click at [373, 183] on div "{ { config ( materialized = 'incremental' ) } } with business_account as ( sele…" at bounding box center [491, 272] width 425 height 332
click at [373, 183] on span "'stg_events_api__EVENTS'" at bounding box center [377, 183] width 85 height 8
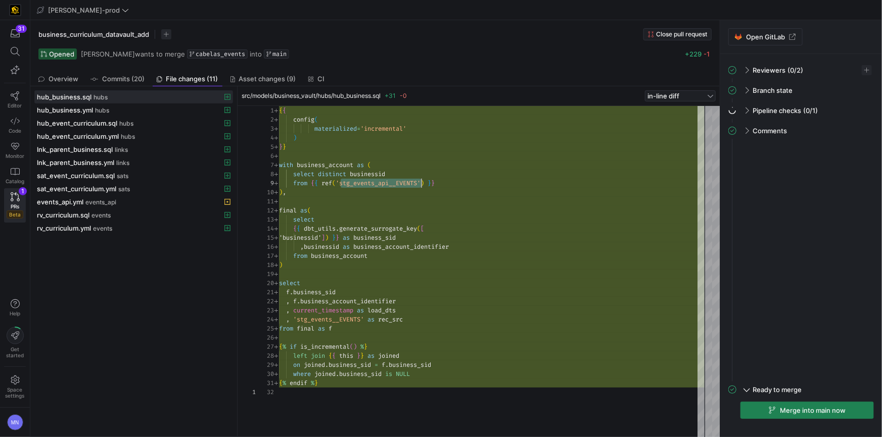
drag, startPoint x: 381, startPoint y: 180, endPoint x: 436, endPoint y: 199, distance: 58.3
type textarea "[DOMAIN_NAME]_sid , [DOMAIN_NAME]_account_identifier , current_timestamp as loa…"
click at [317, 317] on span "'stg_events__EVENTS'" at bounding box center [328, 320] width 71 height 8
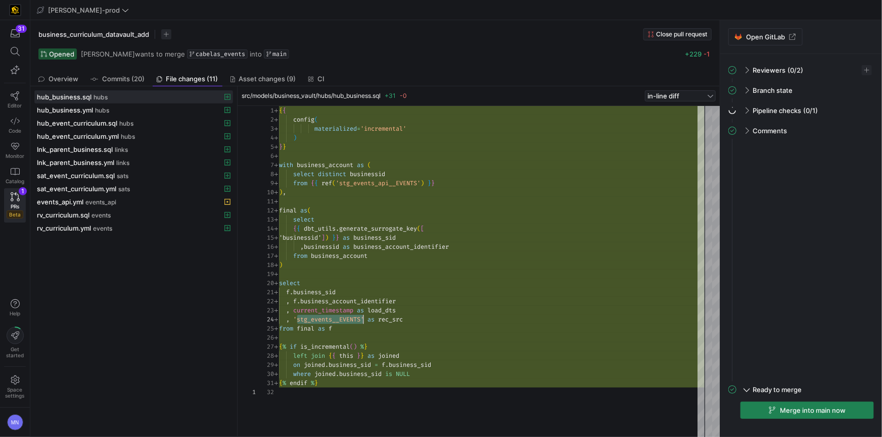
drag, startPoint x: 317, startPoint y: 317, endPoint x: 326, endPoint y: 322, distance: 9.7
click at [317, 317] on div "{ { config ( materialized = 'incremental' ) } } with business_account as ( sele…" at bounding box center [491, 272] width 425 height 332
click at [685, 39] on div "business_curriculum_datavault_add Close pull request" at bounding box center [374, 34] width 673 height 12
click at [681, 35] on span "Close pull request" at bounding box center [681, 34] width 51 height 7
